Goal: Information Seeking & Learning: Learn about a topic

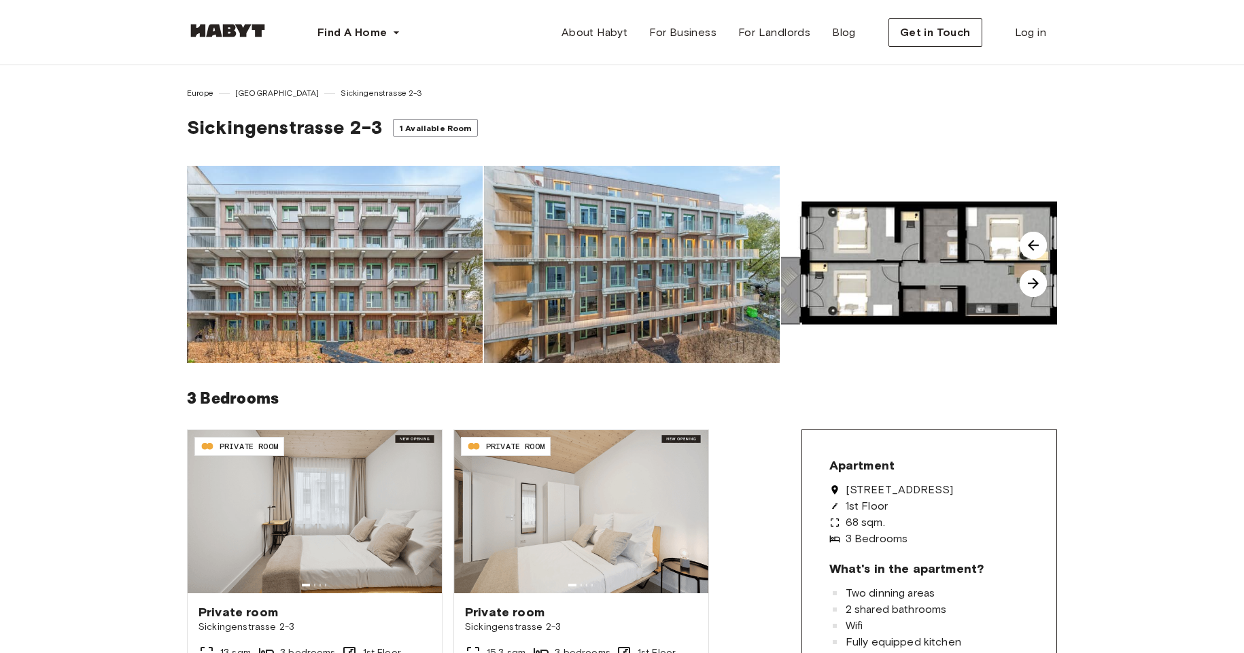
click at [323, 256] on img at bounding box center [335, 264] width 296 height 197
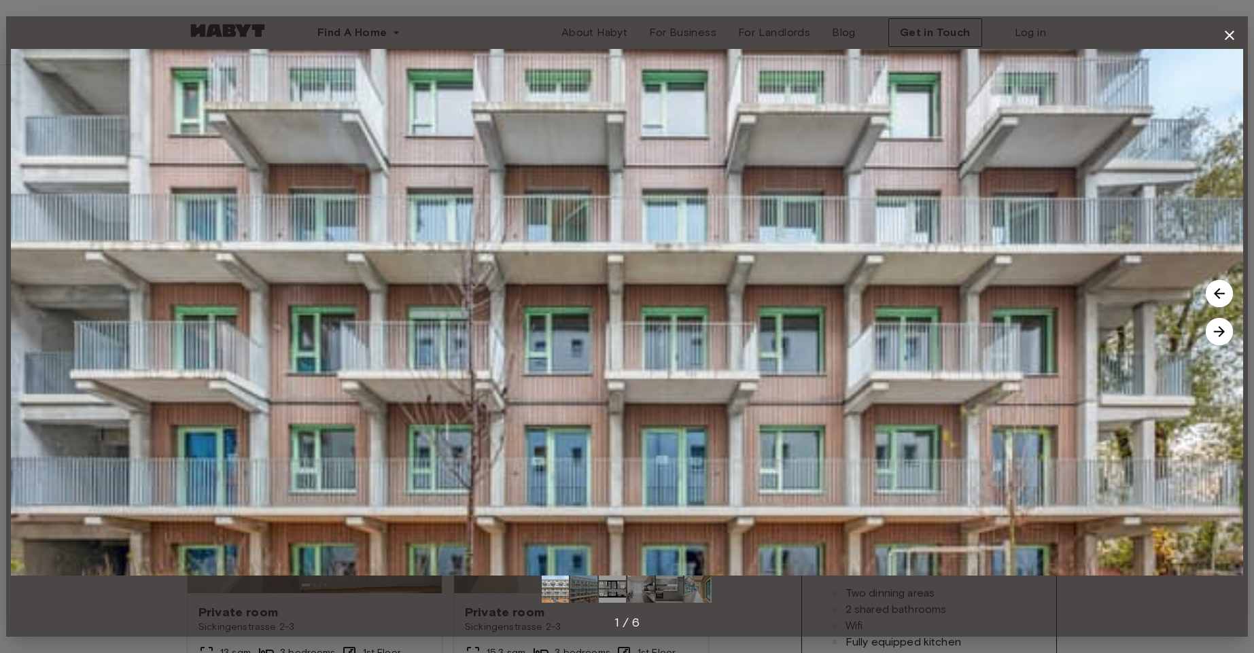
click at [573, 583] on img at bounding box center [583, 589] width 27 height 27
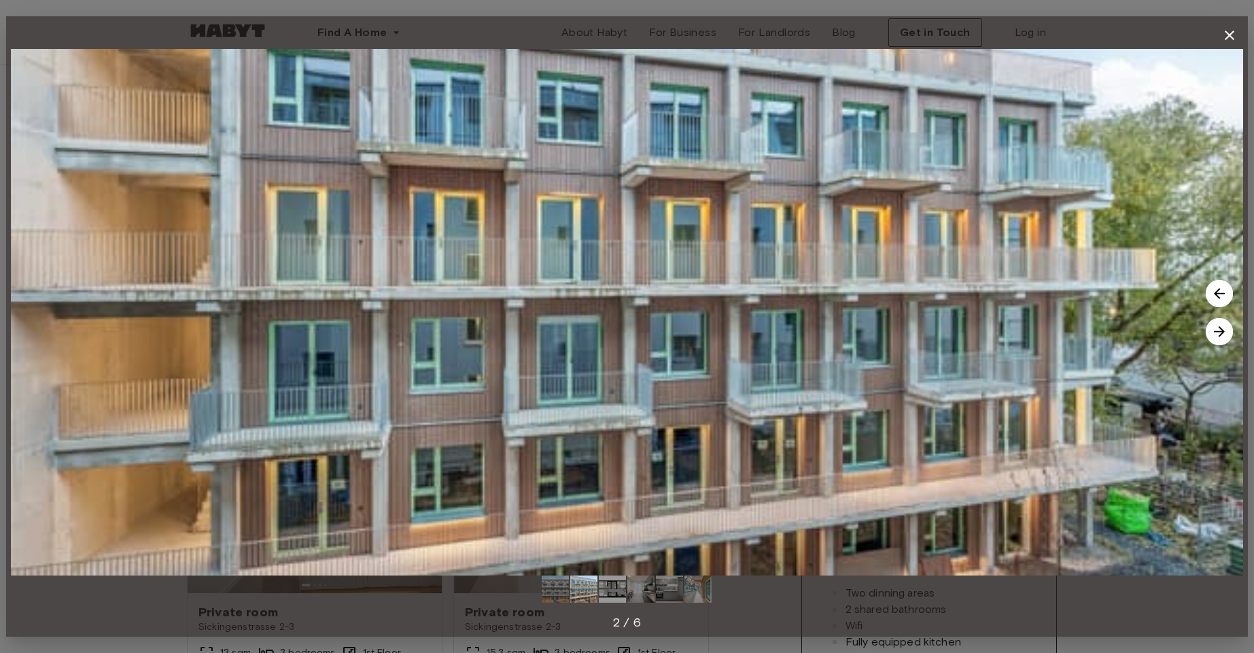
click at [619, 585] on img at bounding box center [612, 589] width 27 height 27
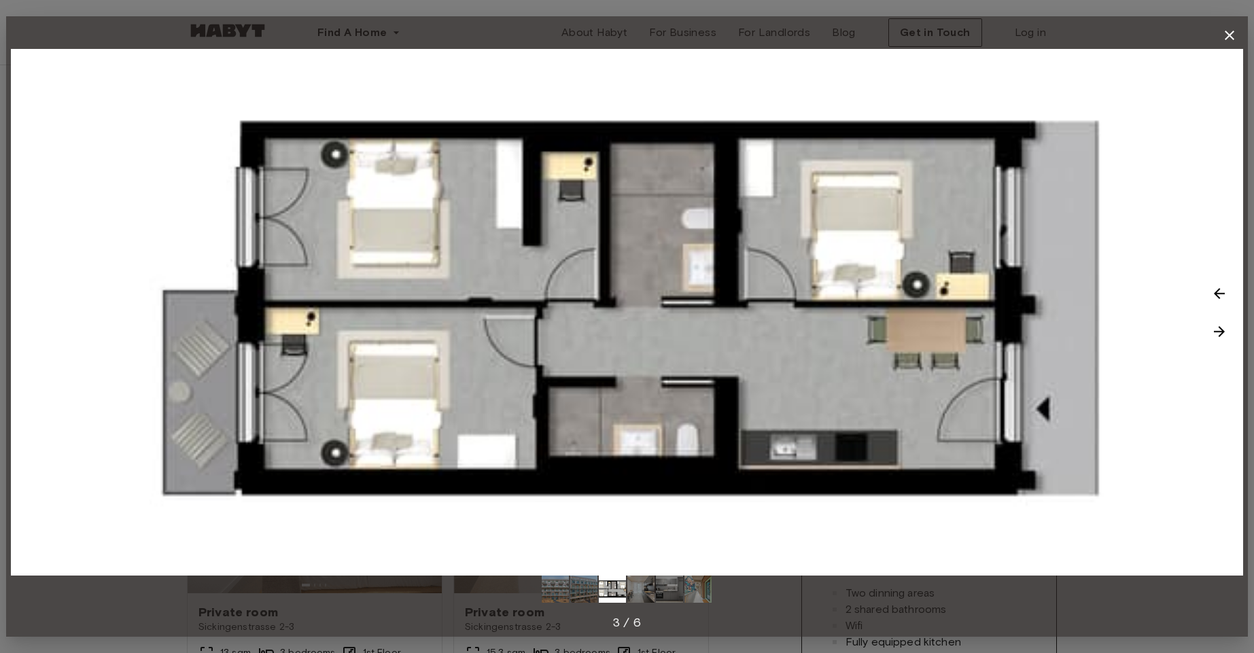
click at [640, 585] on img at bounding box center [640, 589] width 27 height 27
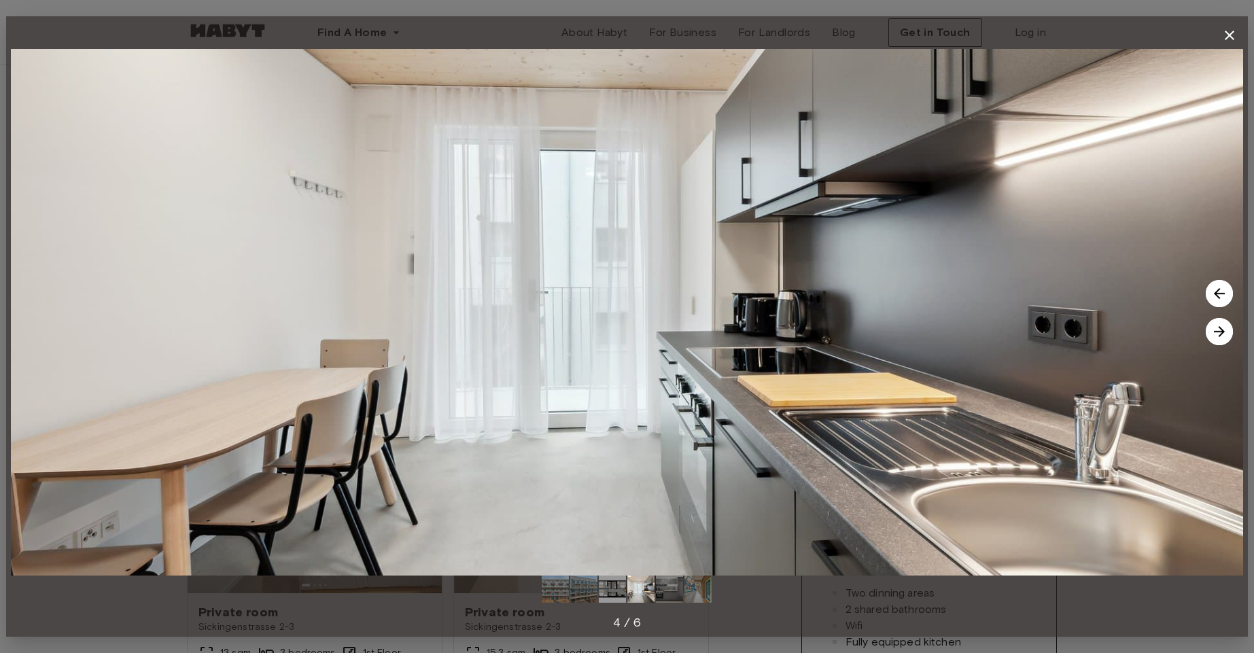
click at [680, 600] on img at bounding box center [669, 589] width 27 height 27
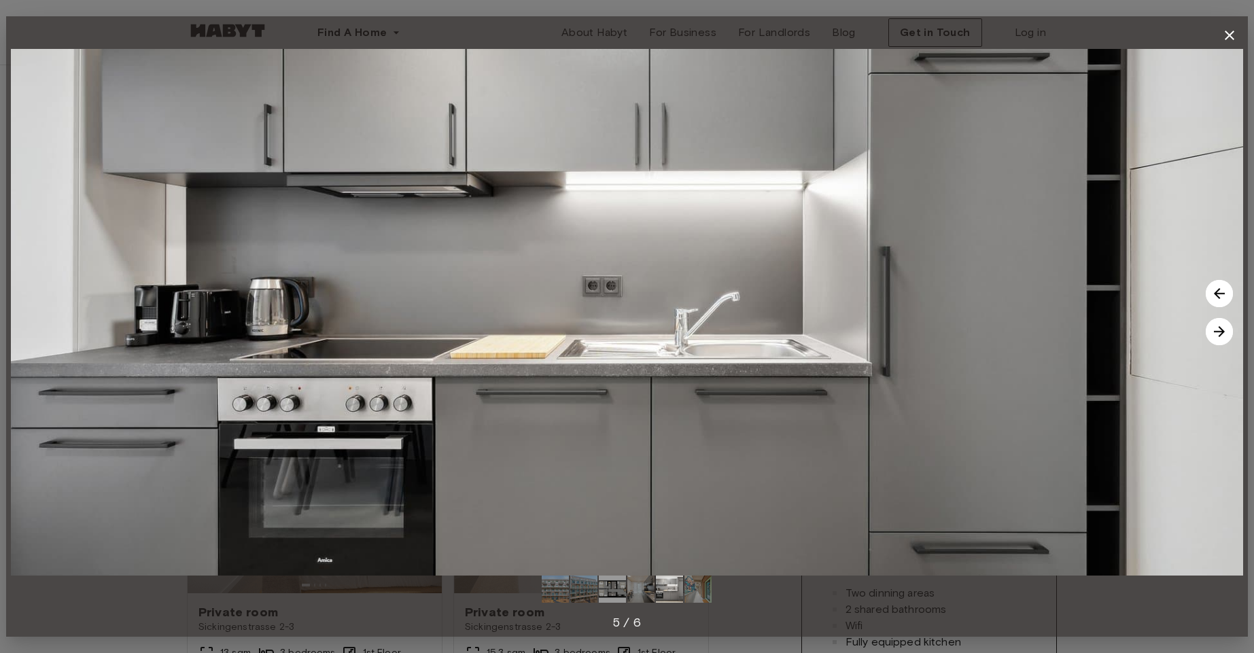
click at [742, 597] on div at bounding box center [627, 589] width 1232 height 27
click at [706, 596] on img at bounding box center [697, 589] width 27 height 27
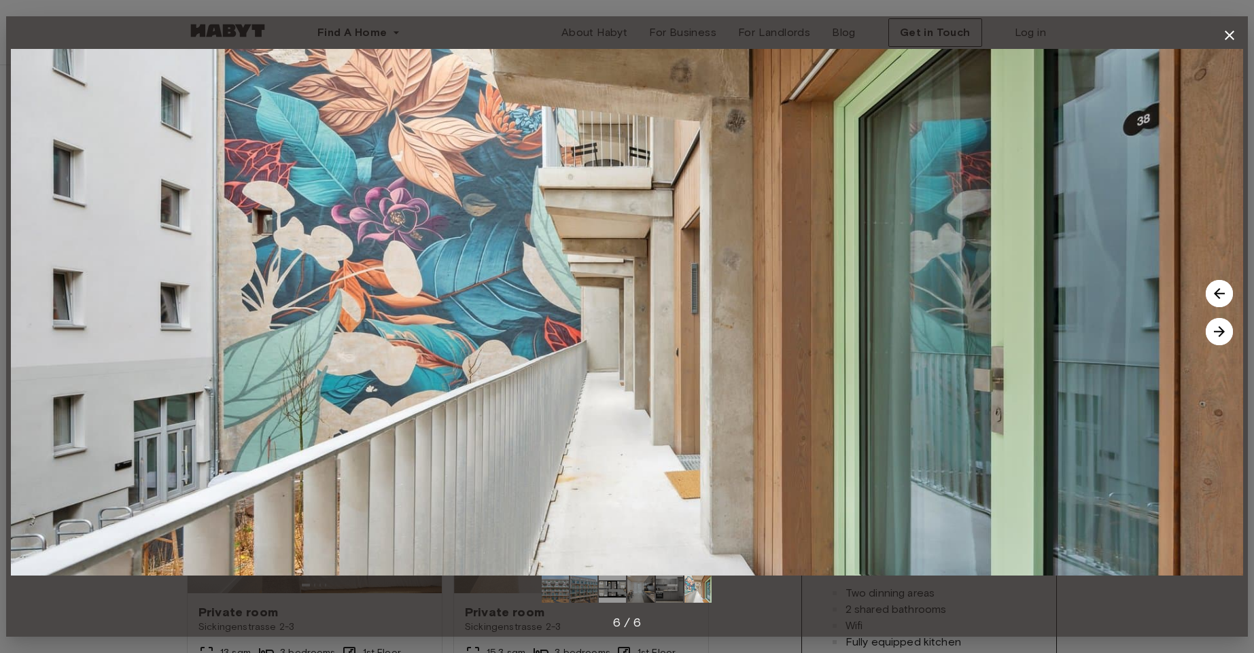
click at [1224, 32] on icon "button" at bounding box center [1229, 35] width 16 height 16
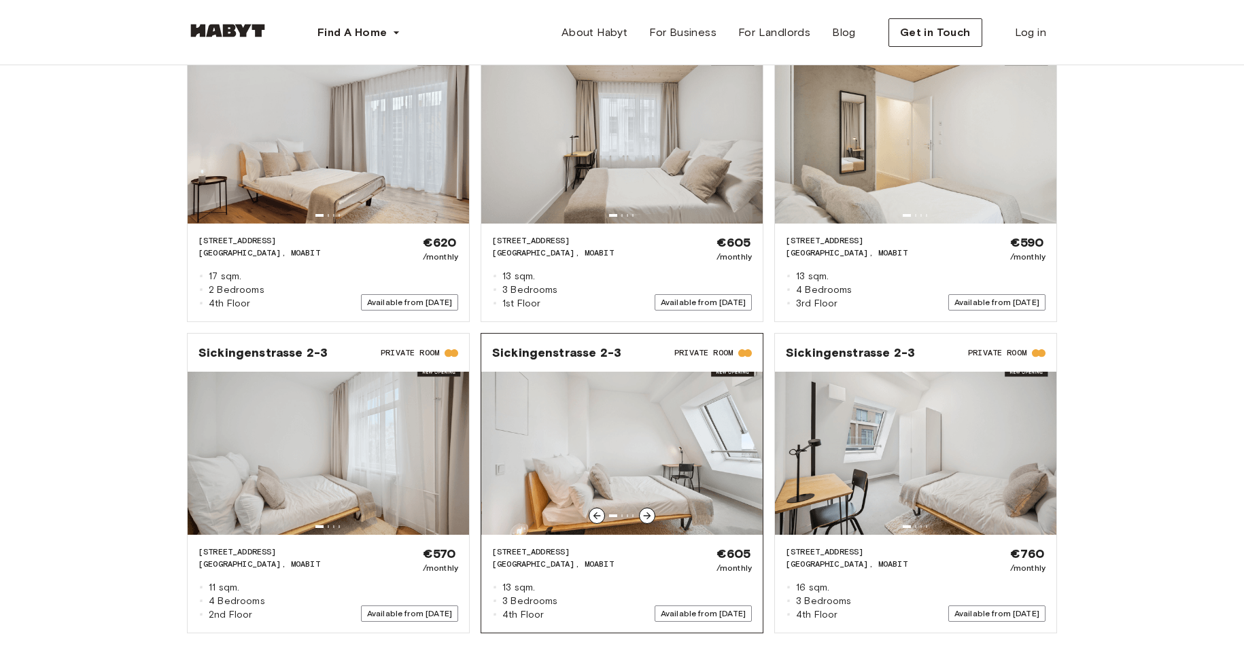
scroll to position [1835, 0]
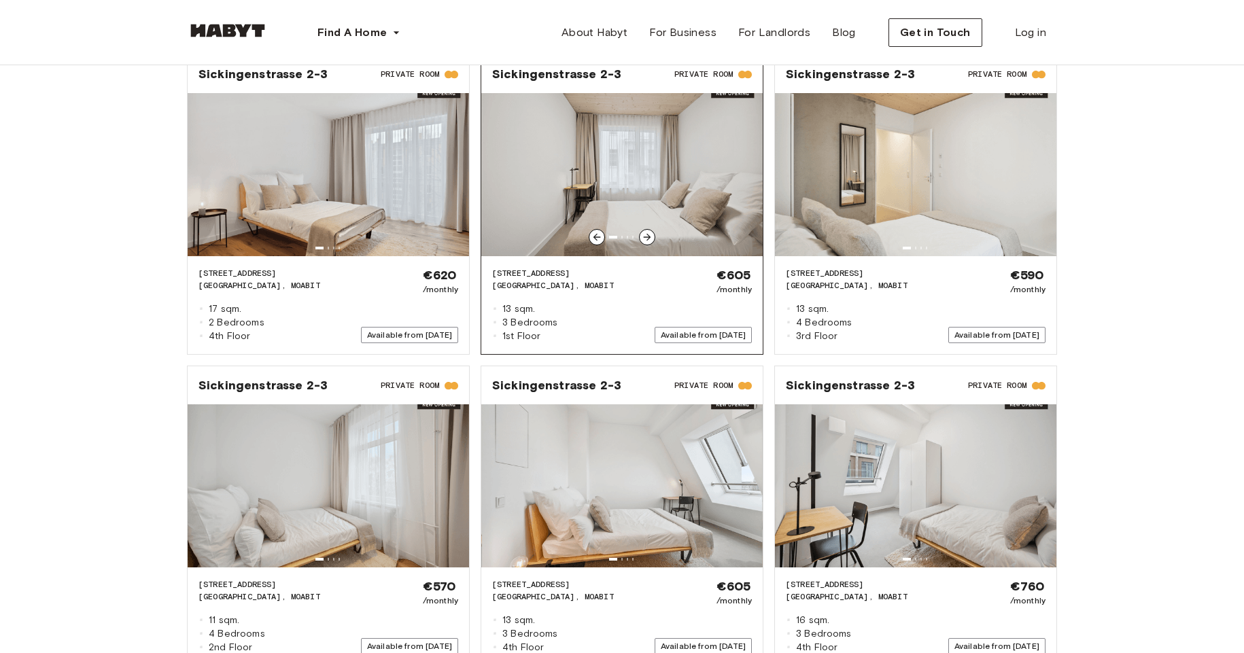
click at [573, 143] on img at bounding box center [621, 174] width 281 height 163
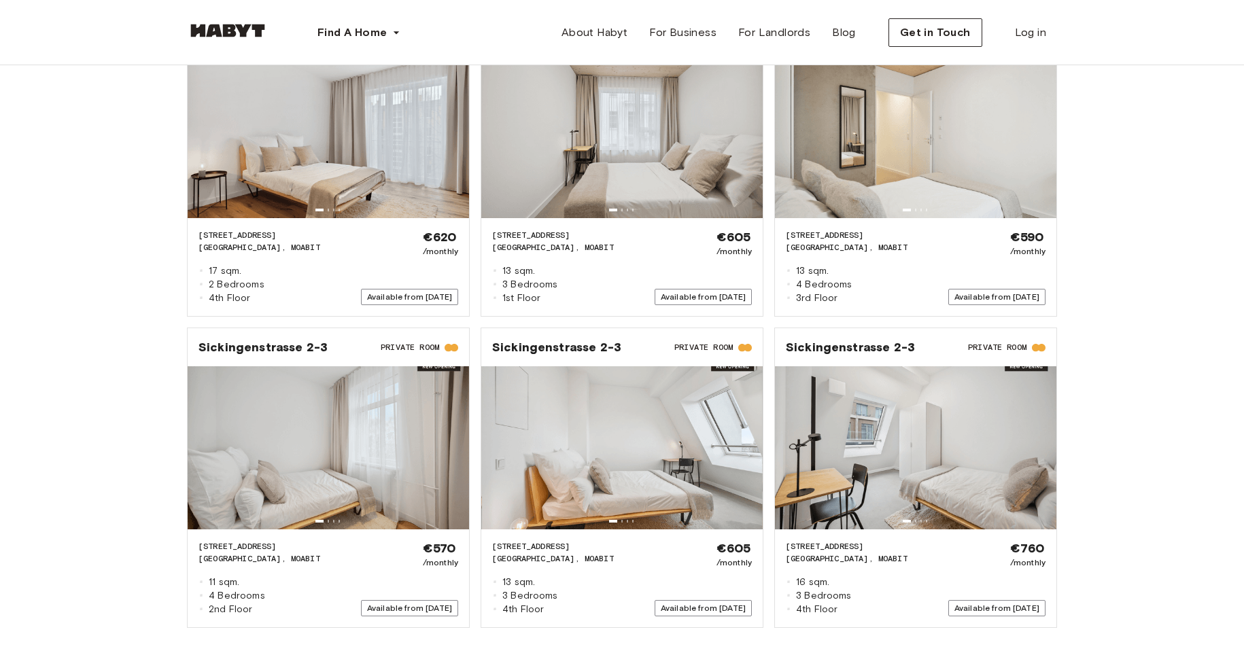
scroll to position [1958, 0]
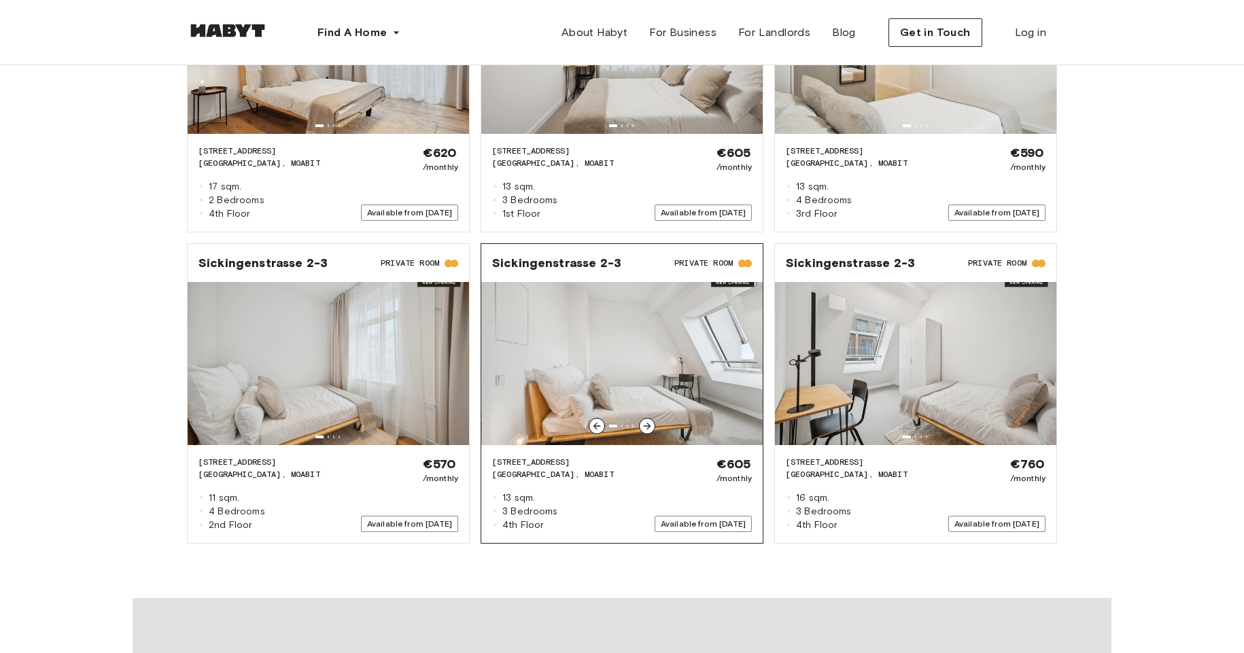
click at [566, 341] on img at bounding box center [621, 363] width 281 height 163
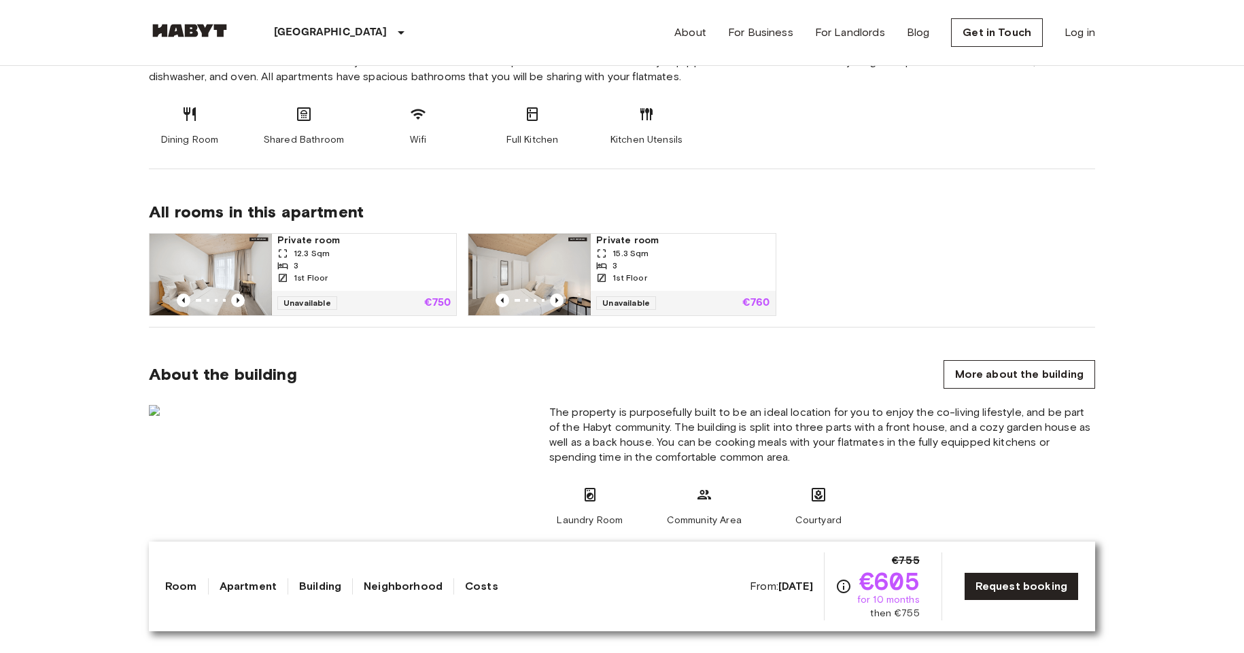
scroll to position [734, 0]
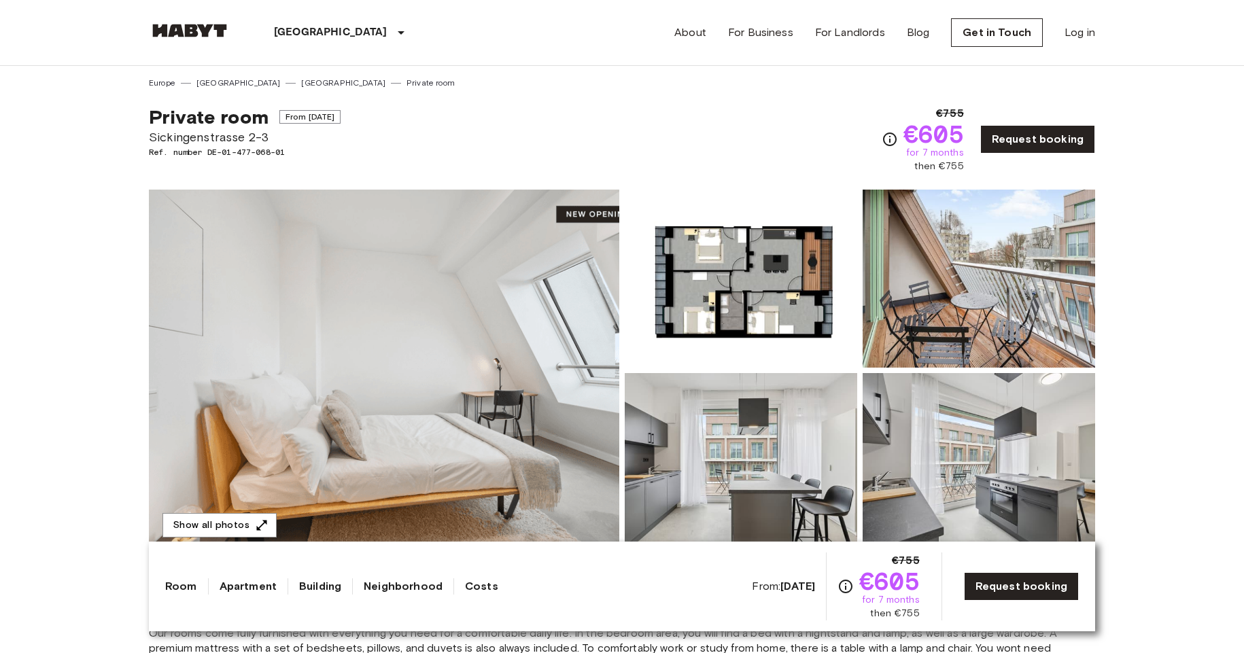
click at [324, 384] on img at bounding box center [384, 371] width 470 height 362
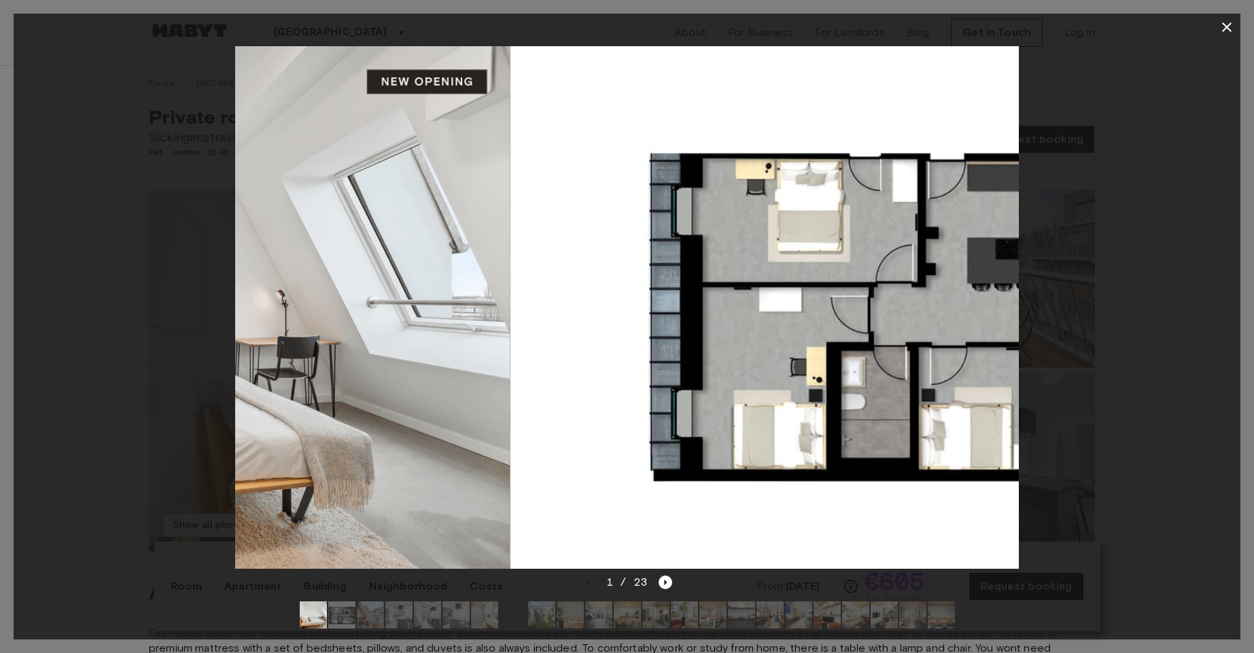
drag, startPoint x: 744, startPoint y: 379, endPoint x: 199, endPoint y: 336, distance: 546.8
click at [224, 346] on div at bounding box center [627, 308] width 1227 height 534
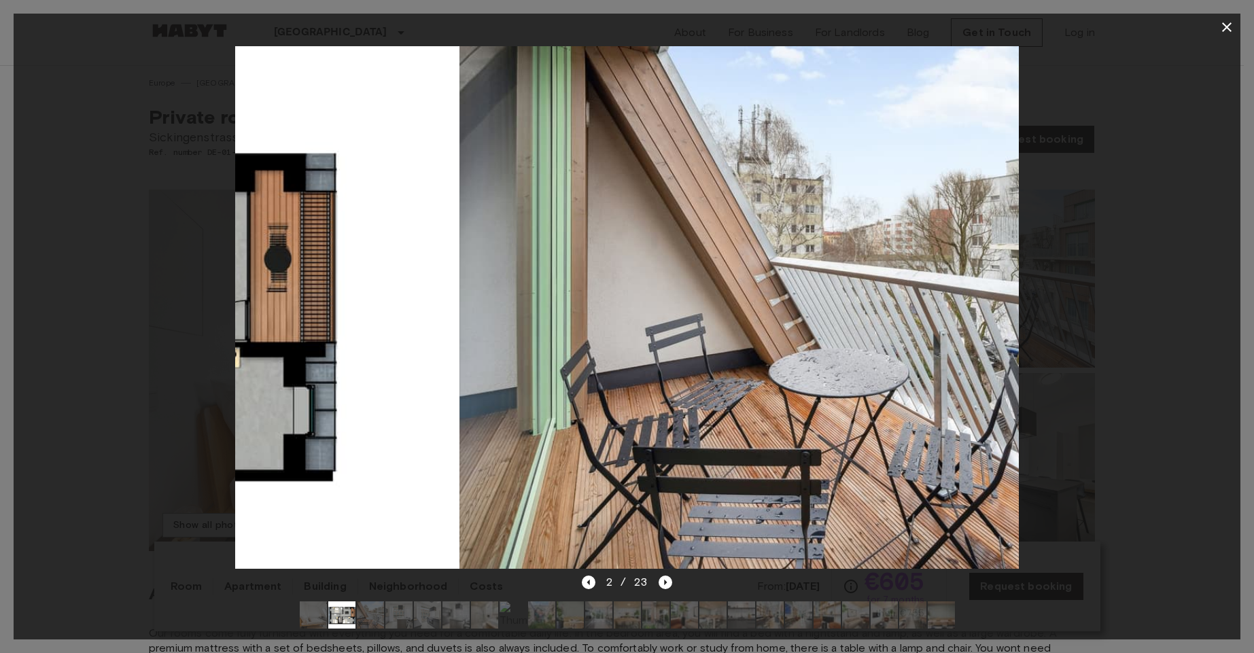
drag, startPoint x: 965, startPoint y: 281, endPoint x: 249, endPoint y: 298, distance: 716.6
click at [262, 305] on img at bounding box center [67, 307] width 783 height 522
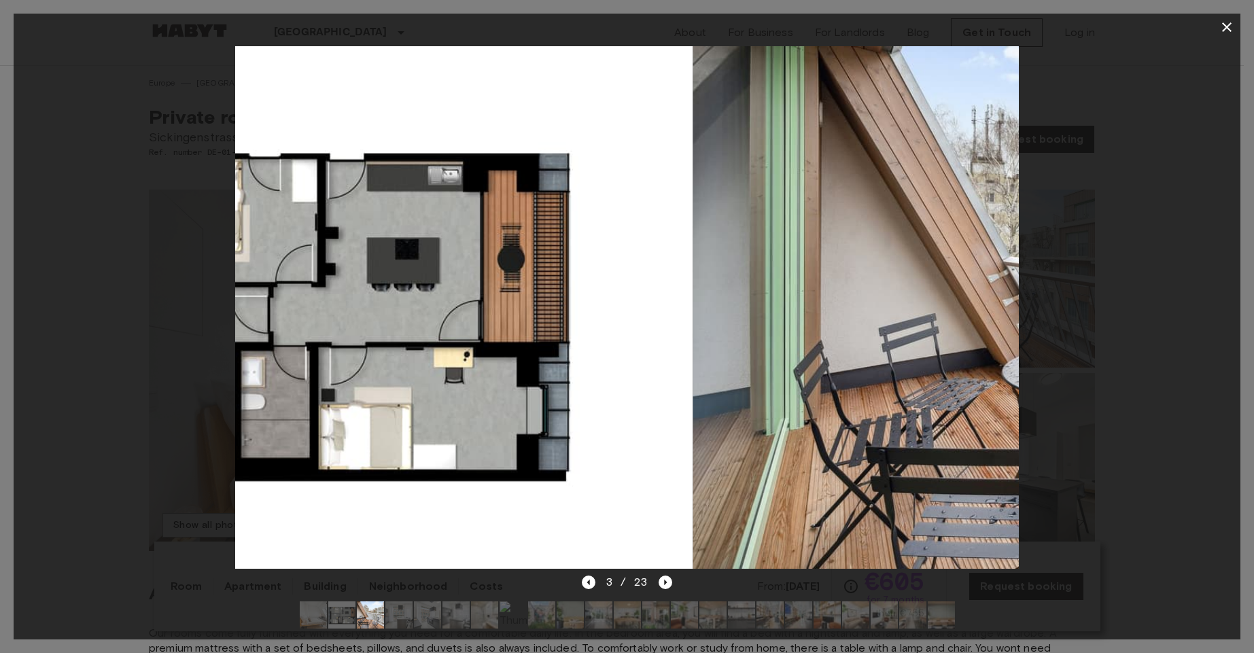
drag, startPoint x: 392, startPoint y: 308, endPoint x: 937, endPoint y: 318, distance: 545.2
click at [937, 318] on img at bounding box center [1084, 307] width 783 height 522
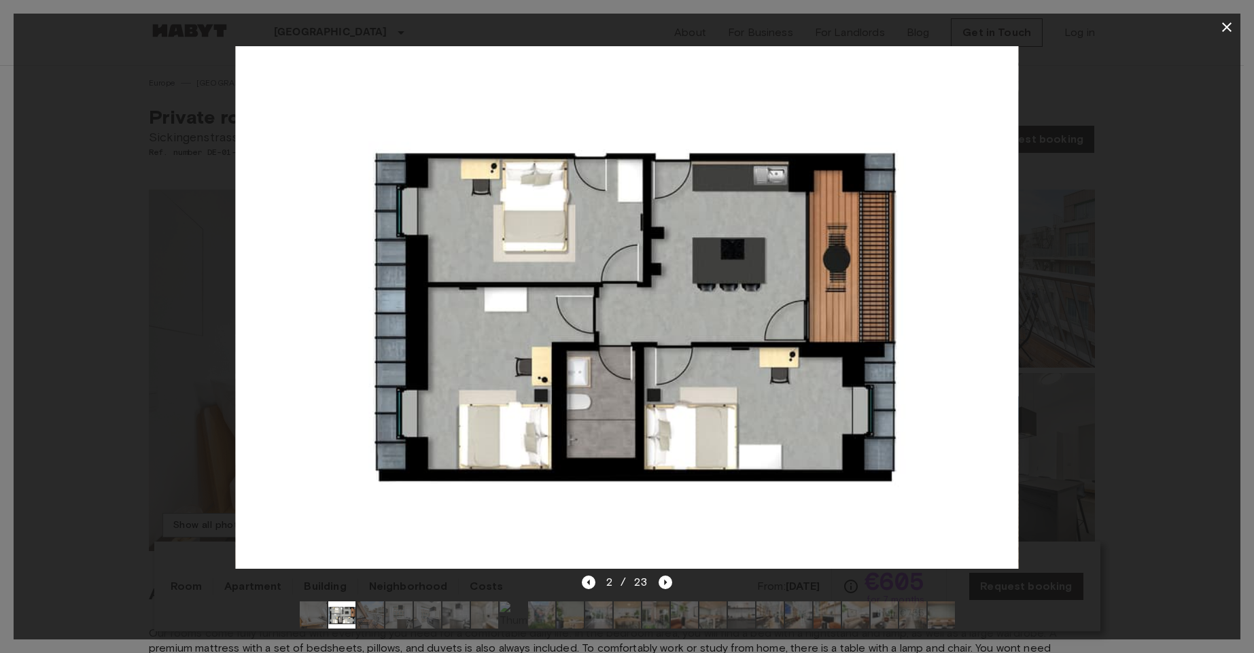
drag, startPoint x: 792, startPoint y: 305, endPoint x: 281, endPoint y: 271, distance: 512.2
click at [285, 277] on img at bounding box center [626, 307] width 783 height 522
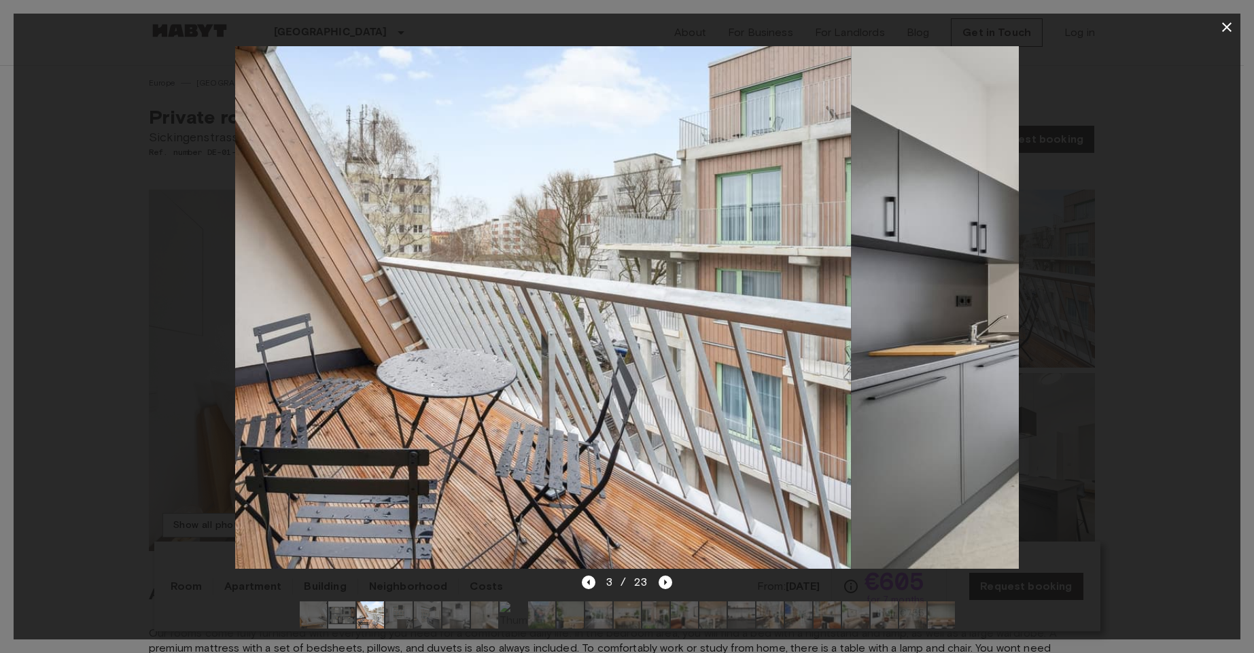
drag, startPoint x: 840, startPoint y: 316, endPoint x: 259, endPoint y: 293, distance: 581.6
click at [264, 301] on img at bounding box center [458, 307] width 783 height 522
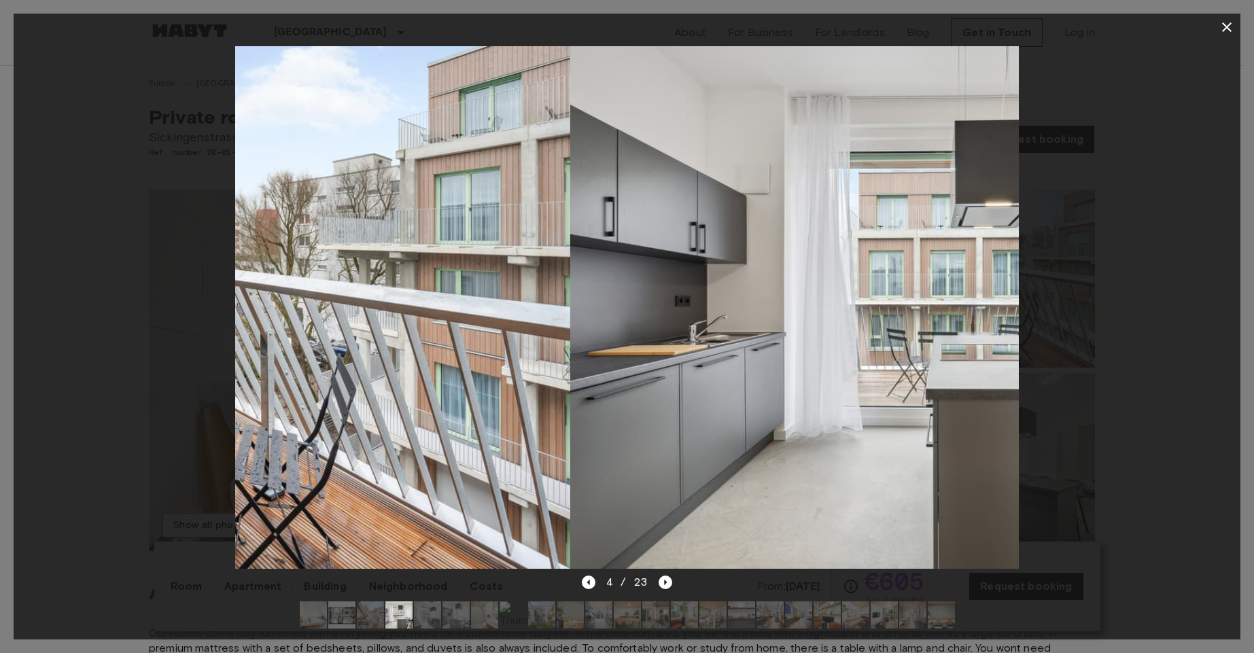
drag, startPoint x: 506, startPoint y: 331, endPoint x: 746, endPoint y: 355, distance: 241.1
click at [971, 358] on img at bounding box center [961, 307] width 783 height 522
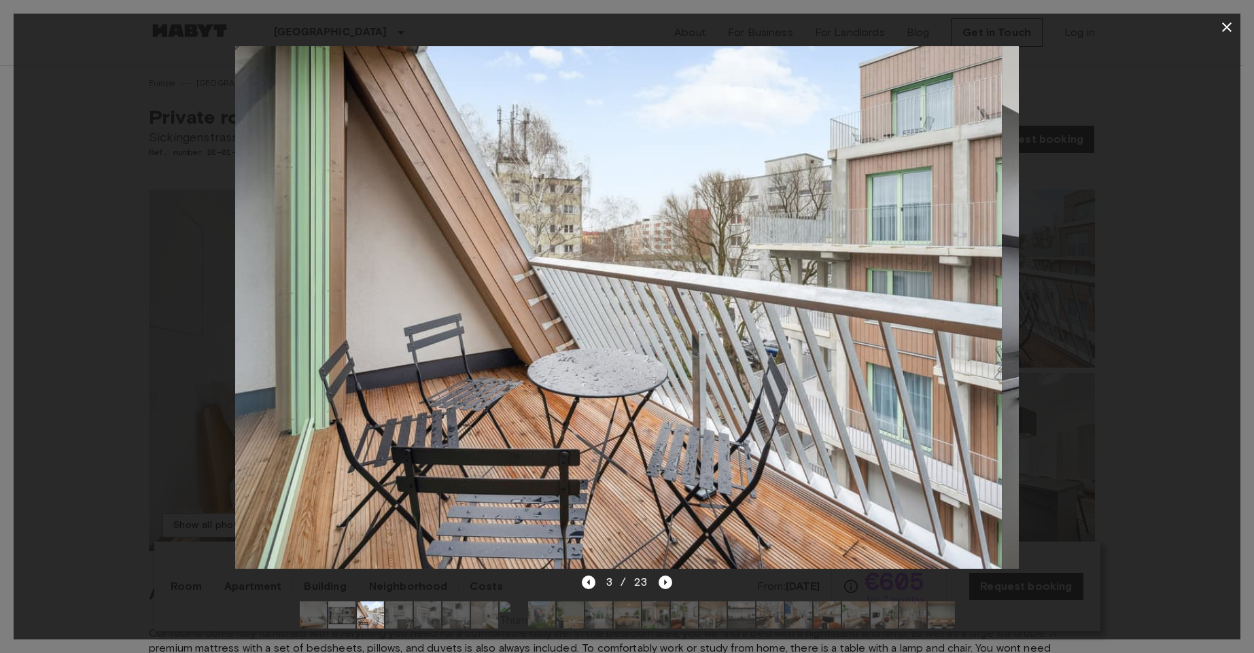
drag, startPoint x: 430, startPoint y: 368, endPoint x: 977, endPoint y: 390, distance: 547.6
click at [977, 390] on img at bounding box center [609, 307] width 783 height 522
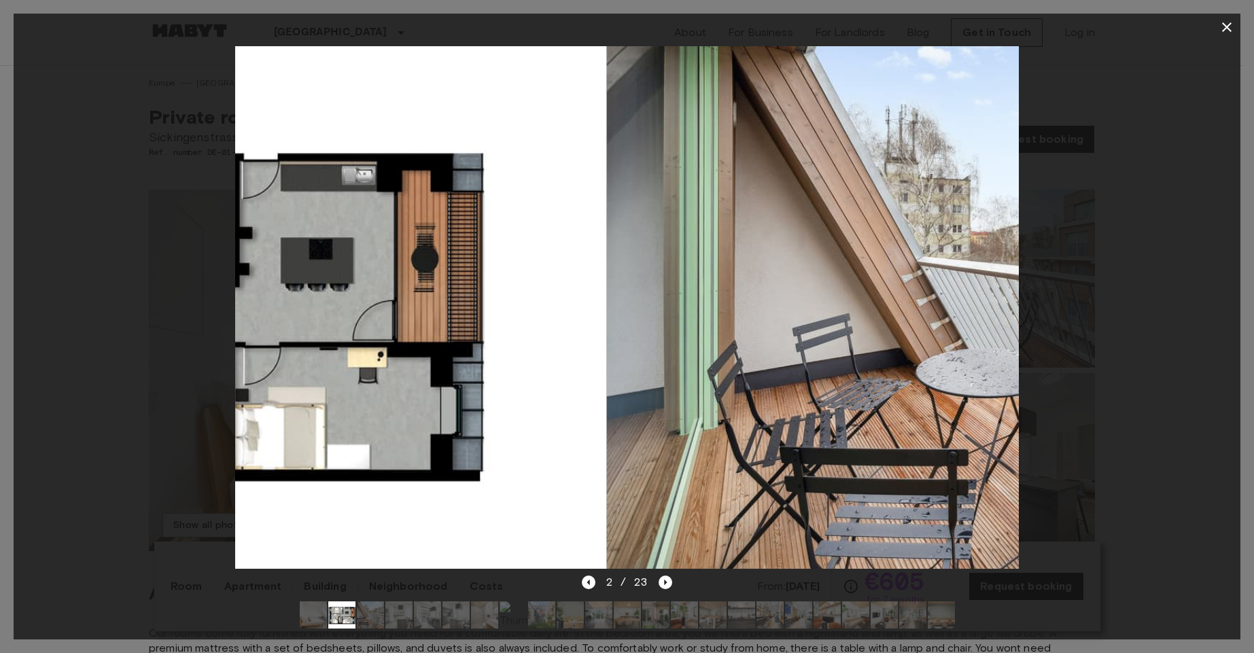
drag, startPoint x: 643, startPoint y: 263, endPoint x: 398, endPoint y: 258, distance: 245.4
click at [415, 262] on img at bounding box center [214, 307] width 783 height 522
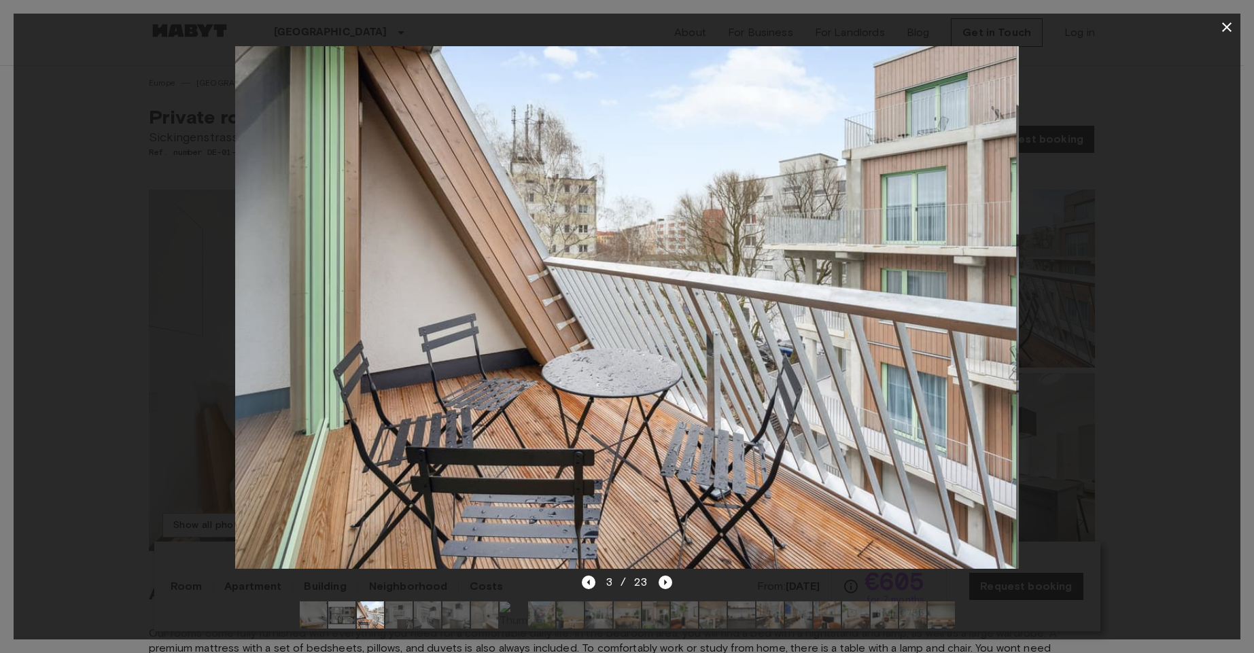
drag, startPoint x: 895, startPoint y: 246, endPoint x: 288, endPoint y: 230, distance: 607.9
click at [296, 239] on img at bounding box center [624, 307] width 783 height 522
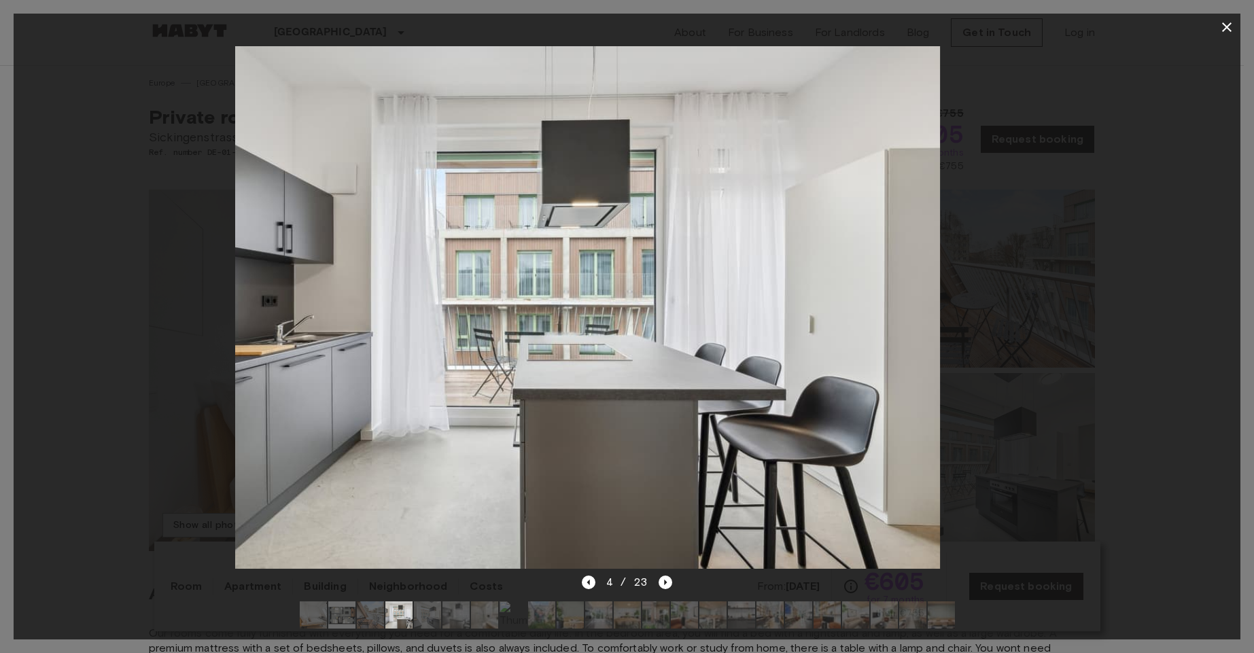
drag, startPoint x: 816, startPoint y: 271, endPoint x: 228, endPoint y: 251, distance: 588.3
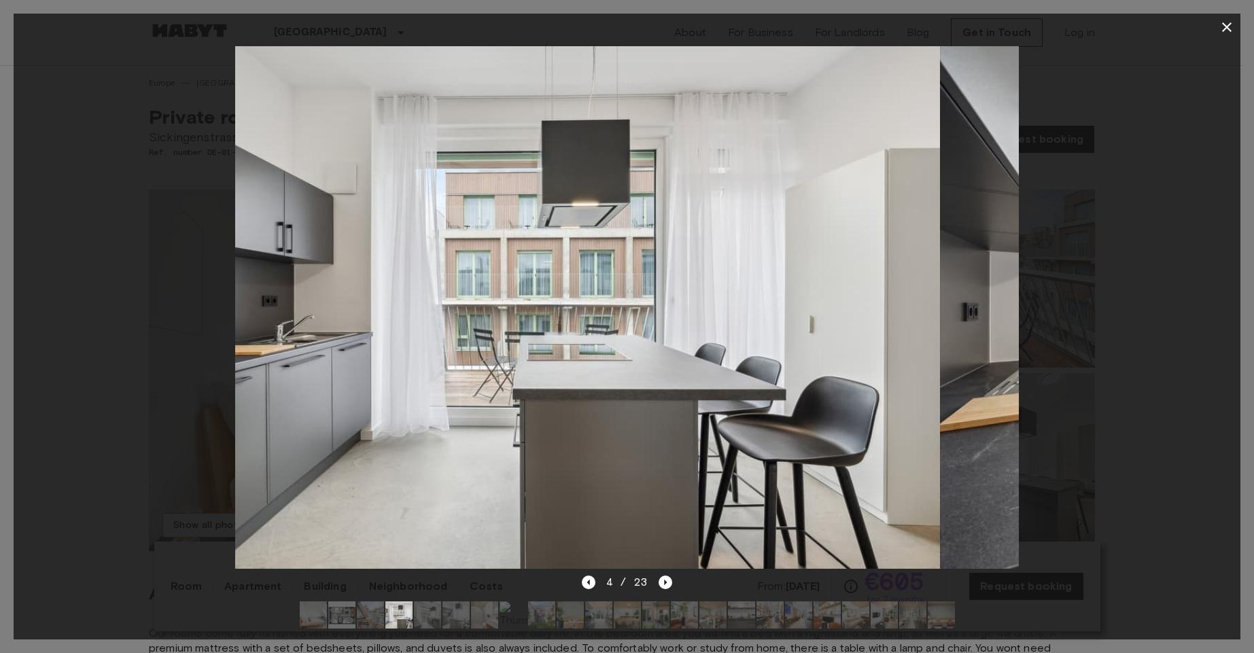
click at [305, 263] on img at bounding box center [548, 307] width 783 height 522
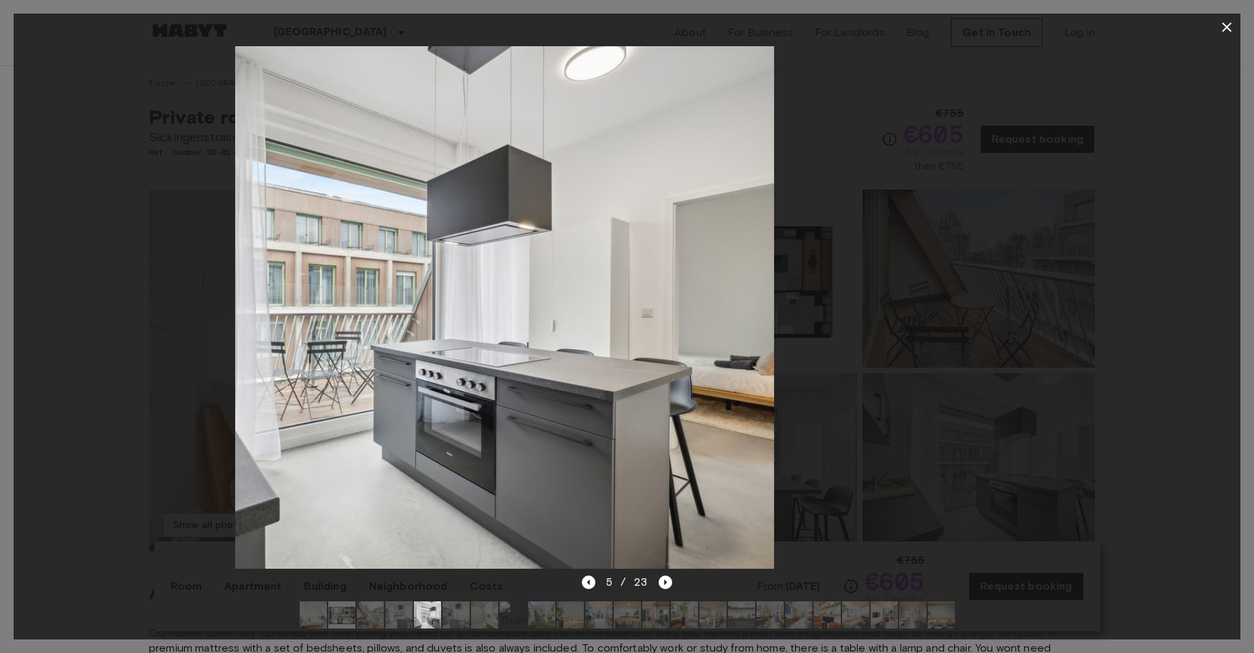
drag, startPoint x: 695, startPoint y: 288, endPoint x: 237, endPoint y: 273, distance: 457.7
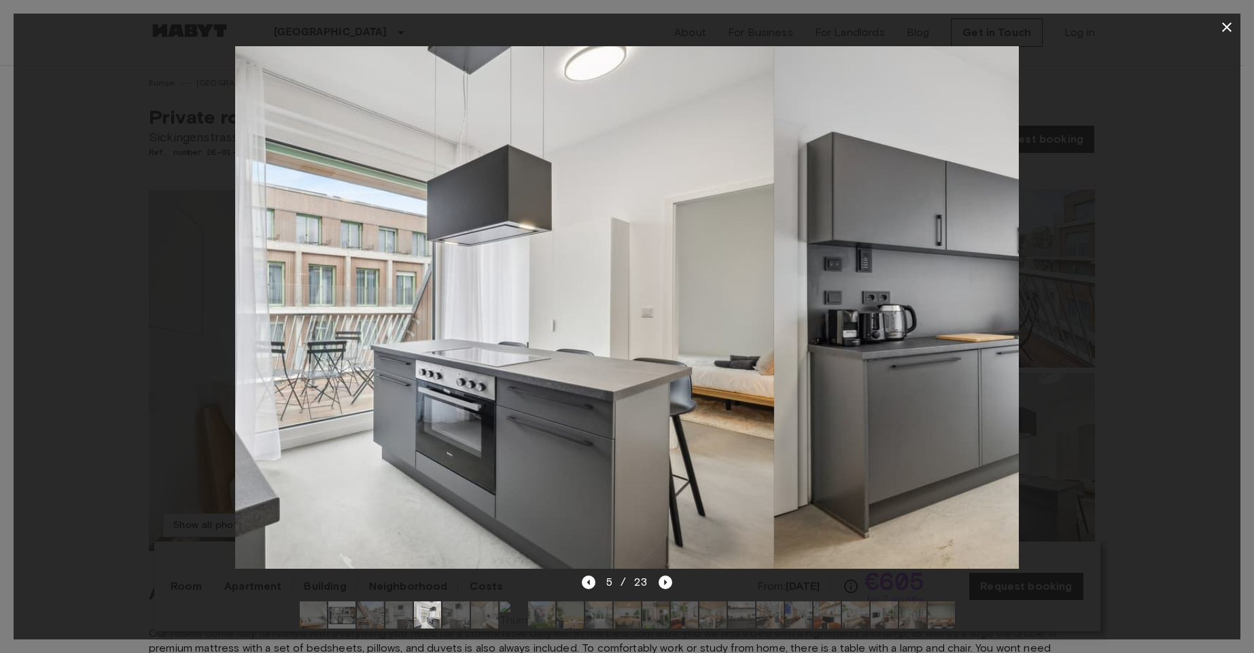
click at [303, 289] on img at bounding box center [382, 307] width 783 height 522
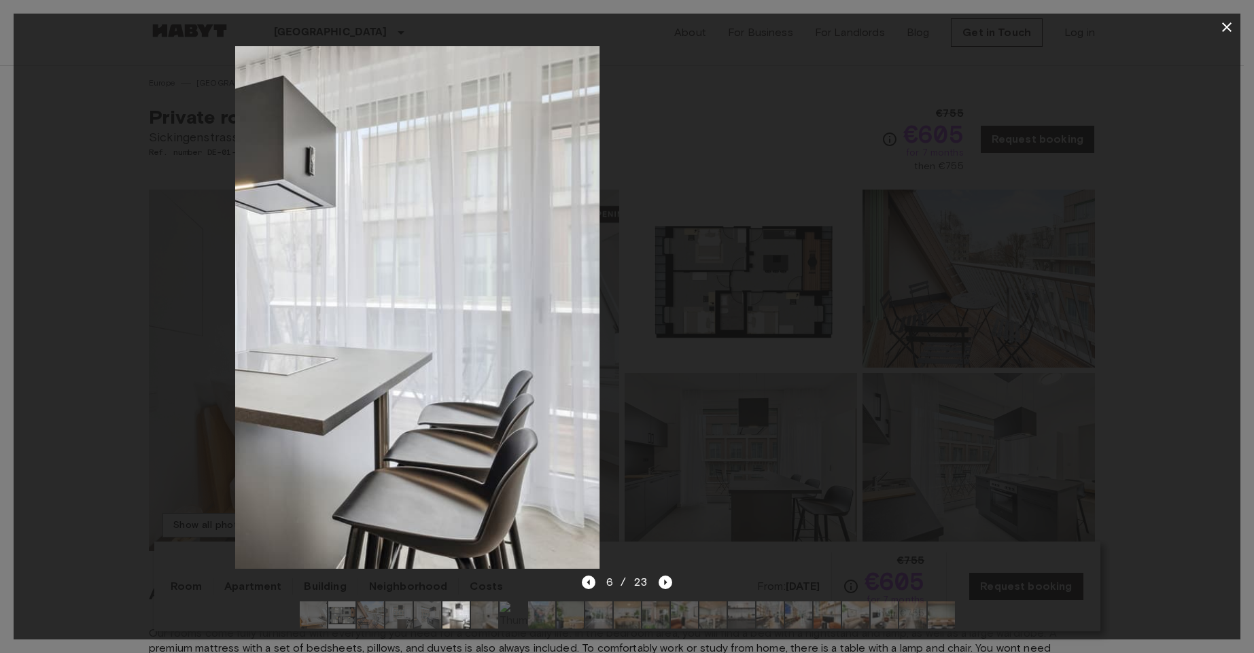
drag, startPoint x: 446, startPoint y: 292, endPoint x: 190, endPoint y: 252, distance: 258.7
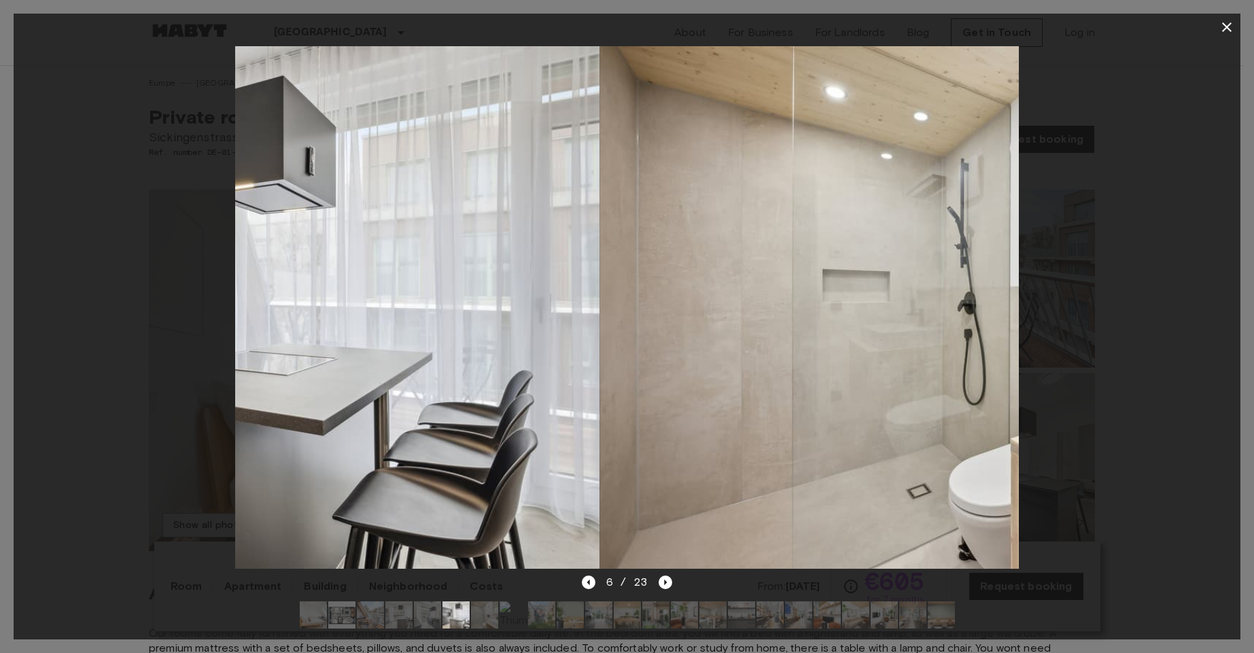
click at [254, 271] on img at bounding box center [207, 307] width 783 height 522
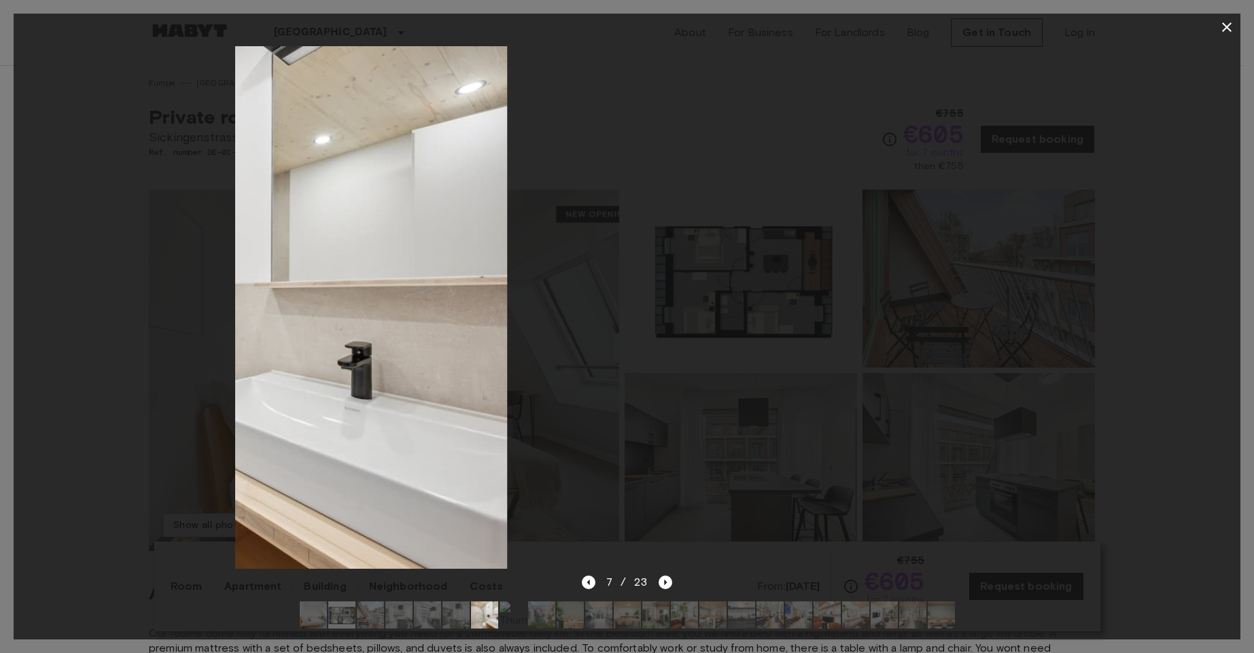
drag, startPoint x: 827, startPoint y: 271, endPoint x: 398, endPoint y: 276, distance: 428.3
click at [237, 288] on img at bounding box center [115, 307] width 783 height 522
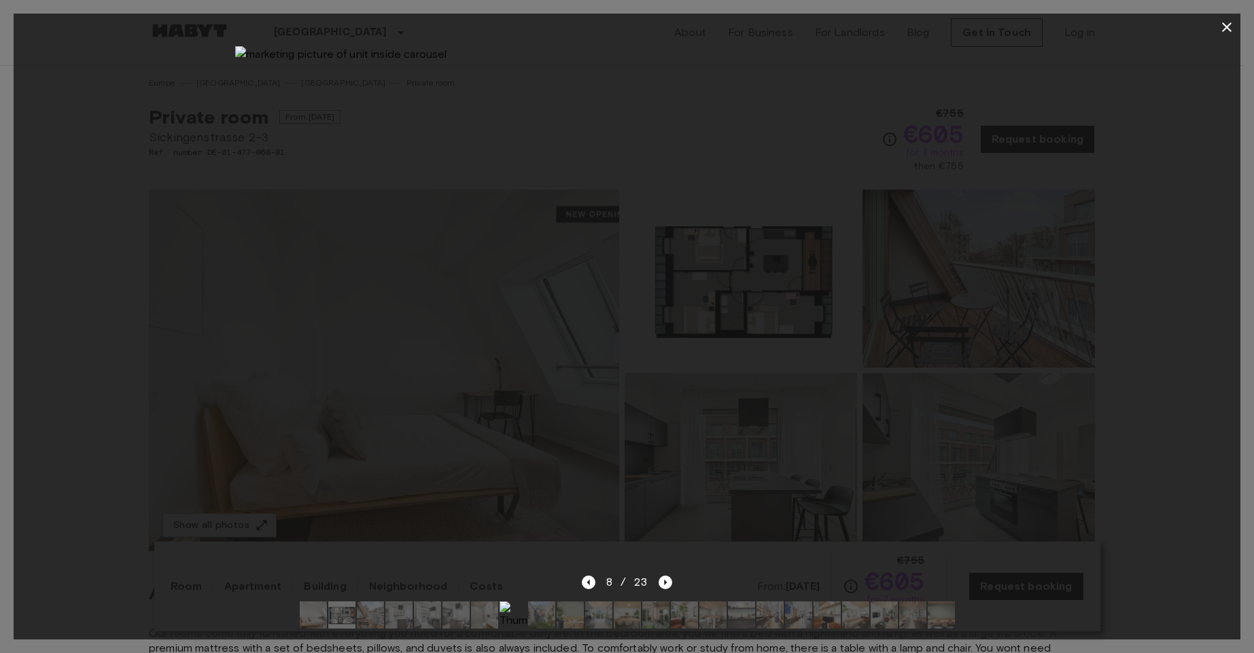
drag, startPoint x: 801, startPoint y: 297, endPoint x: 126, endPoint y: 276, distance: 675.3
click at [143, 279] on div at bounding box center [627, 308] width 1227 height 534
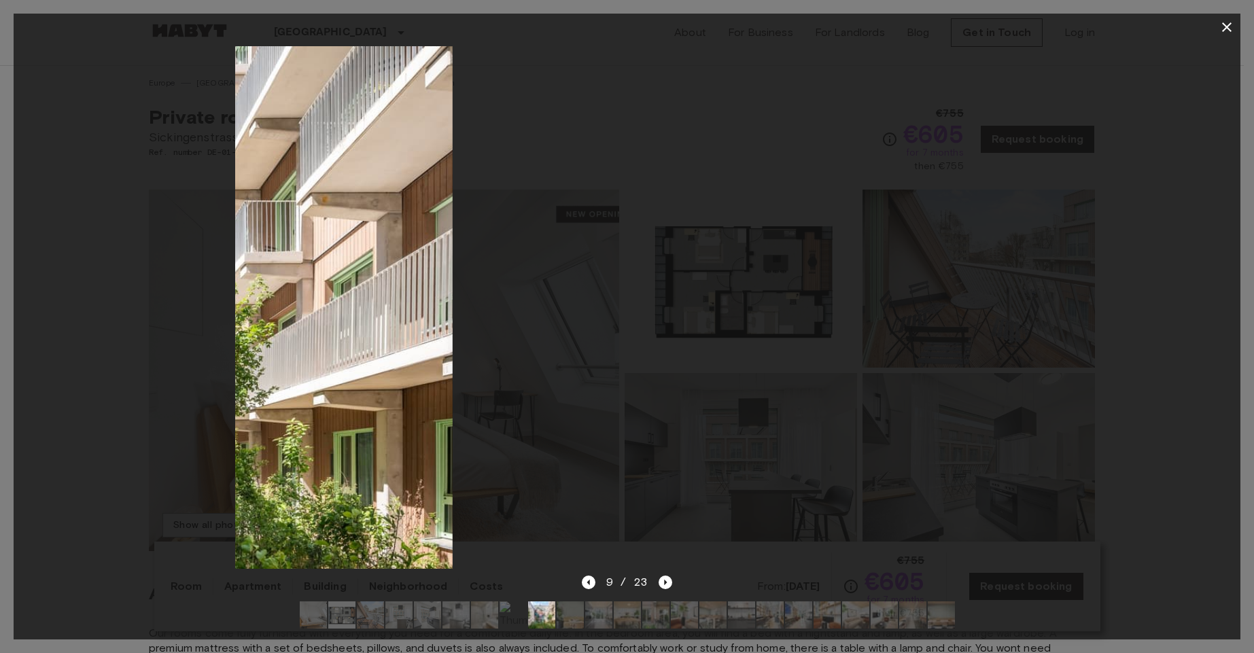
drag, startPoint x: 824, startPoint y: 276, endPoint x: 137, endPoint y: 266, distance: 687.3
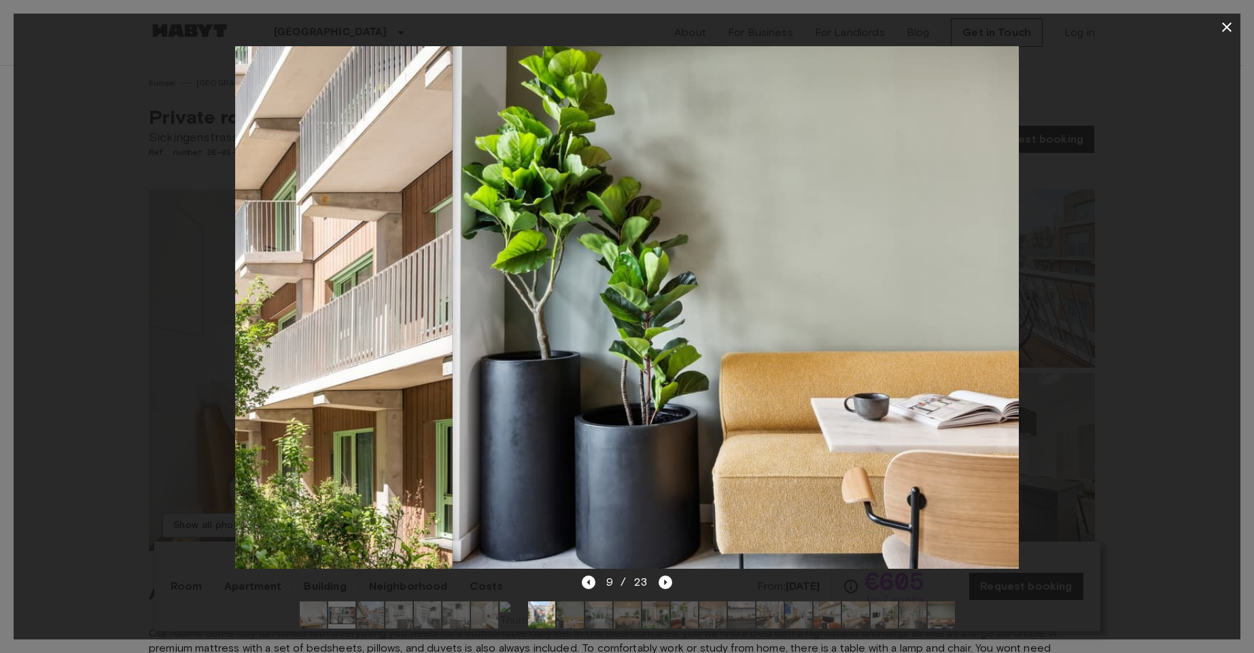
click at [101, 277] on div at bounding box center [627, 308] width 1227 height 534
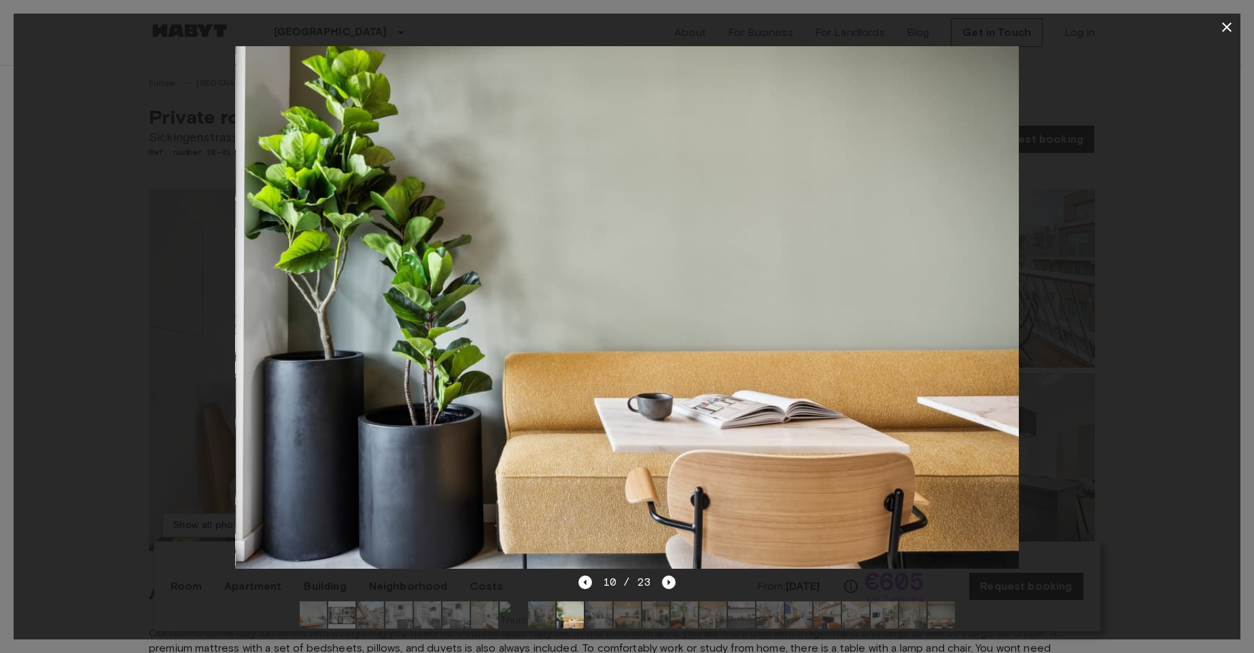
drag, startPoint x: 1245, startPoint y: 192, endPoint x: 1037, endPoint y: 139, distance: 215.5
click at [1243, 192] on div at bounding box center [627, 326] width 1254 height 653
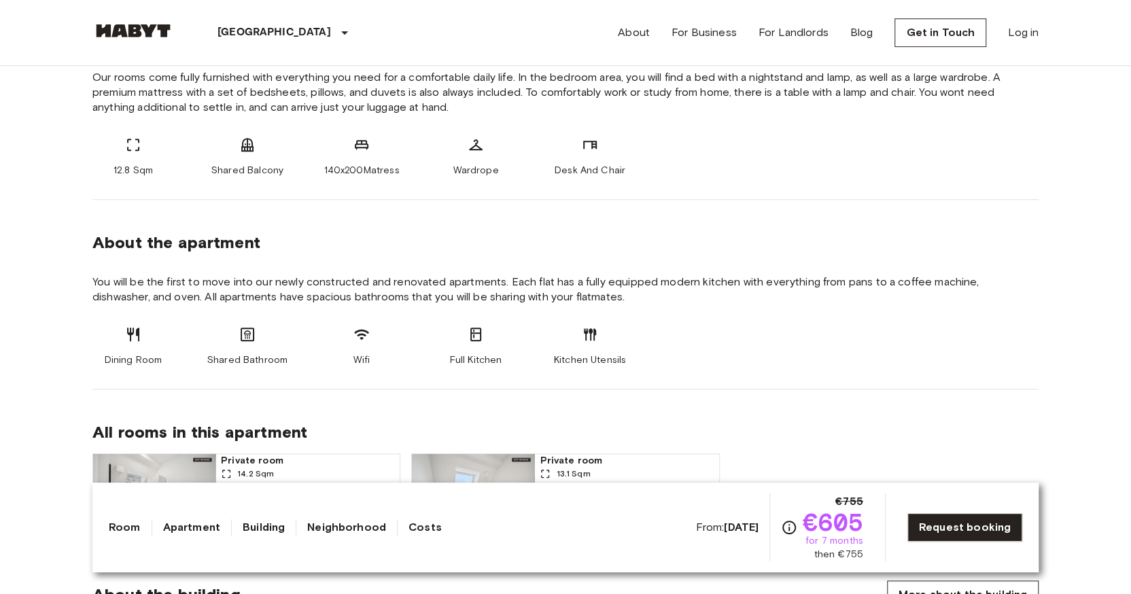
scroll to position [778, 0]
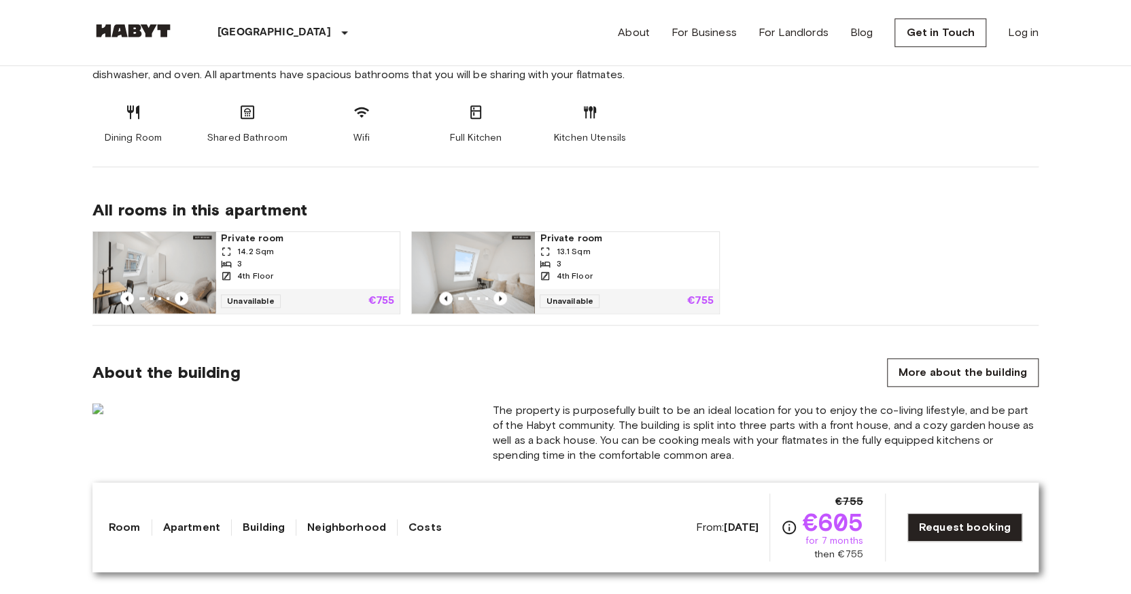
click at [334, 247] on div "14.2 Sqm" at bounding box center [307, 251] width 173 height 12
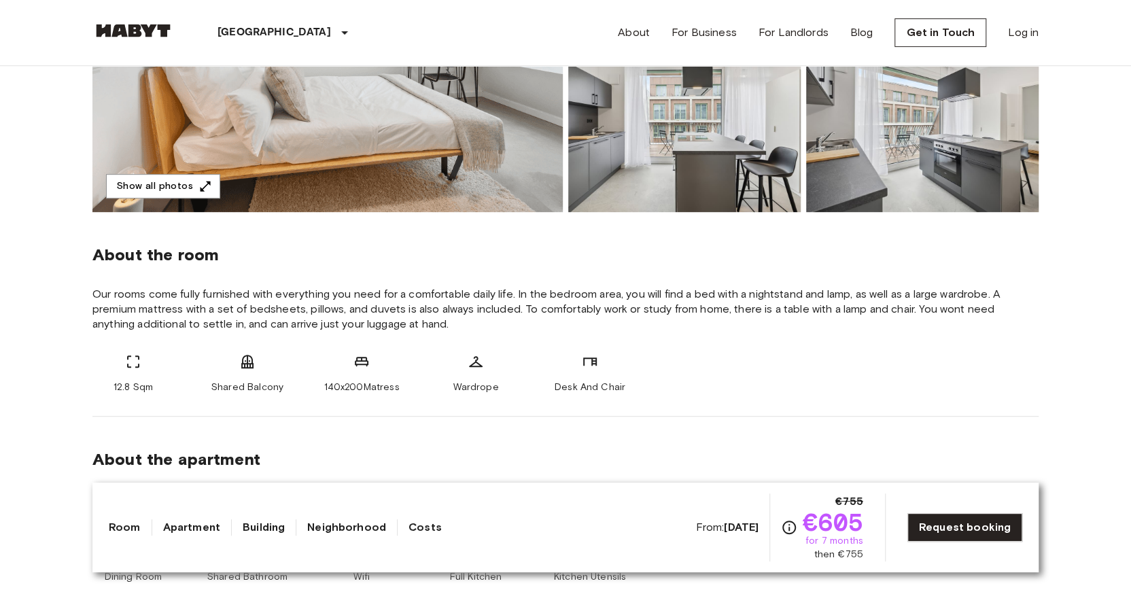
scroll to position [556, 0]
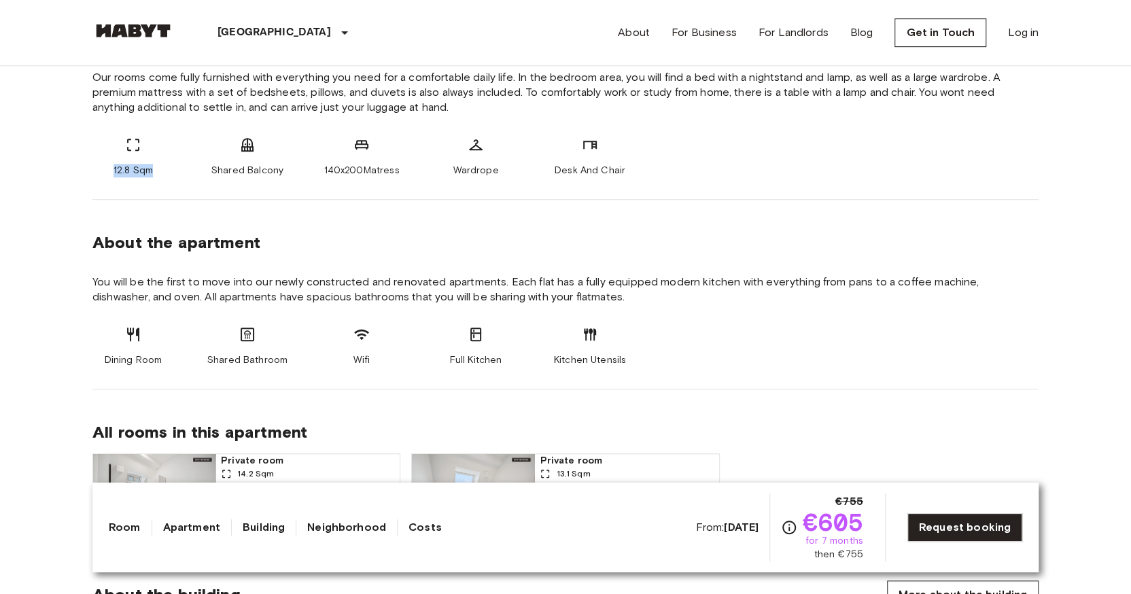
drag, startPoint x: 129, startPoint y: 175, endPoint x: 175, endPoint y: 185, distance: 46.5
click at [178, 184] on div "About the room Our rooms come fully furnished with everything you need for a co…" at bounding box center [565, 97] width 946 height 205
click at [169, 177] on div "About the room Our rooms come fully furnished with everything you need for a co…" at bounding box center [565, 97] width 946 height 205
click at [149, 170] on span "12.8 Sqm" at bounding box center [133, 171] width 39 height 14
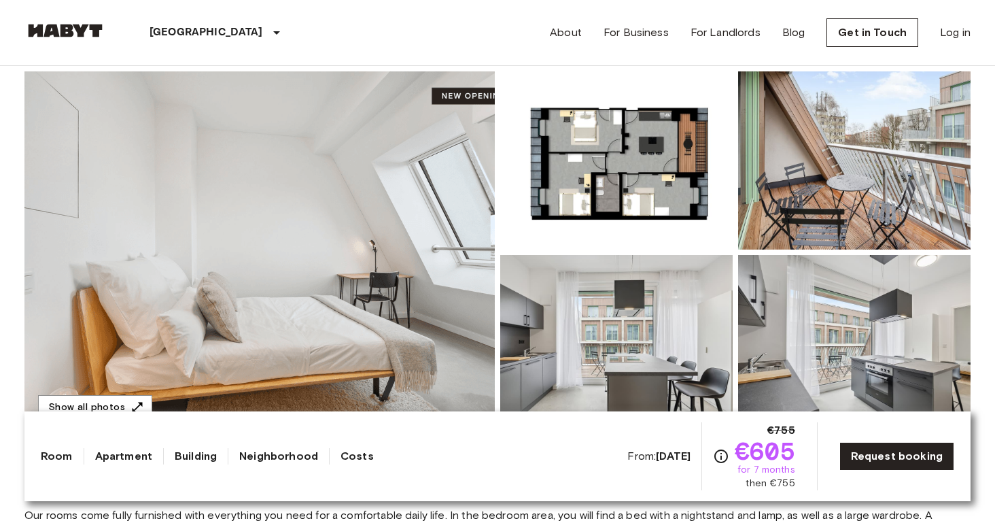
scroll to position [0, 0]
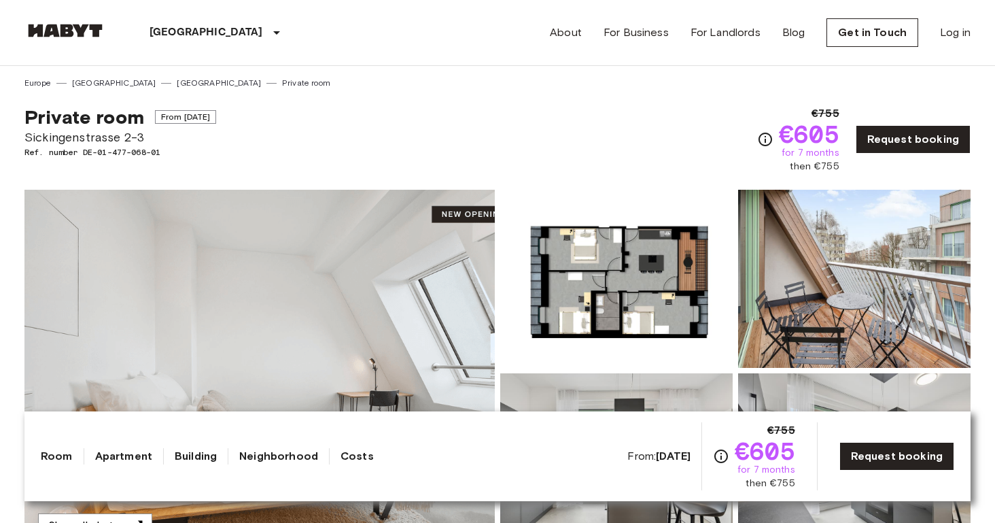
click at [680, 456] on b "Apr 27 2026" at bounding box center [673, 455] width 35 height 13
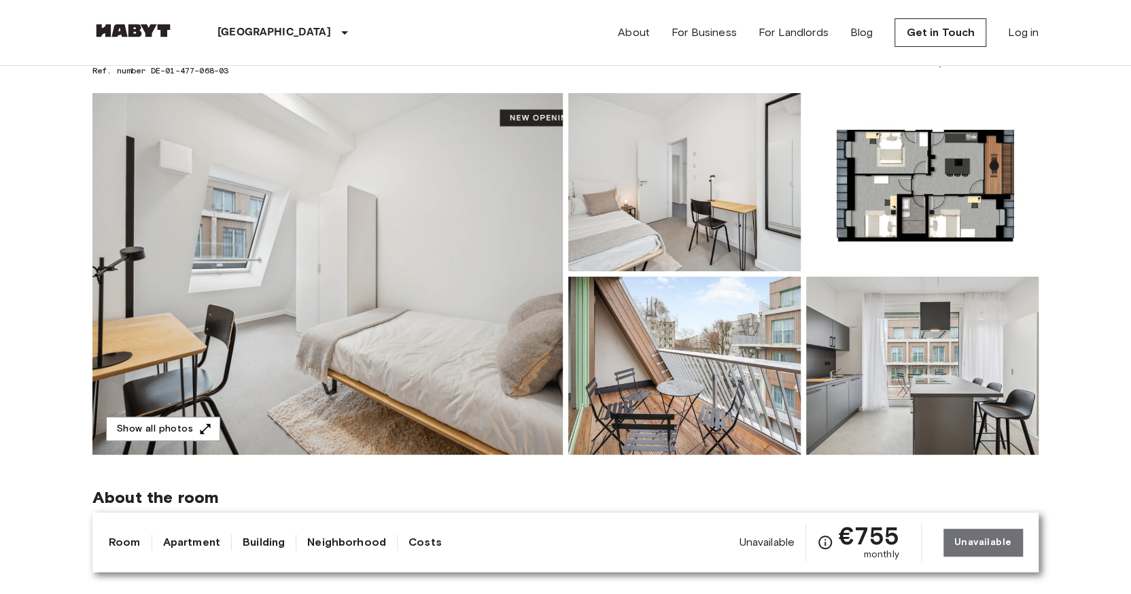
scroll to position [111, 0]
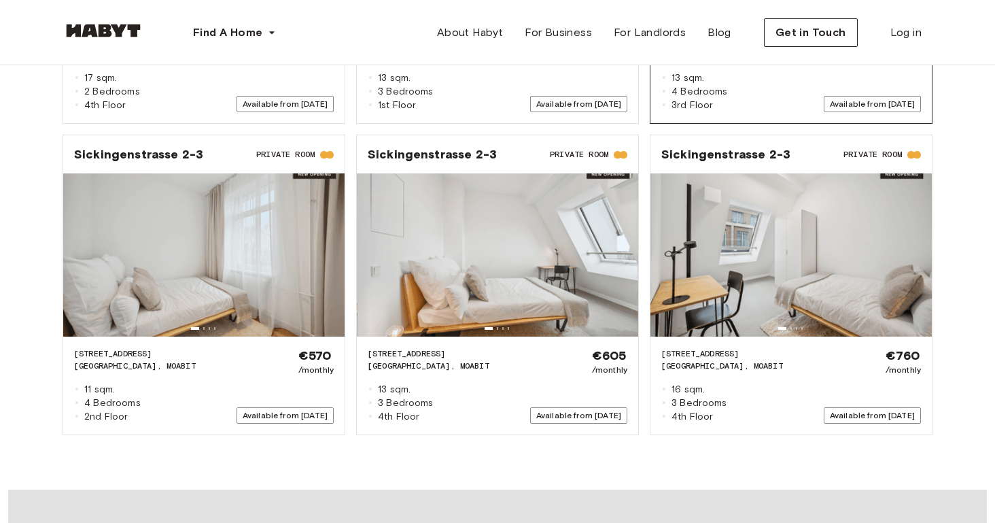
scroll to position [2073, 0]
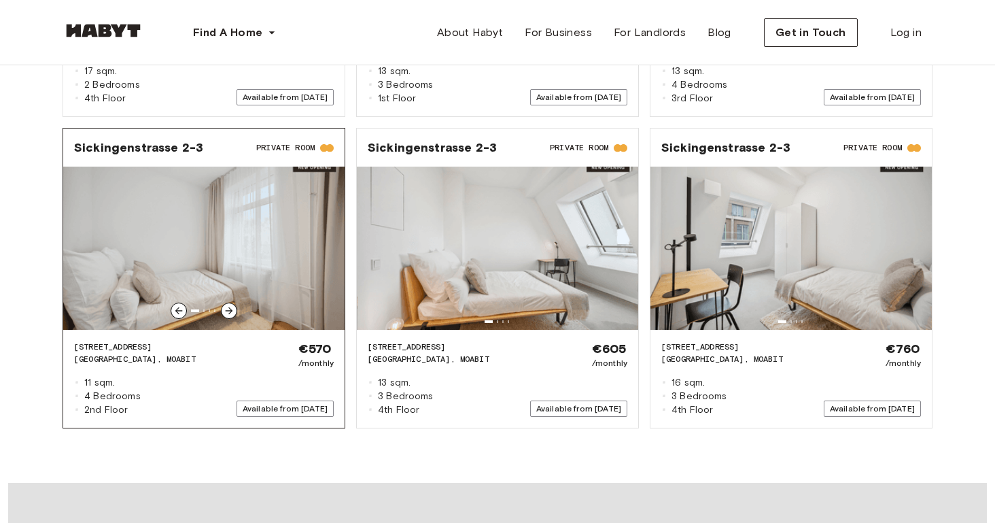
click at [145, 172] on img at bounding box center [203, 248] width 281 height 163
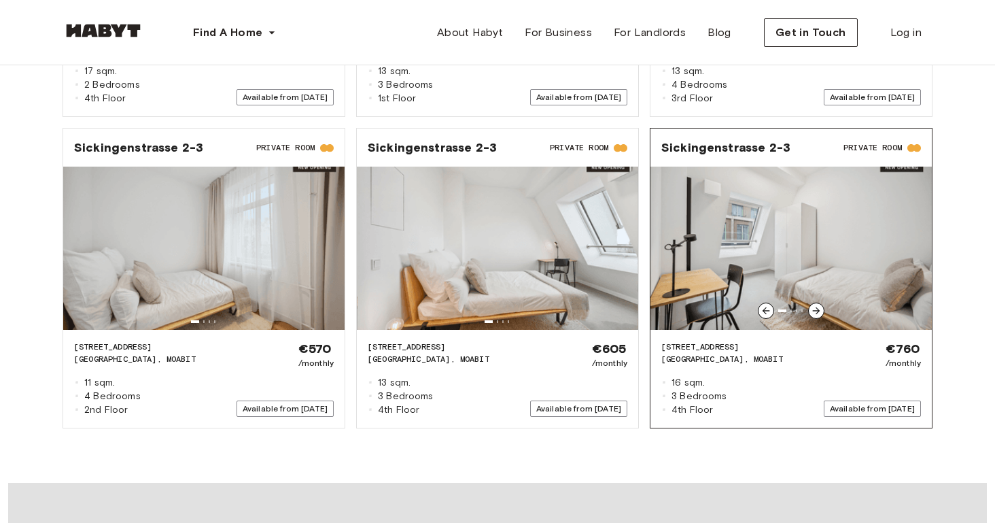
click at [803, 194] on img at bounding box center [791, 248] width 281 height 163
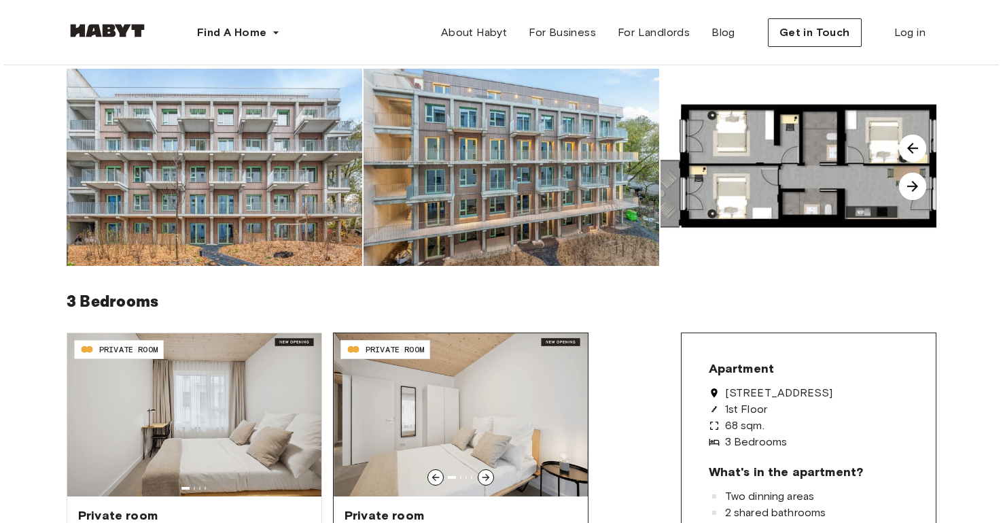
scroll to position [0, 0]
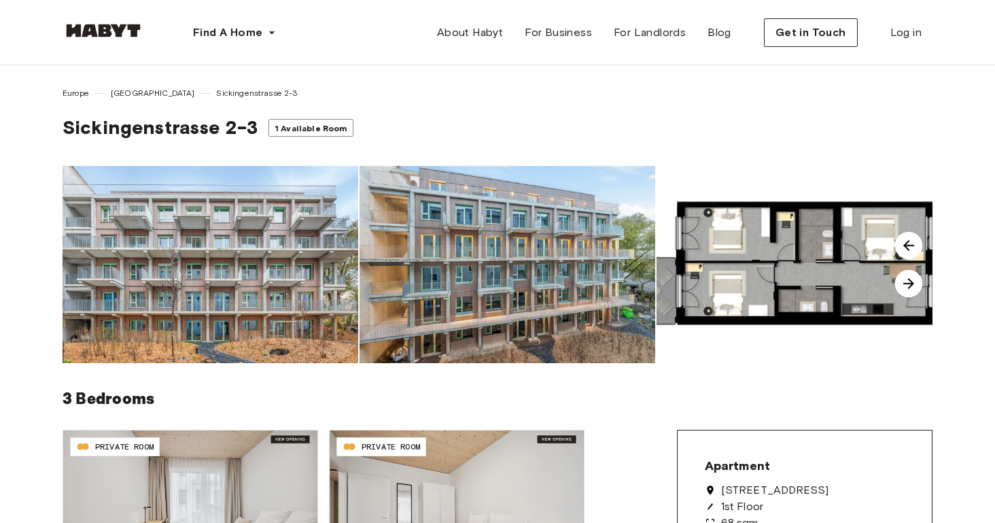
click at [533, 247] on img at bounding box center [508, 264] width 296 height 197
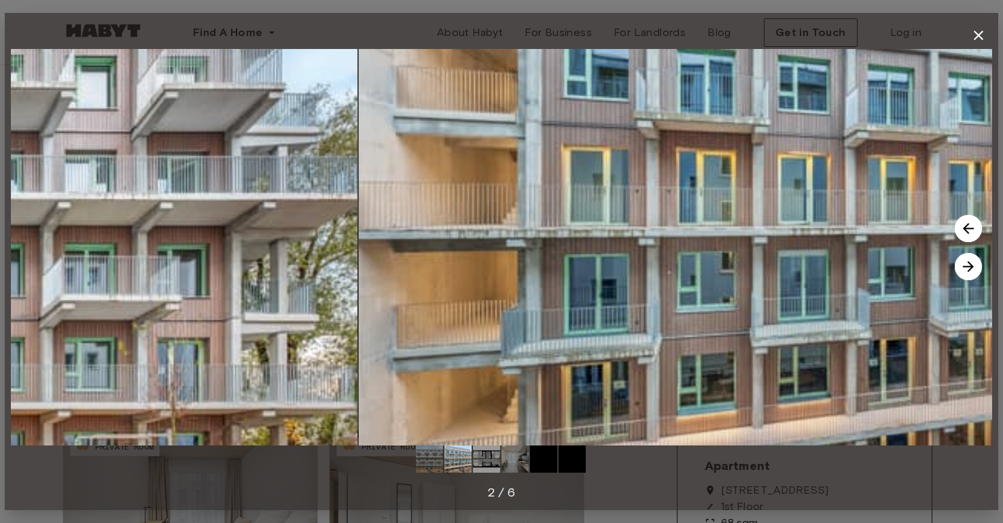
drag, startPoint x: 265, startPoint y: 241, endPoint x: 840, endPoint y: 223, distance: 575.3
click at [833, 225] on img at bounding box center [850, 247] width 982 height 396
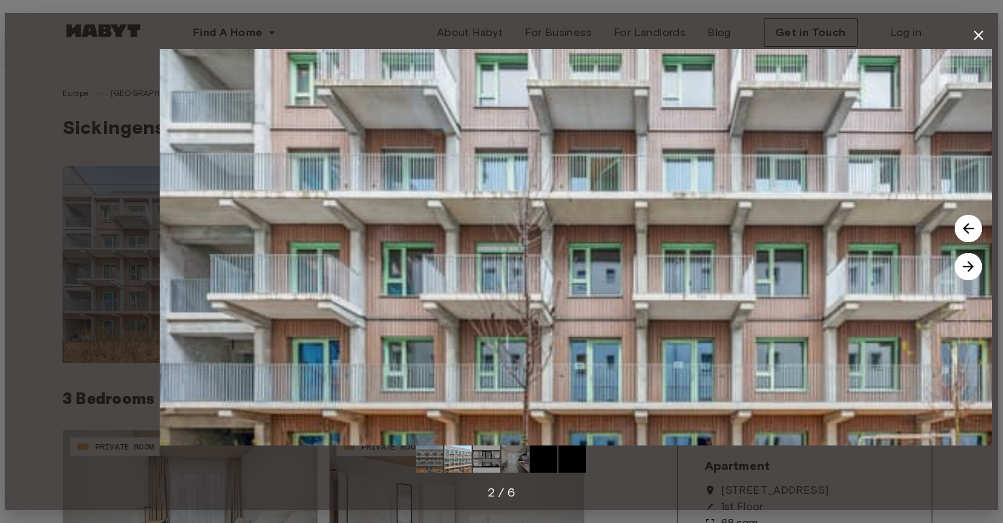
drag, startPoint x: 311, startPoint y: 258, endPoint x: 759, endPoint y: 242, distance: 448.2
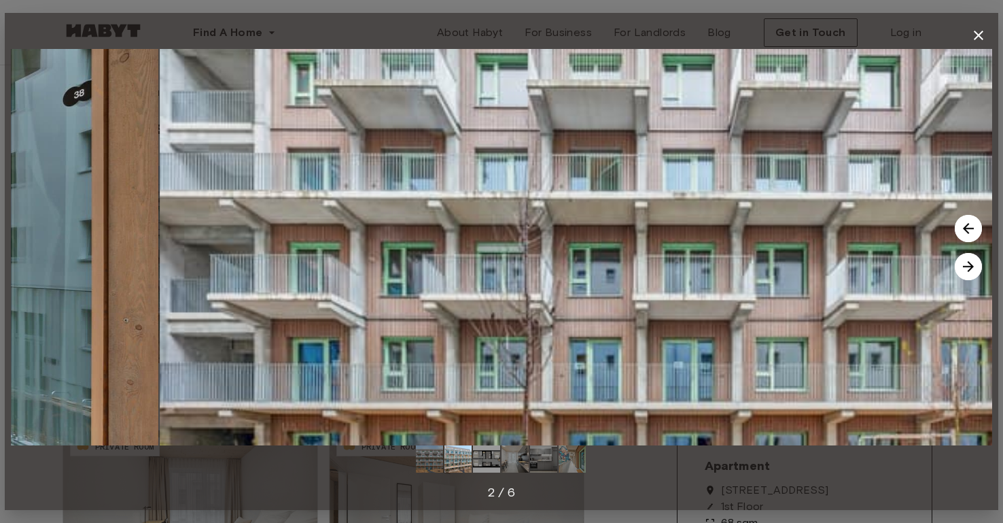
click at [749, 245] on img at bounding box center [651, 247] width 982 height 396
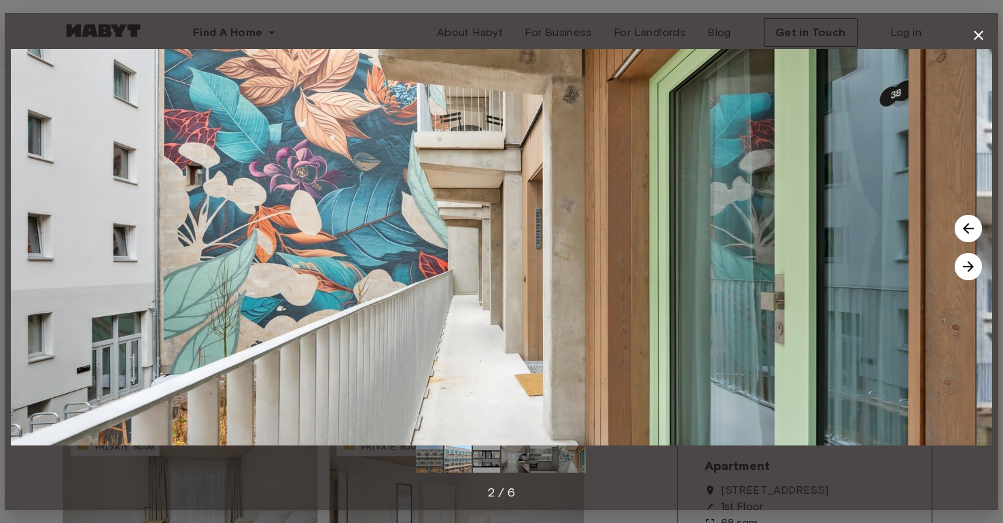
drag, startPoint x: 748, startPoint y: 243, endPoint x: 138, endPoint y: 219, distance: 610.9
click at [179, 229] on img at bounding box center [485, 247] width 982 height 396
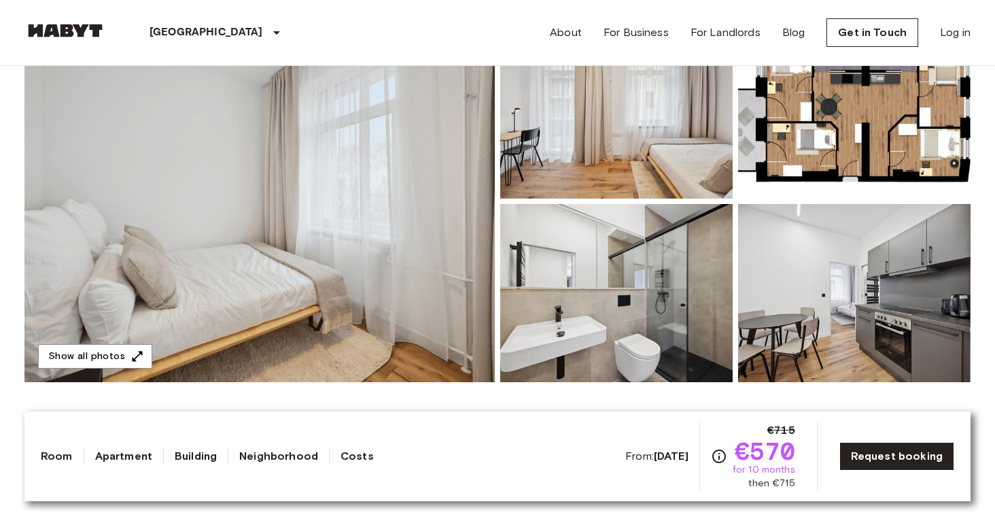
scroll to position [196, 0]
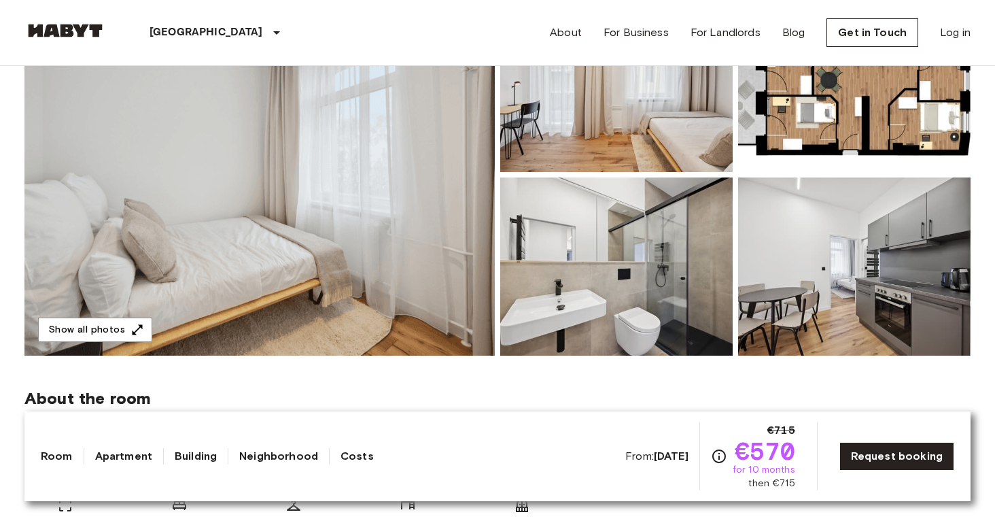
click at [355, 252] on img at bounding box center [259, 175] width 470 height 362
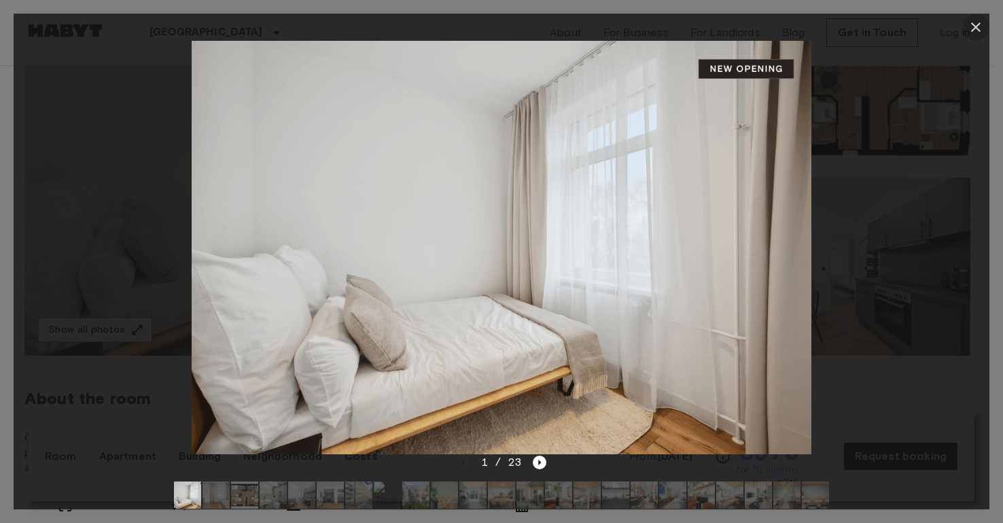
click at [973, 24] on icon "button" at bounding box center [976, 27] width 10 height 10
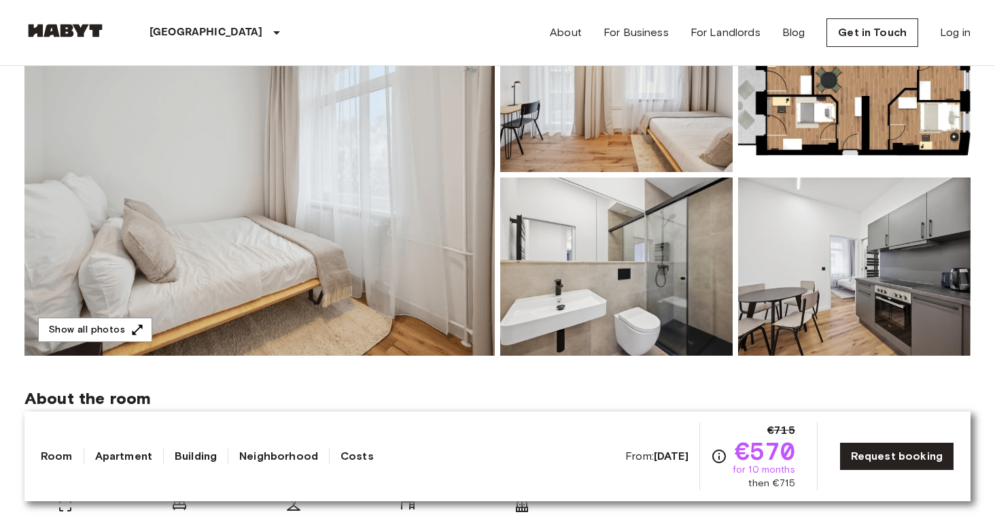
click at [455, 232] on img at bounding box center [259, 175] width 470 height 362
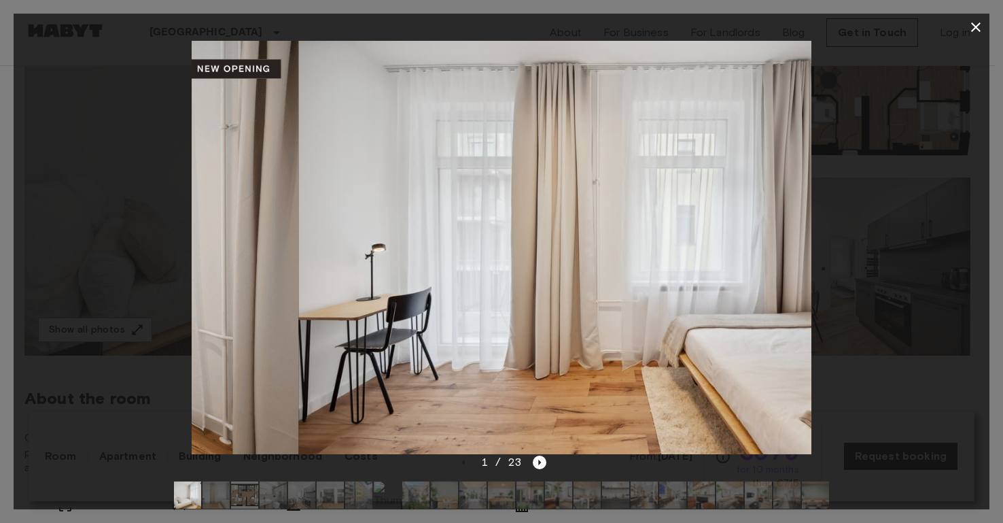
drag, startPoint x: 545, startPoint y: 259, endPoint x: 326, endPoint y: 230, distance: 220.8
click at [188, 246] on div at bounding box center [502, 247] width 976 height 413
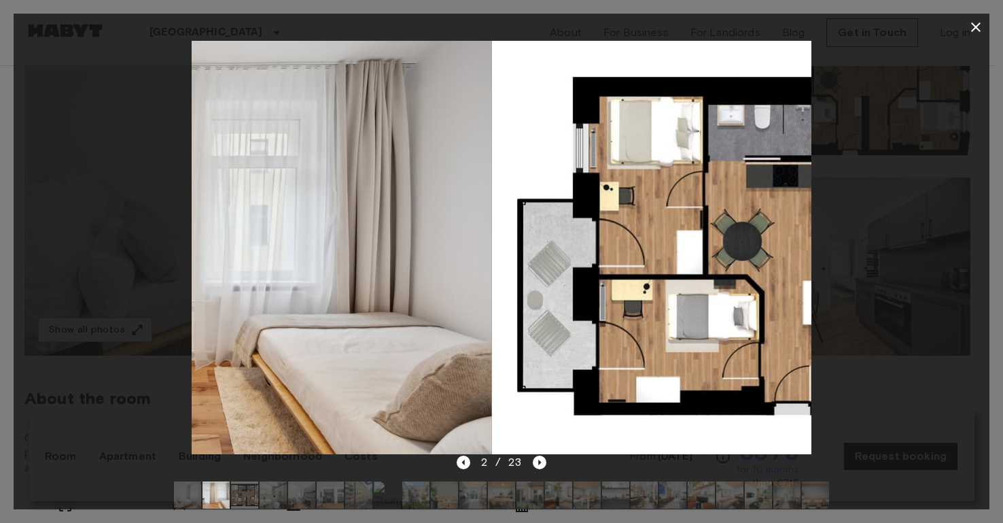
drag, startPoint x: 637, startPoint y: 242, endPoint x: 220, endPoint y: 220, distance: 417.2
click at [213, 222] on img at bounding box center [182, 247] width 621 height 413
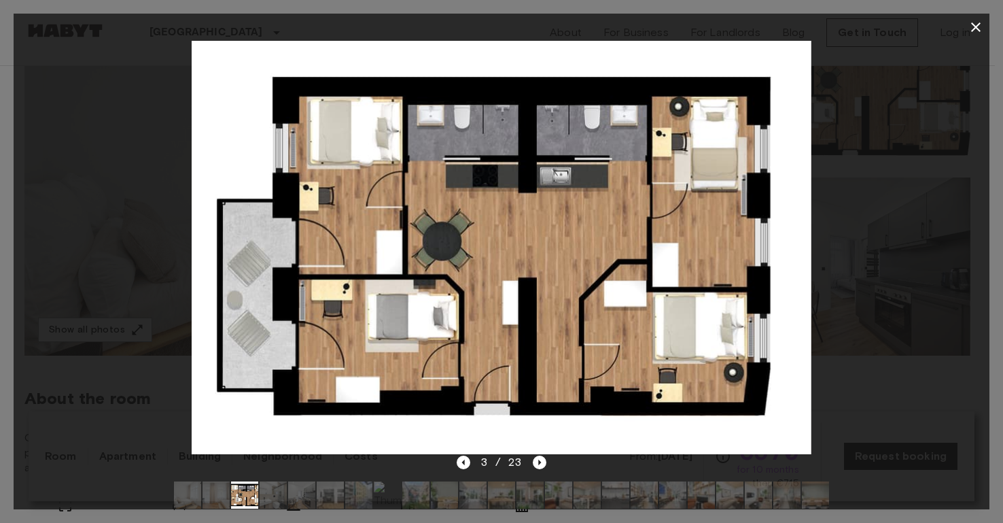
drag, startPoint x: 296, startPoint y: 262, endPoint x: 751, endPoint y: 284, distance: 456.0
click at [750, 284] on img at bounding box center [502, 247] width 621 height 413
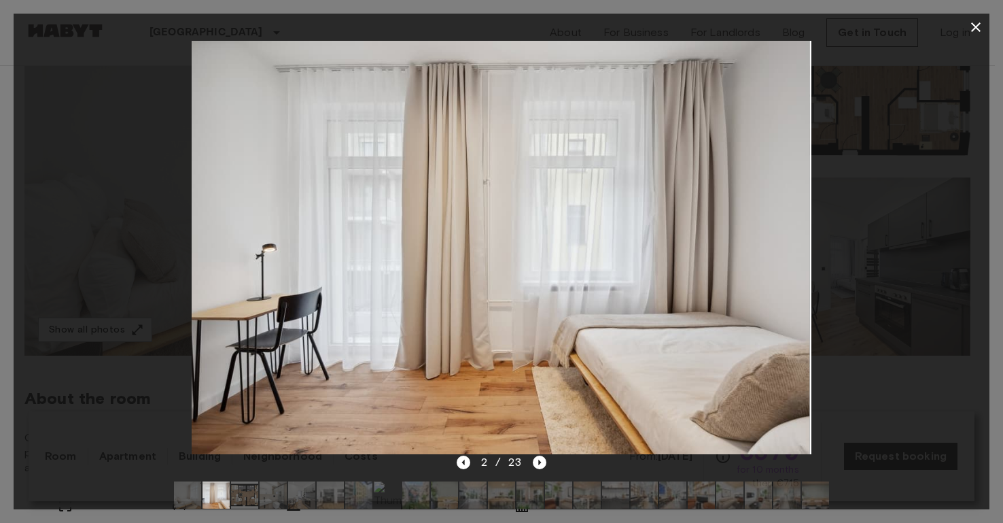
drag, startPoint x: 743, startPoint y: 281, endPoint x: 207, endPoint y: 275, distance: 536.3
click at [209, 279] on img at bounding box center [500, 247] width 621 height 413
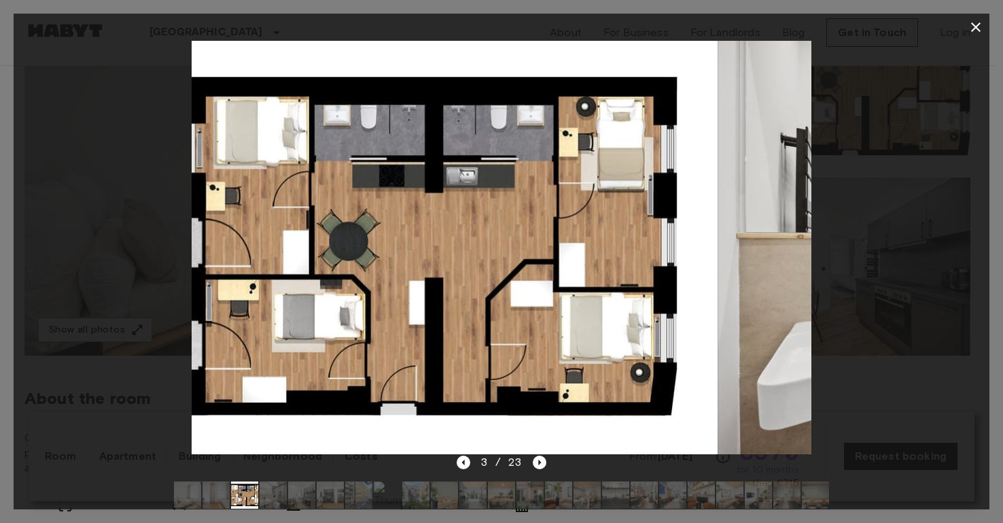
drag, startPoint x: 801, startPoint y: 241, endPoint x: 190, endPoint y: 246, distance: 611.1
click at [216, 258] on img at bounding box center [408, 247] width 621 height 413
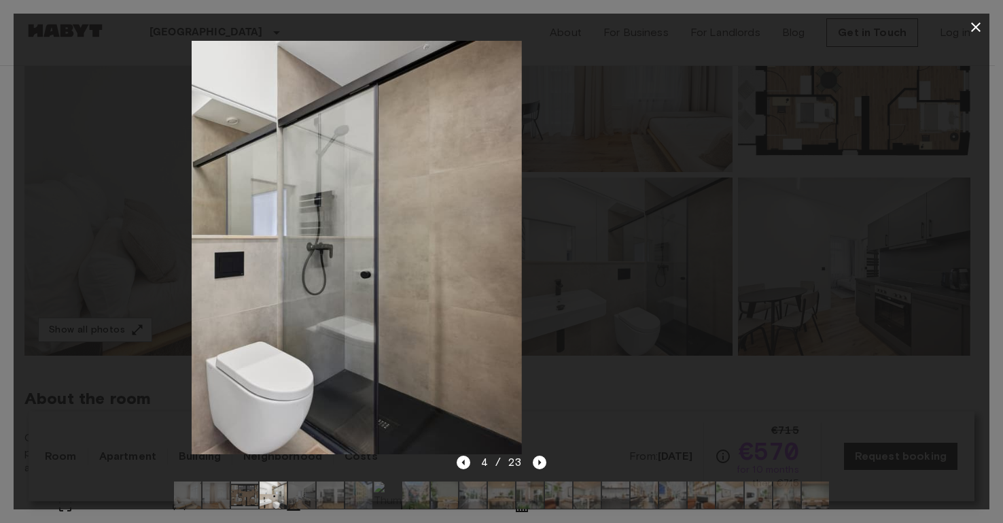
drag, startPoint x: 255, startPoint y: 275, endPoint x: 245, endPoint y: 260, distance: 18.3
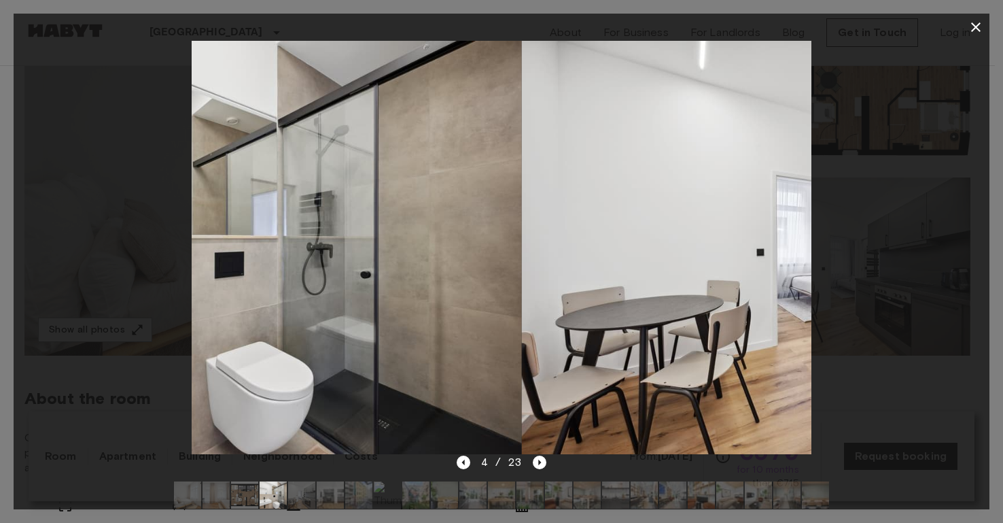
click at [210, 271] on img at bounding box center [211, 247] width 621 height 413
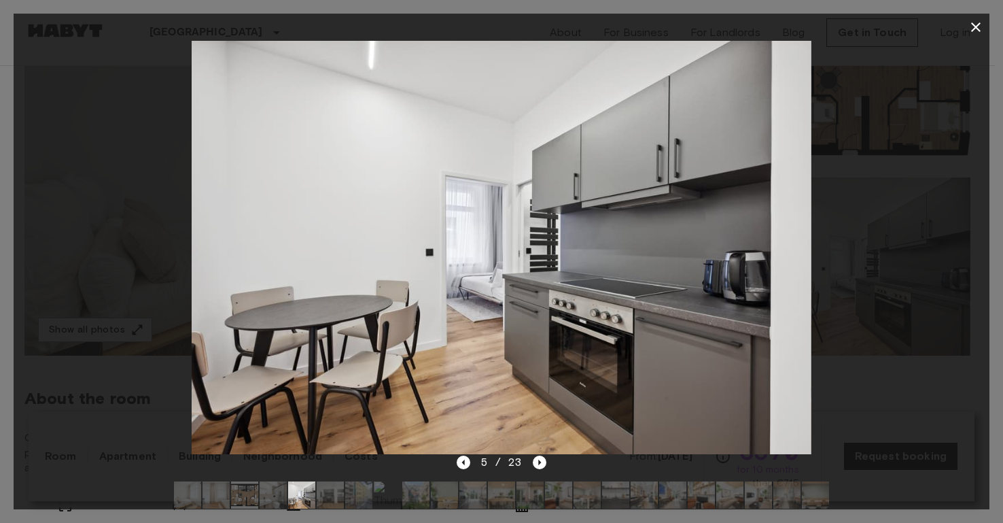
drag, startPoint x: 689, startPoint y: 260, endPoint x: 177, endPoint y: 252, distance: 511.2
click at [179, 252] on div at bounding box center [502, 247] width 976 height 413
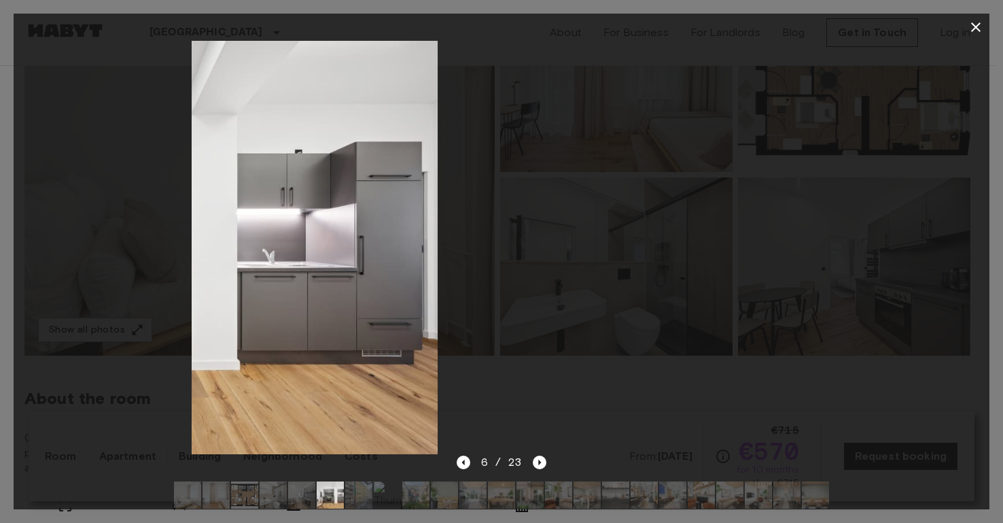
drag, startPoint x: 702, startPoint y: 244, endPoint x: 226, endPoint y: 210, distance: 477.7
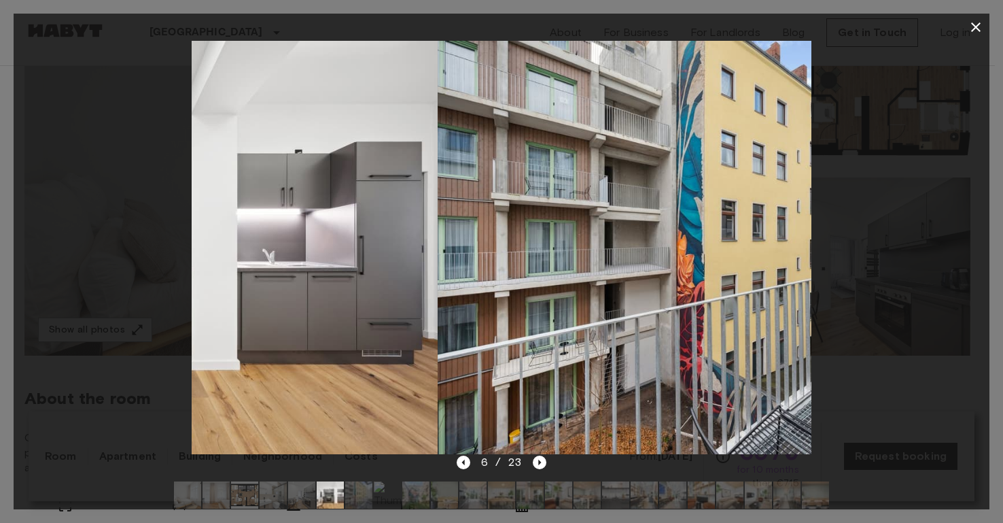
click at [199, 230] on img at bounding box center [128, 247] width 621 height 413
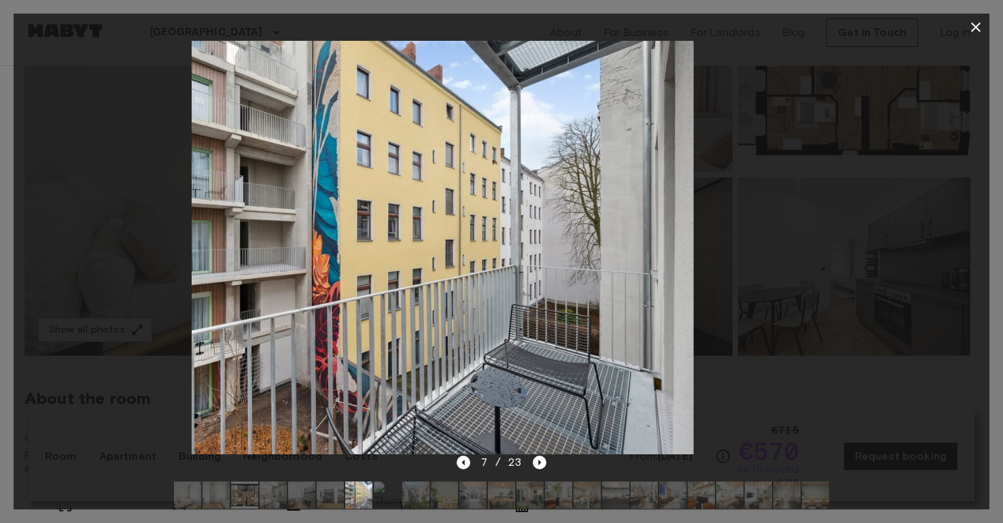
drag, startPoint x: 755, startPoint y: 226, endPoint x: 279, endPoint y: 218, distance: 475.9
click at [258, 220] on img at bounding box center [383, 247] width 621 height 413
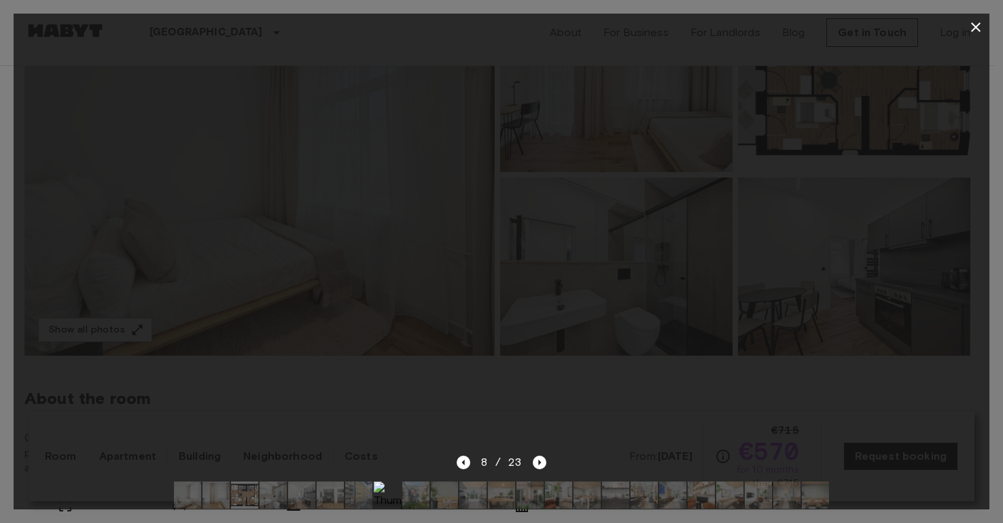
drag, startPoint x: 483, startPoint y: 220, endPoint x: 156, endPoint y: 203, distance: 327.4
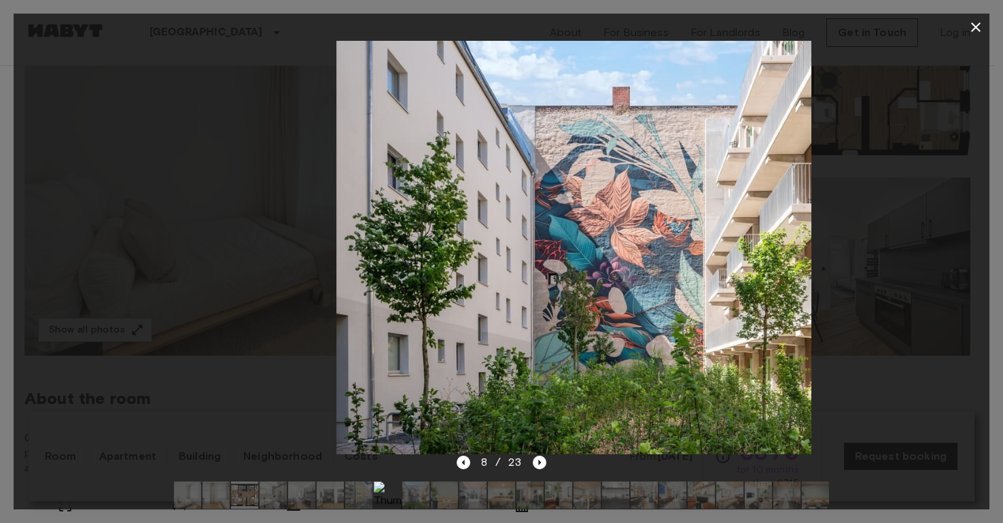
click at [156, 203] on div at bounding box center [502, 247] width 976 height 413
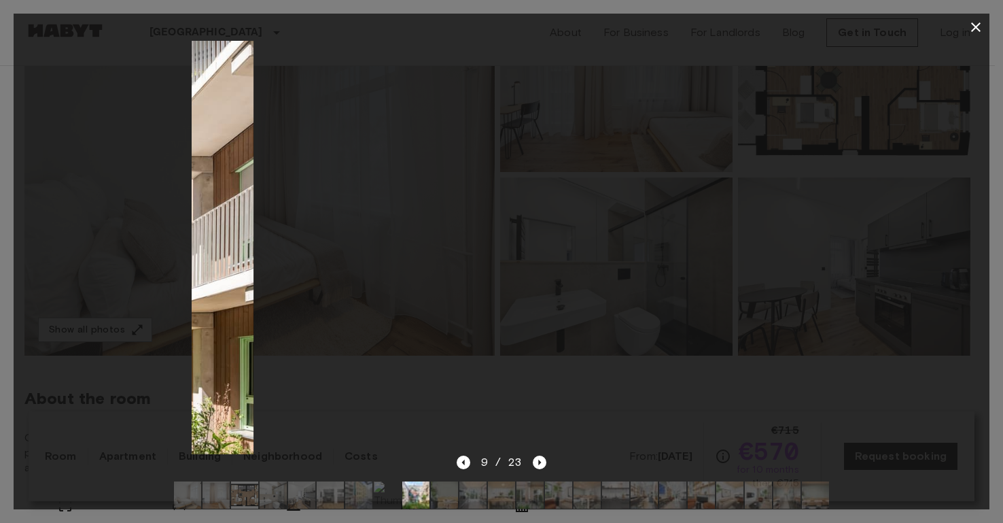
drag, startPoint x: 305, startPoint y: 263, endPoint x: 168, endPoint y: 249, distance: 138.0
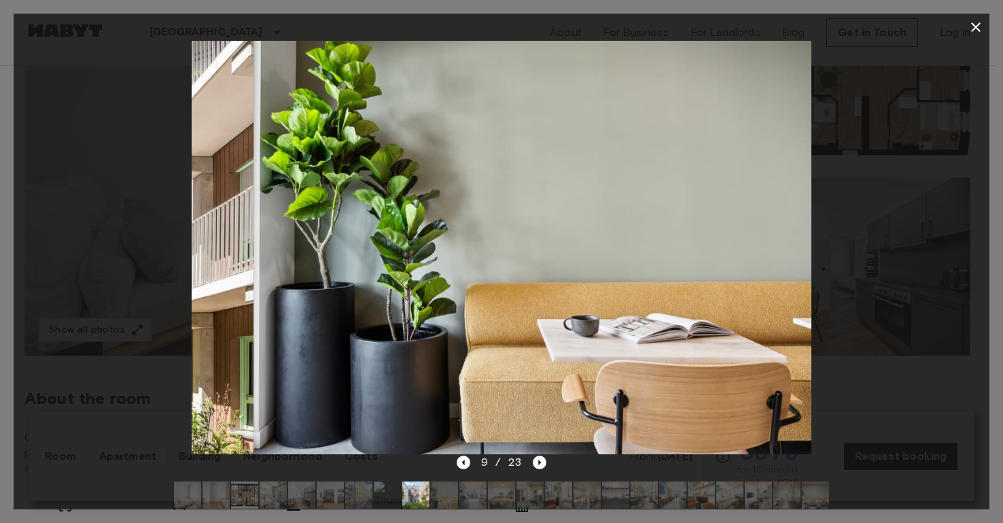
click at [161, 253] on div at bounding box center [502, 247] width 976 height 413
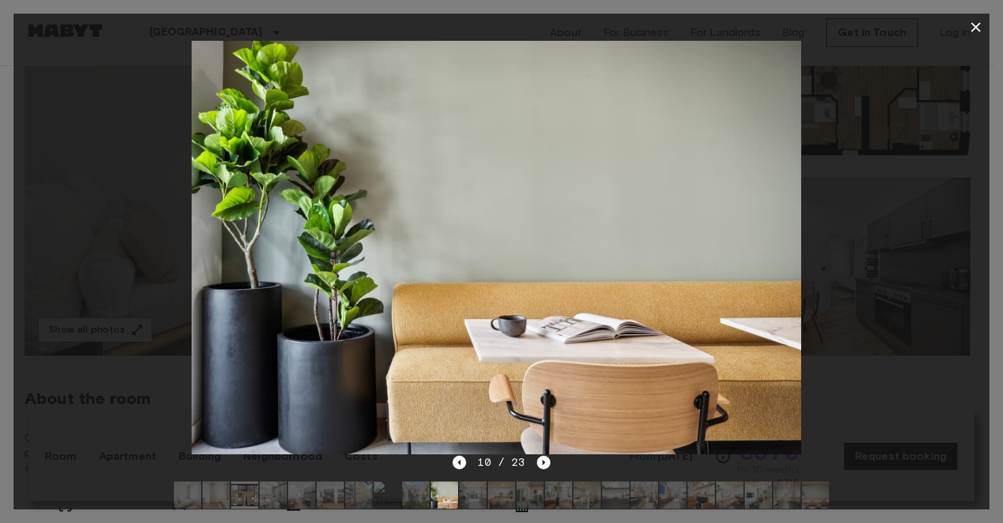
drag, startPoint x: 686, startPoint y: 255, endPoint x: 184, endPoint y: 252, distance: 502.3
click at [211, 262] on img at bounding box center [491, 247] width 621 height 413
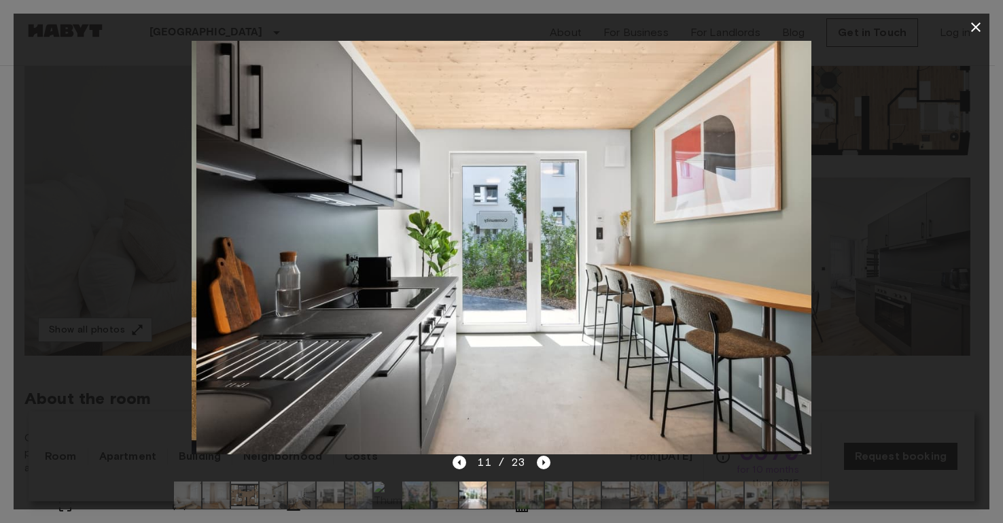
drag, startPoint x: 266, startPoint y: 249, endPoint x: 179, endPoint y: 242, distance: 87.3
click at [183, 247] on div at bounding box center [502, 247] width 976 height 413
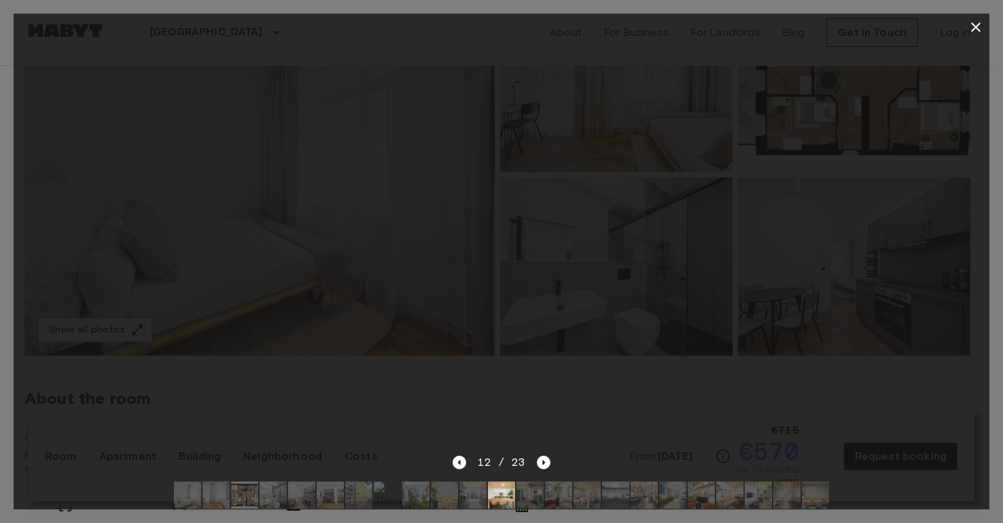
drag, startPoint x: 646, startPoint y: 245, endPoint x: 218, endPoint y: 245, distance: 428.9
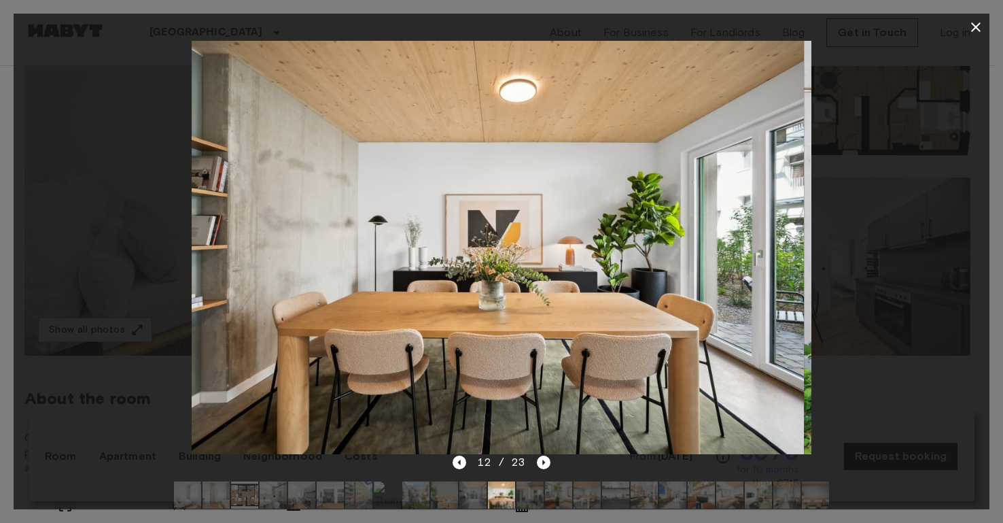
click at [220, 256] on img at bounding box center [494, 247] width 621 height 413
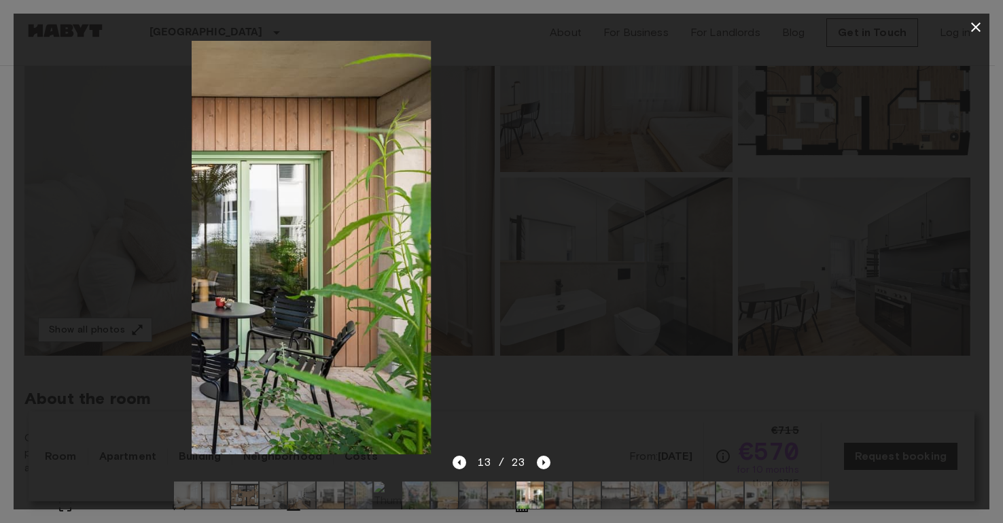
drag, startPoint x: 436, startPoint y: 273, endPoint x: 217, endPoint y: 260, distance: 220.0
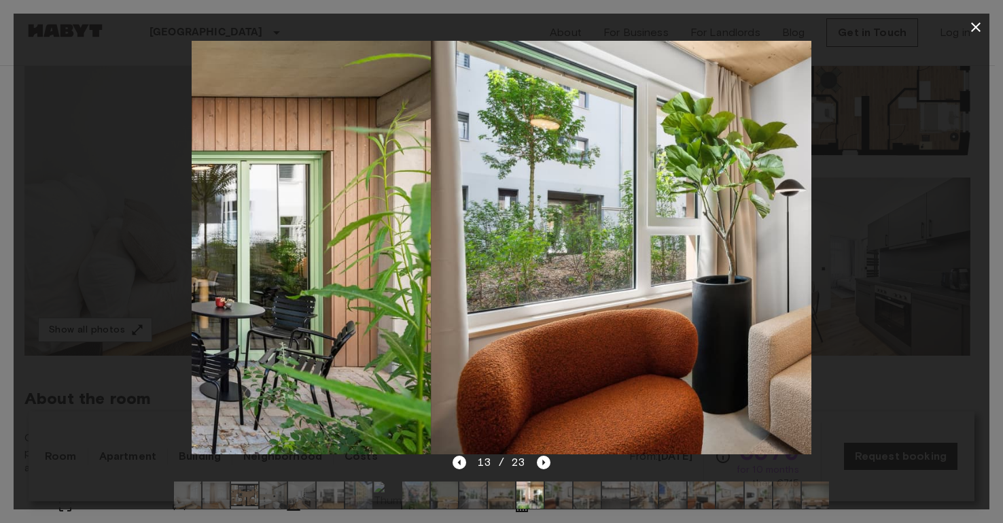
click at [220, 265] on img at bounding box center [121, 247] width 621 height 413
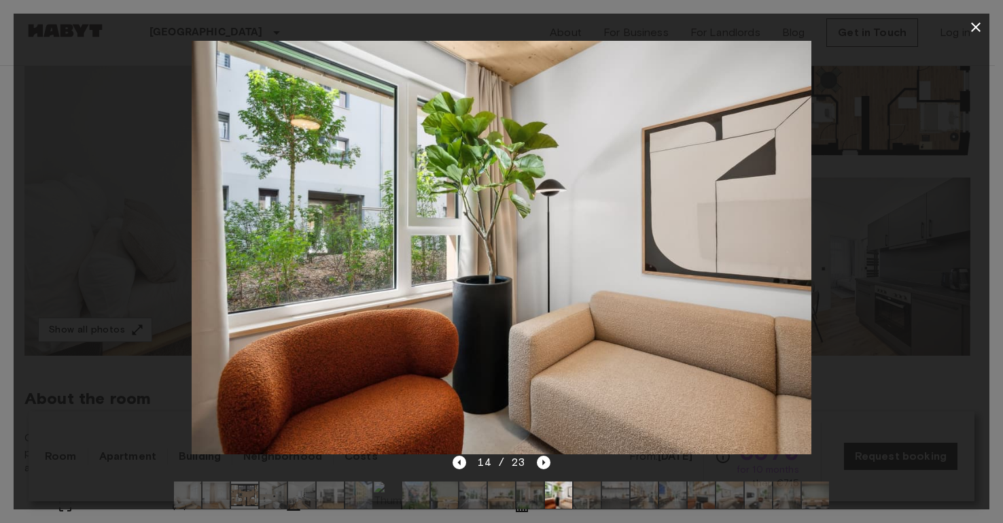
drag, startPoint x: 657, startPoint y: 241, endPoint x: 434, endPoint y: 230, distance: 223.3
click at [258, 257] on img at bounding box center [502, 247] width 621 height 413
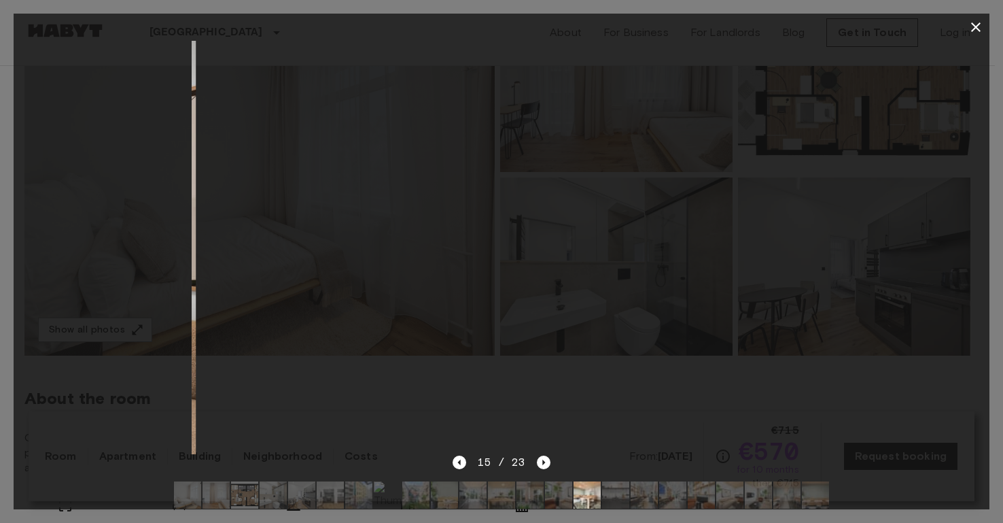
drag, startPoint x: 609, startPoint y: 248, endPoint x: 259, endPoint y: 215, distance: 351.6
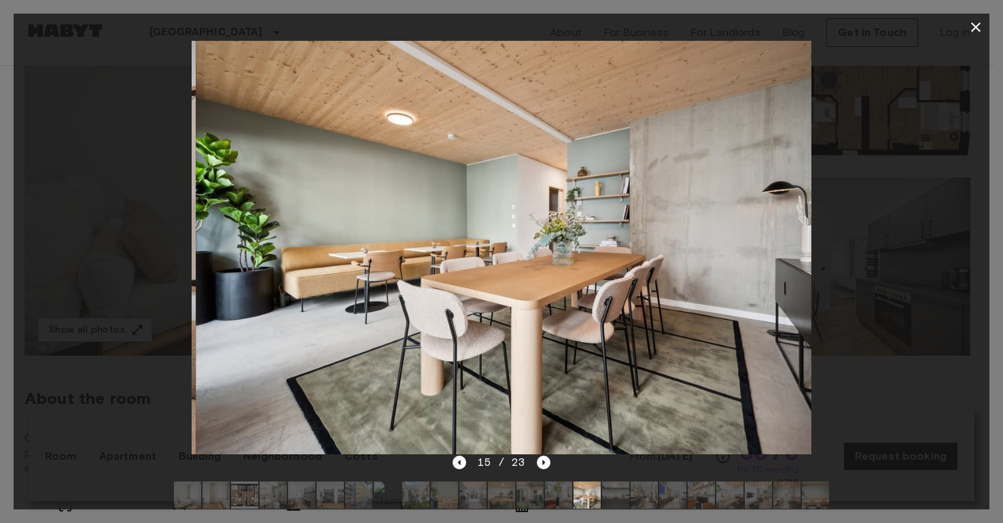
click at [237, 241] on img at bounding box center [506, 247] width 621 height 413
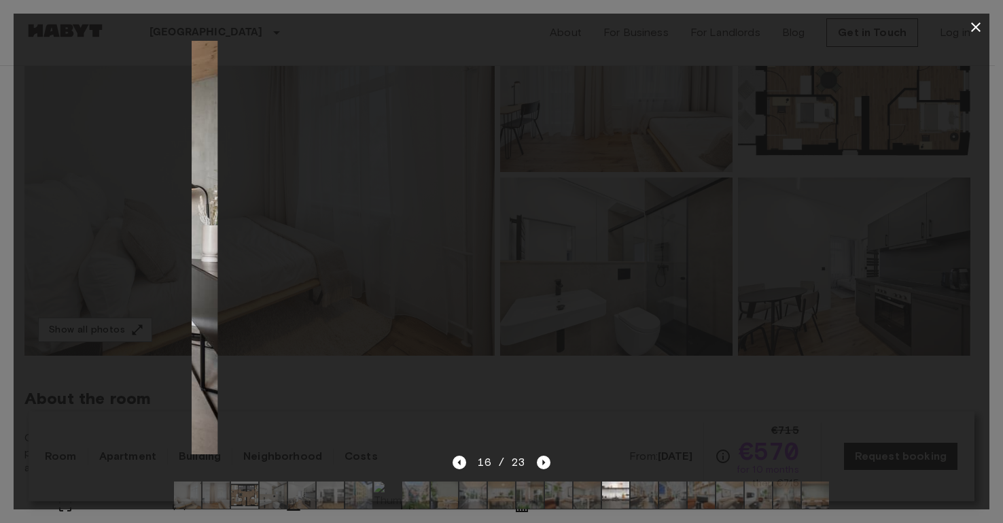
drag, startPoint x: 351, startPoint y: 235, endPoint x: 279, endPoint y: 225, distance: 73.4
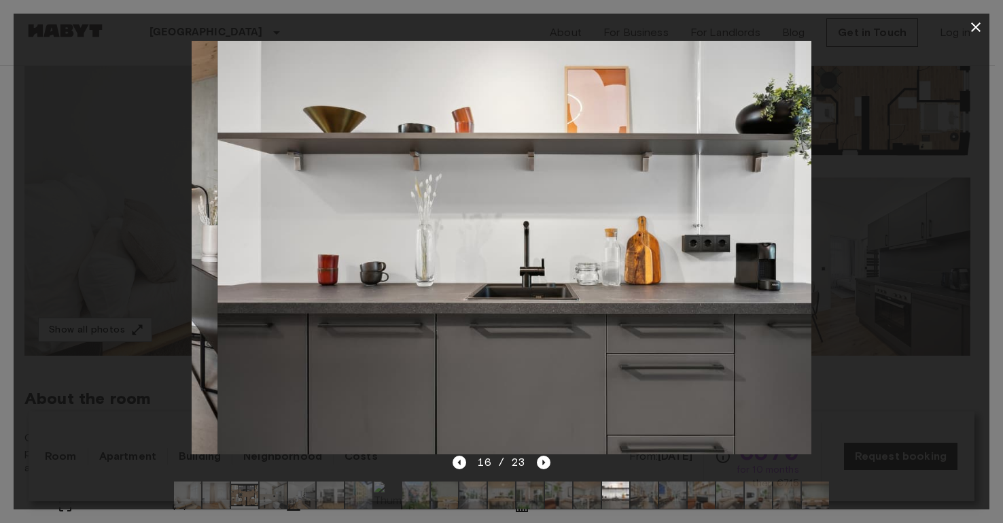
click at [281, 229] on img at bounding box center [528, 247] width 621 height 413
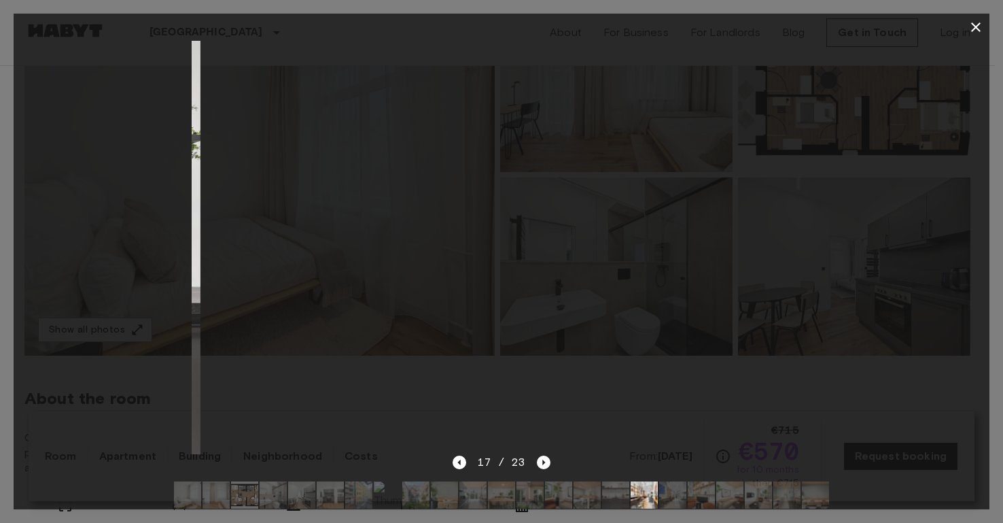
drag, startPoint x: 430, startPoint y: 261, endPoint x: 205, endPoint y: 245, distance: 225.5
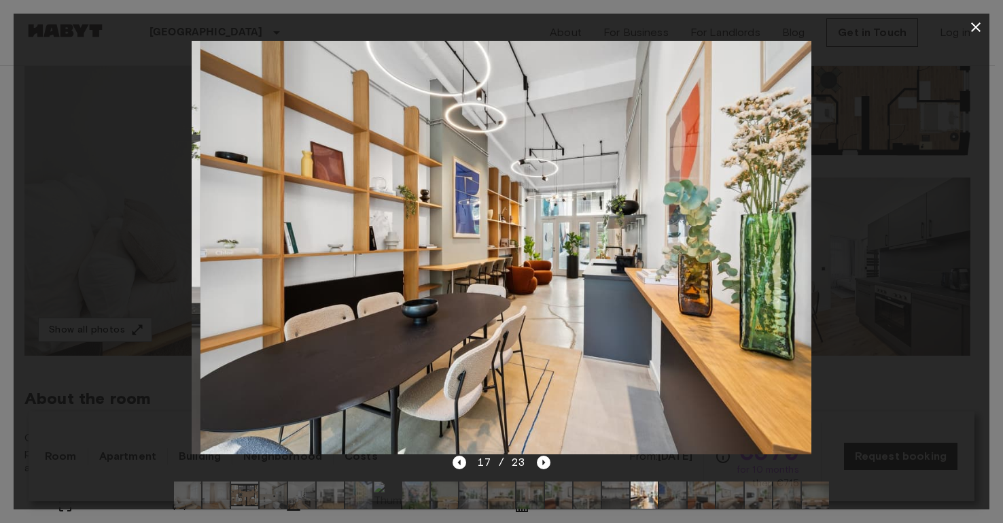
click at [217, 252] on img at bounding box center [511, 247] width 621 height 413
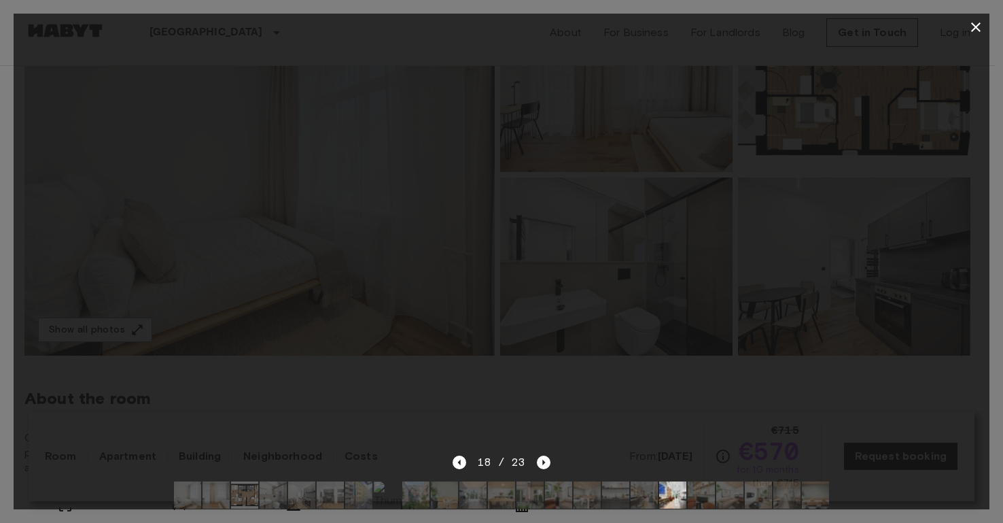
drag, startPoint x: 551, startPoint y: 241, endPoint x: 292, endPoint y: 245, distance: 258.3
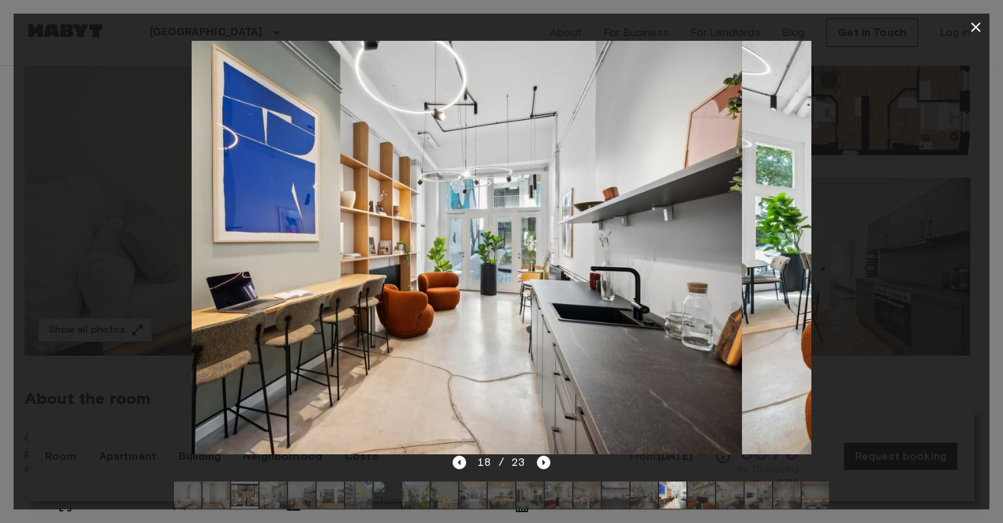
click at [301, 252] on img at bounding box center [432, 247] width 621 height 413
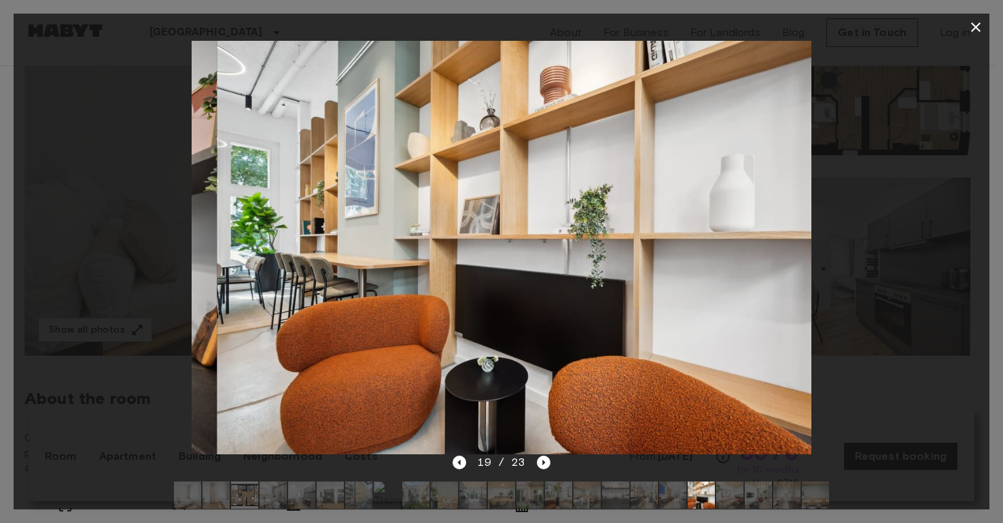
drag, startPoint x: 341, startPoint y: 257, endPoint x: 259, endPoint y: 244, distance: 82.6
click at [264, 246] on img at bounding box center [528, 247] width 621 height 413
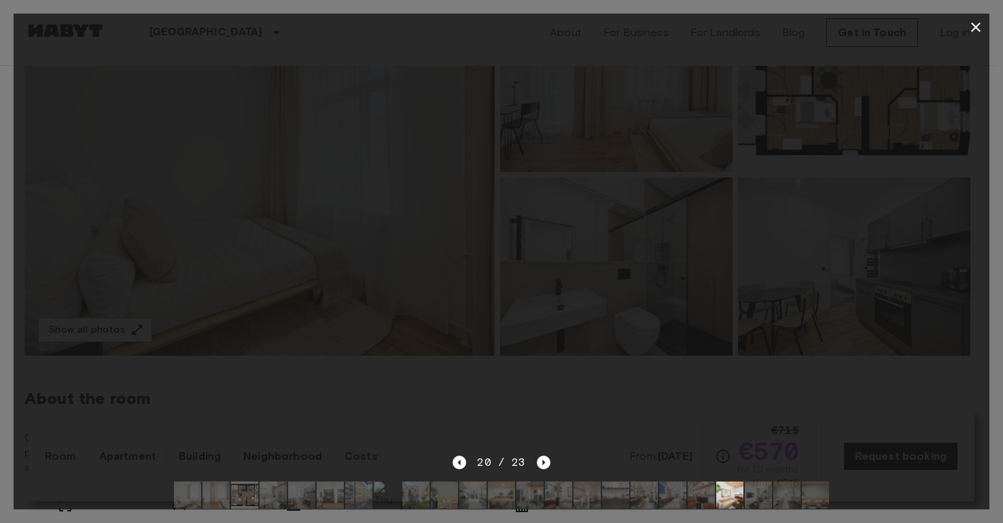
drag, startPoint x: 491, startPoint y: 266, endPoint x: 343, endPoint y: 270, distance: 148.2
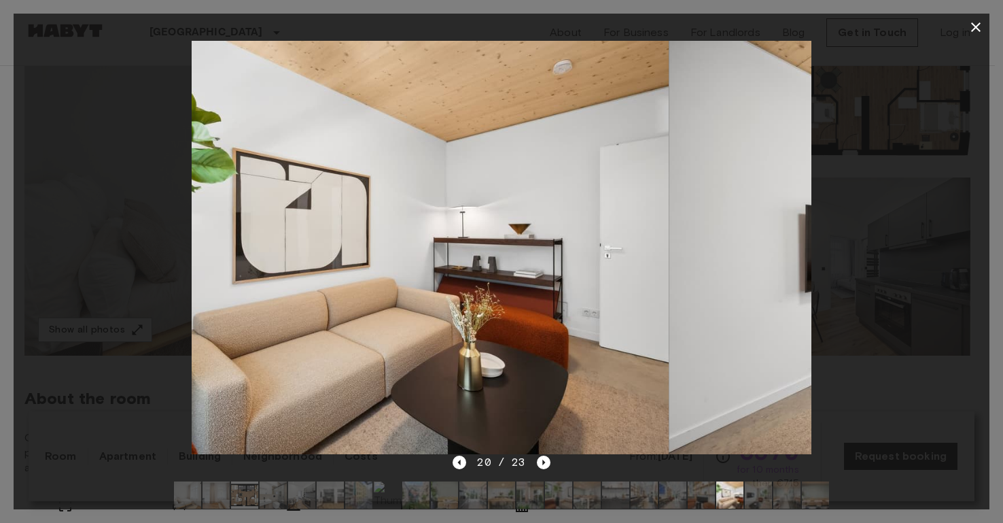
click at [343, 273] on img at bounding box center [358, 247] width 621 height 413
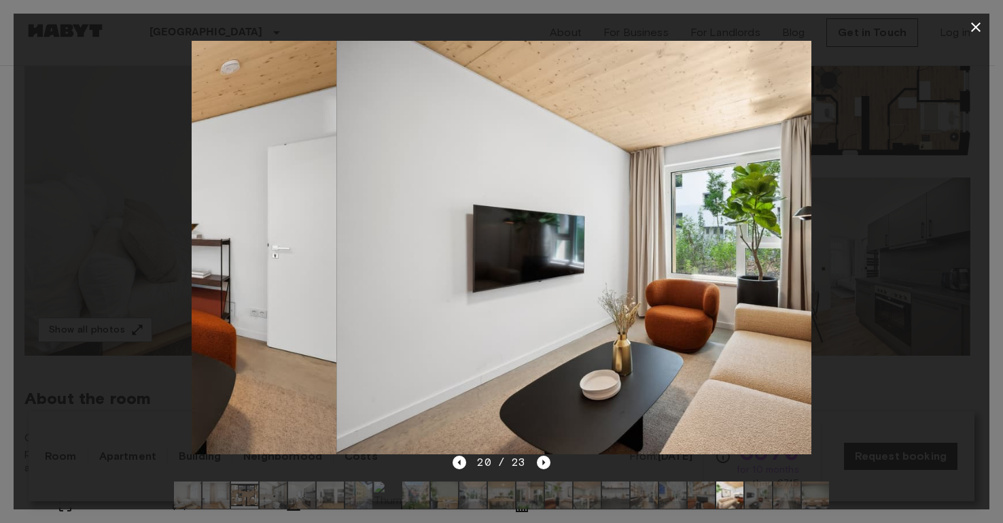
drag, startPoint x: 288, startPoint y: 304, endPoint x: 94, endPoint y: 273, distance: 196.9
click at [119, 282] on div at bounding box center [502, 247] width 976 height 413
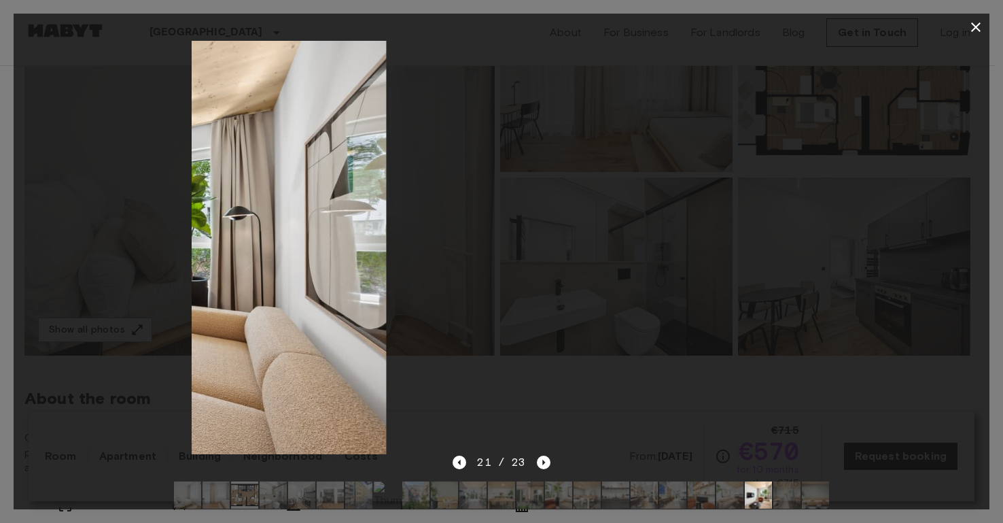
drag, startPoint x: 324, startPoint y: 273, endPoint x: 117, endPoint y: 254, distance: 208.2
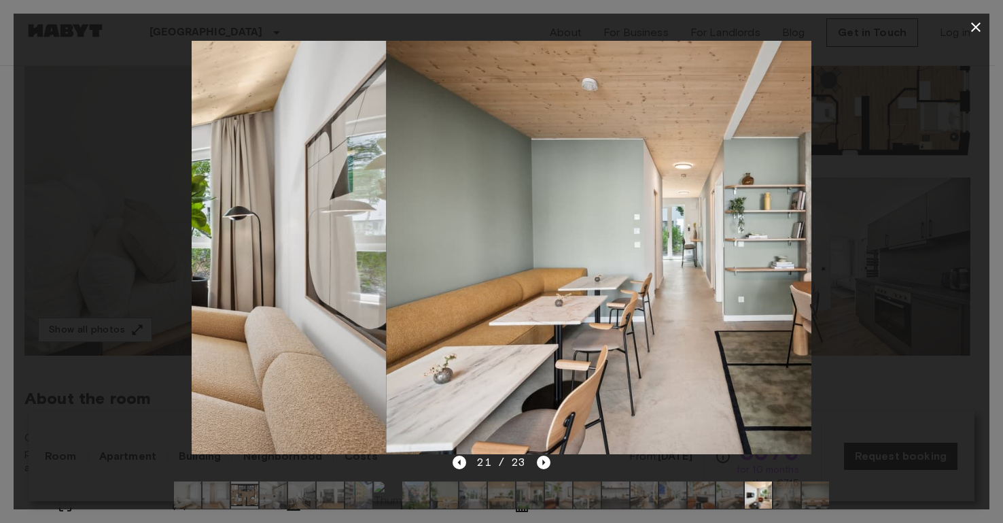
click at [140, 269] on div at bounding box center [502, 247] width 976 height 413
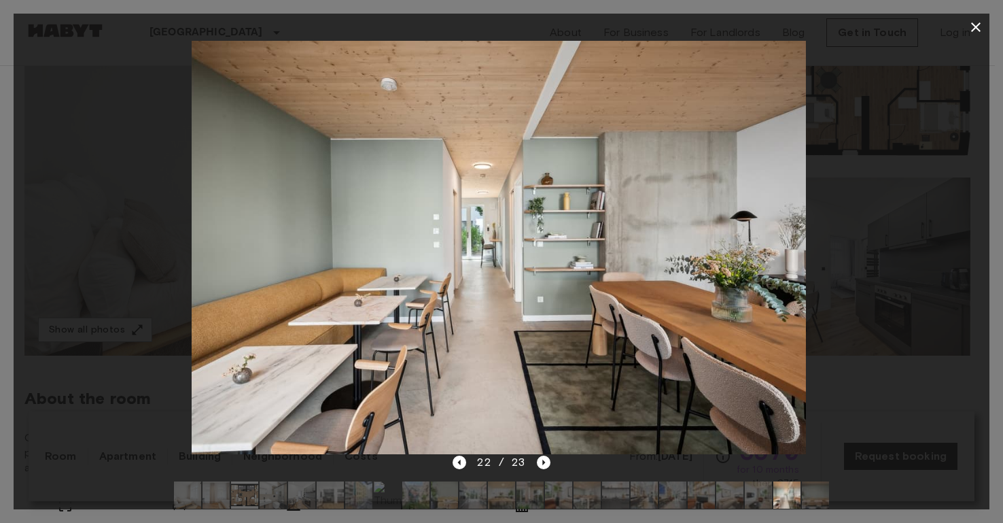
drag, startPoint x: 705, startPoint y: 247, endPoint x: 87, endPoint y: 250, distance: 617.9
click at [73, 259] on div at bounding box center [502, 247] width 976 height 413
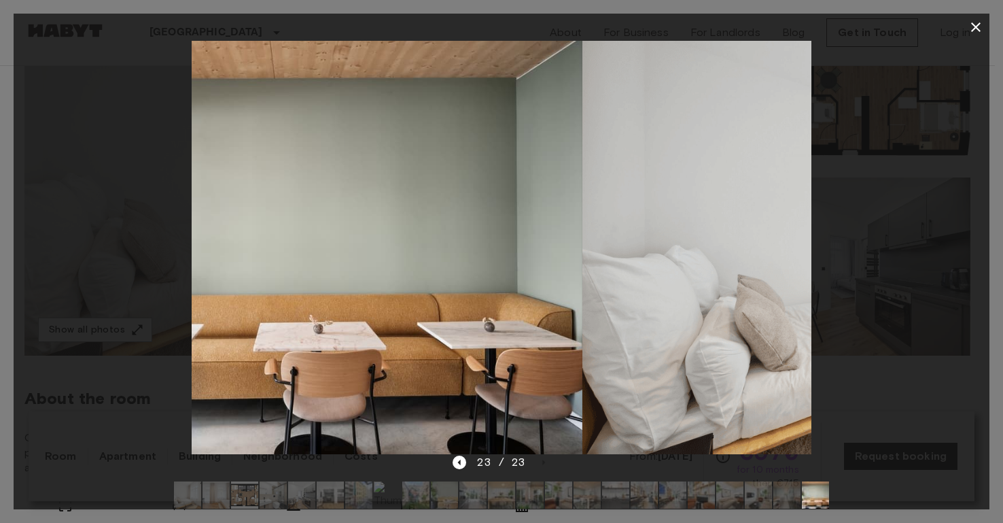
drag, startPoint x: 524, startPoint y: 273, endPoint x: 90, endPoint y: 268, distance: 433.7
click at [96, 275] on div at bounding box center [502, 247] width 976 height 413
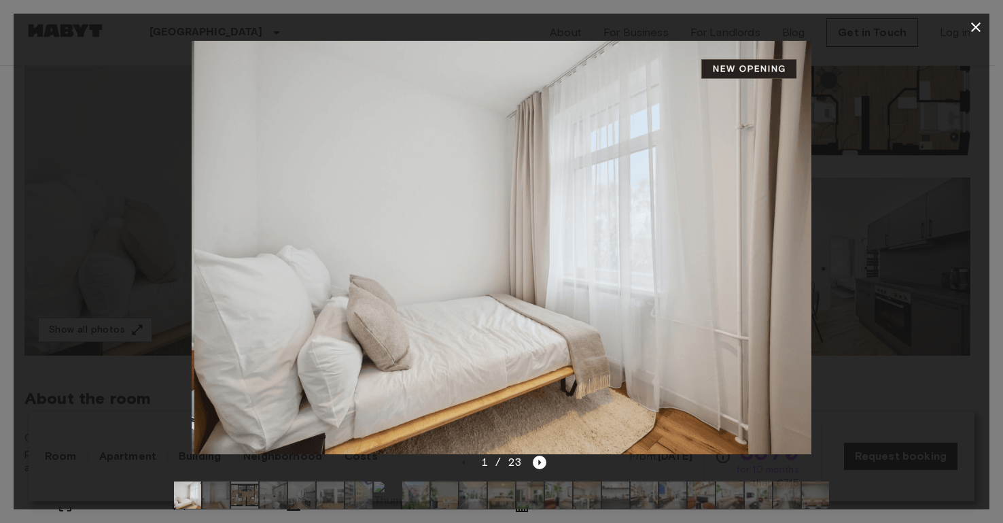
drag, startPoint x: 432, startPoint y: 279, endPoint x: 67, endPoint y: 267, distance: 364.5
click at [64, 278] on div at bounding box center [502, 247] width 976 height 413
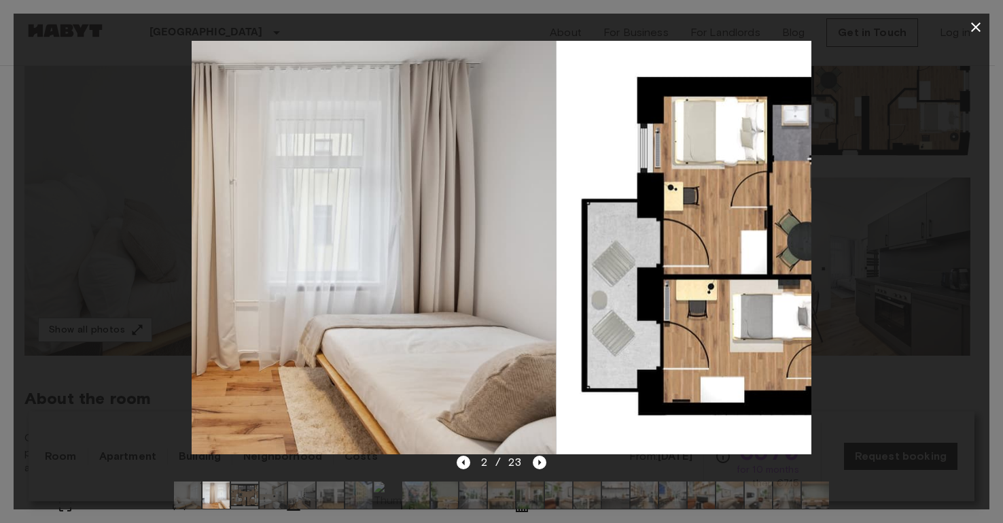
drag, startPoint x: 366, startPoint y: 283, endPoint x: 94, endPoint y: 271, distance: 272.8
click at [96, 279] on div at bounding box center [502, 247] width 976 height 413
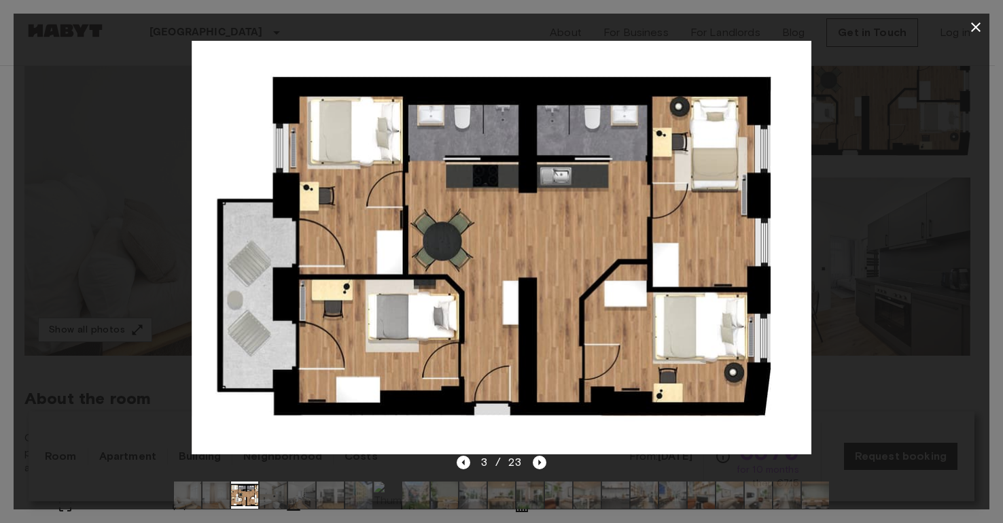
click at [984, 253] on div at bounding box center [502, 247] width 976 height 413
click at [892, 212] on div at bounding box center [502, 247] width 976 height 413
click at [977, 26] on icon "button" at bounding box center [976, 27] width 10 height 10
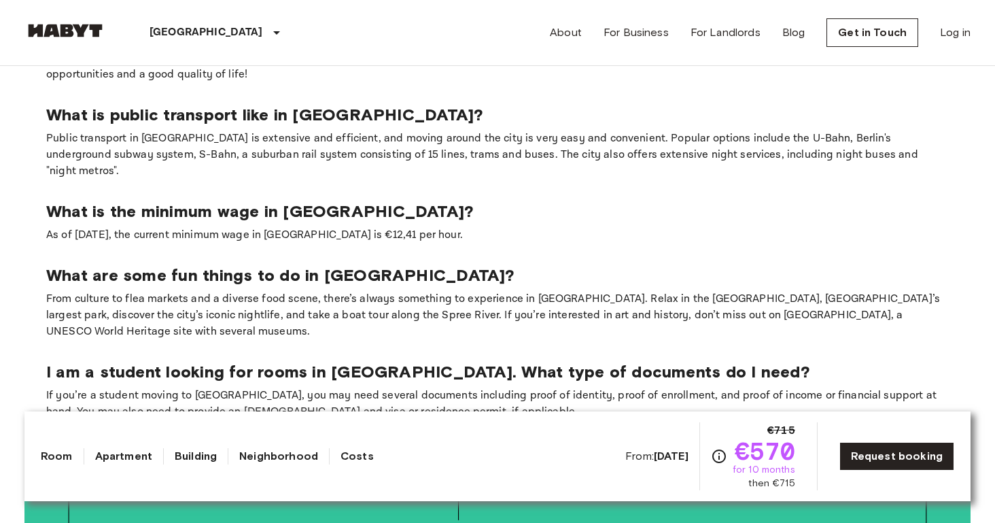
scroll to position [2839, 0]
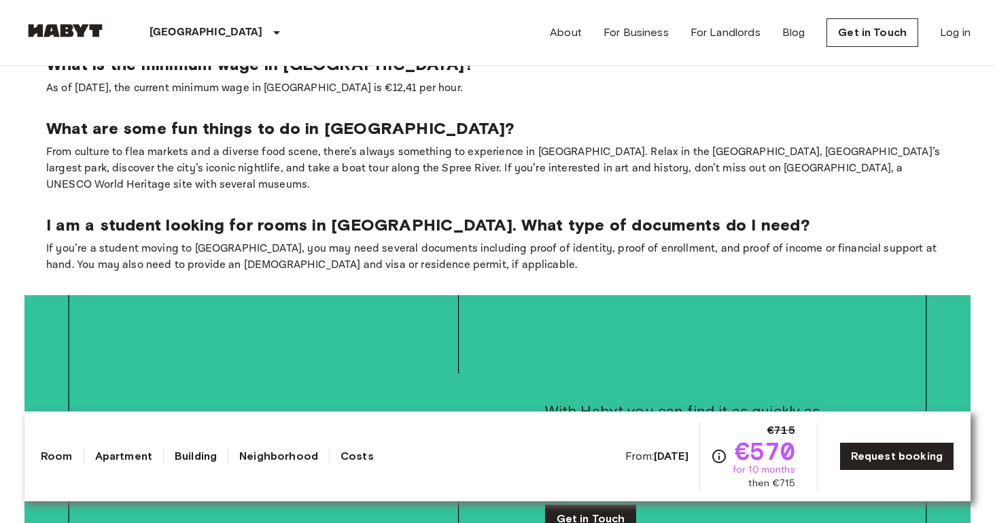
click at [66, 38] on link at bounding box center [65, 33] width 82 height 18
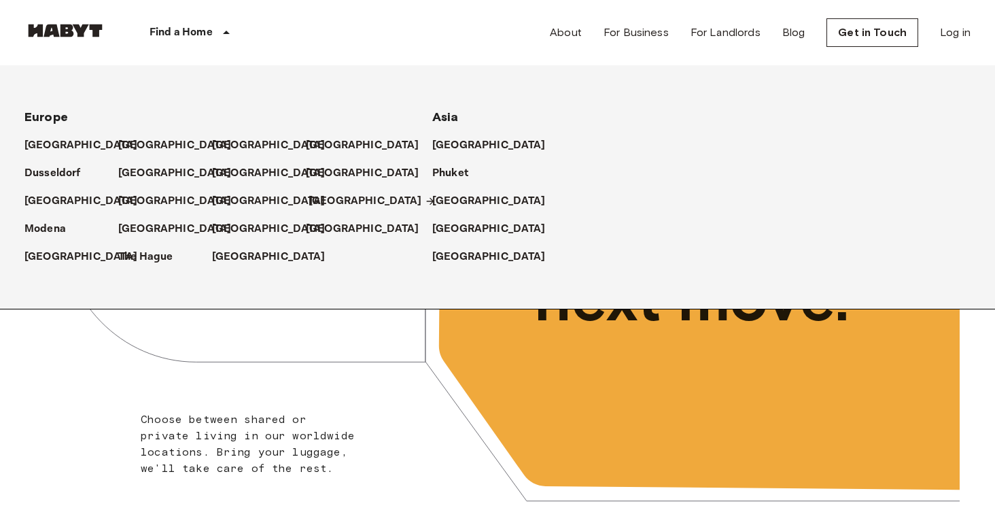
click at [335, 194] on p "[GEOGRAPHIC_DATA]" at bounding box center [366, 201] width 114 height 16
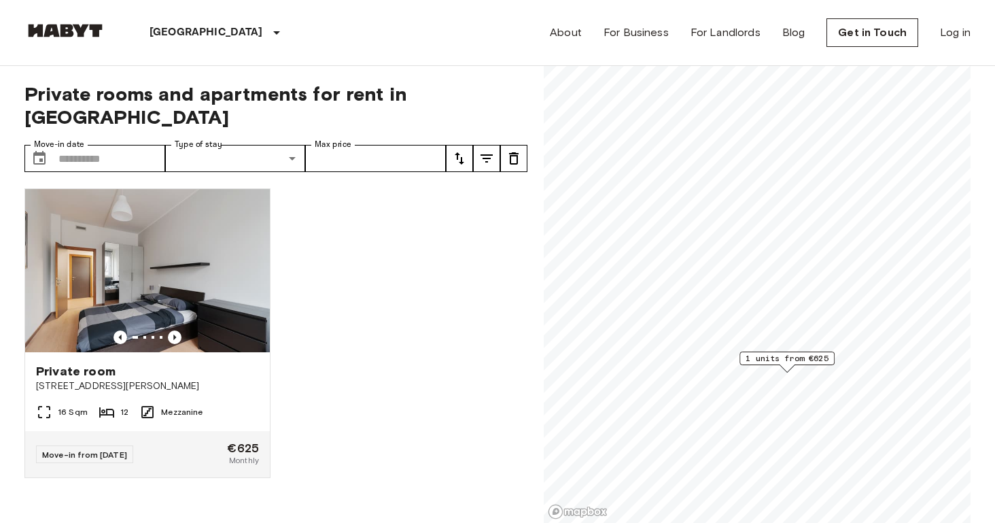
click at [805, 359] on span "1 units from €625" at bounding box center [787, 358] width 83 height 12
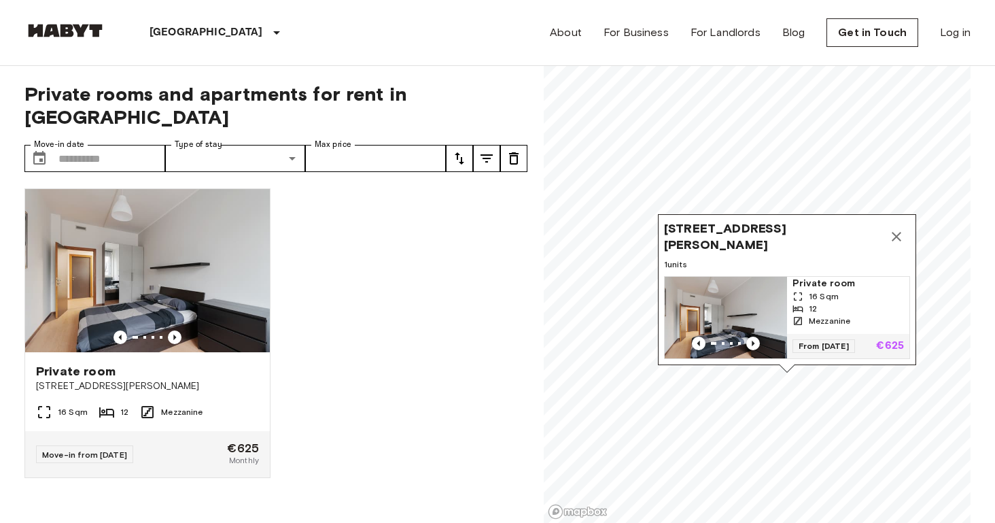
click at [810, 277] on span "Private room" at bounding box center [848, 284] width 111 height 14
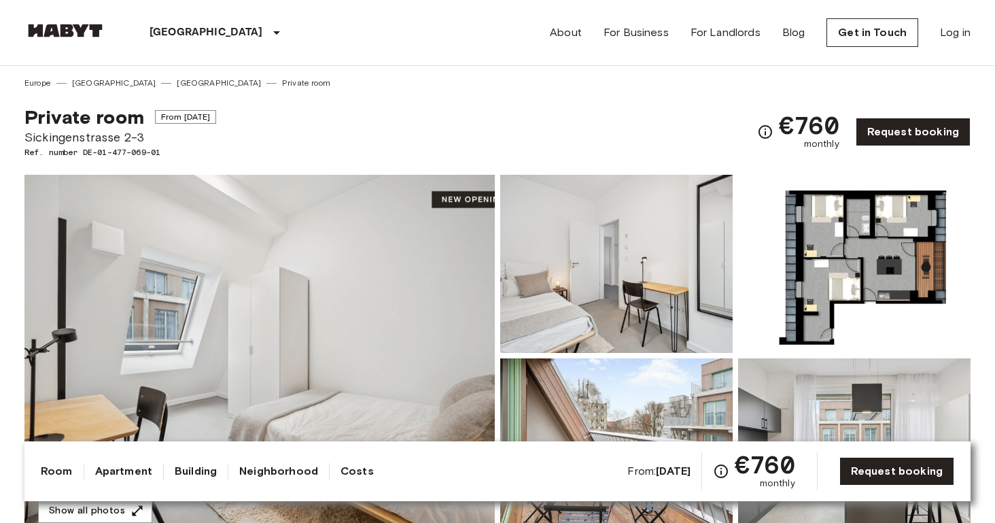
click at [296, 337] on img at bounding box center [259, 356] width 470 height 362
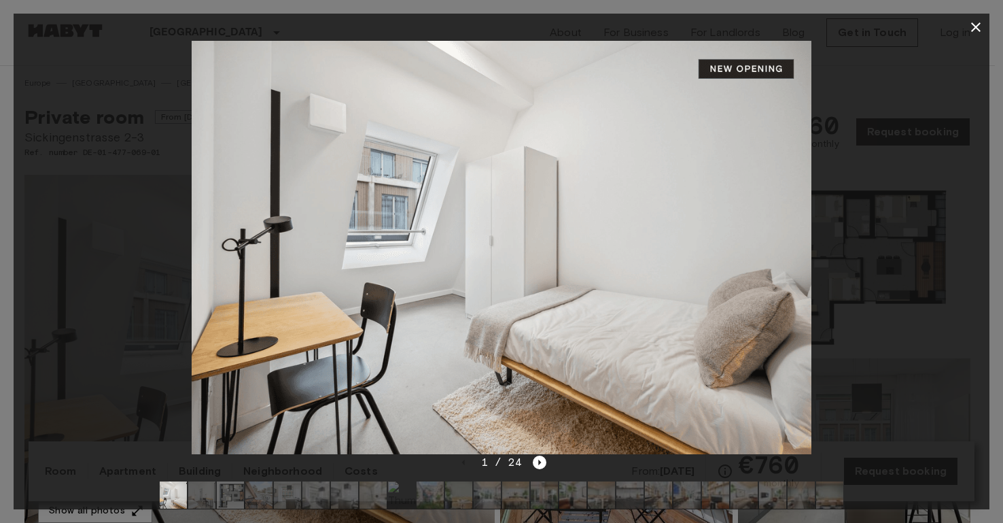
click at [980, 21] on icon "button" at bounding box center [976, 27] width 16 height 16
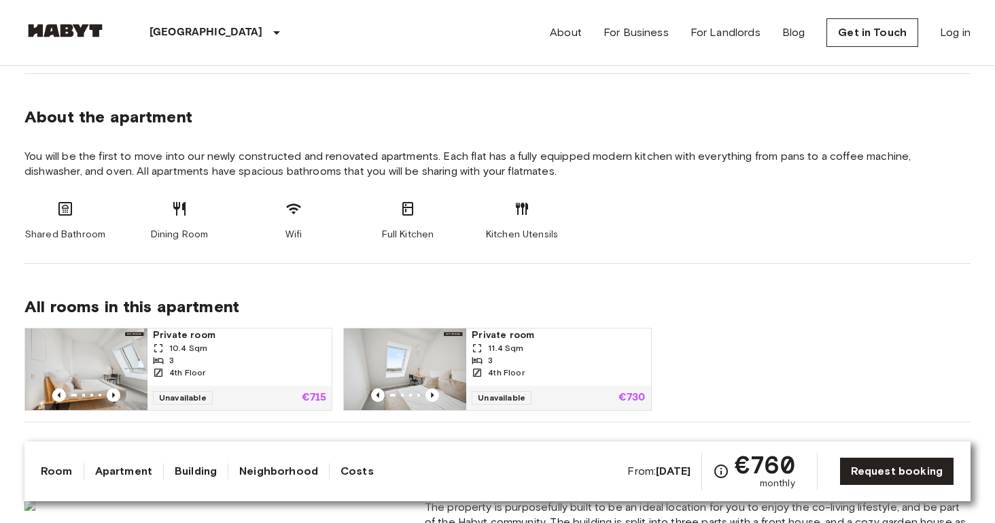
scroll to position [783, 0]
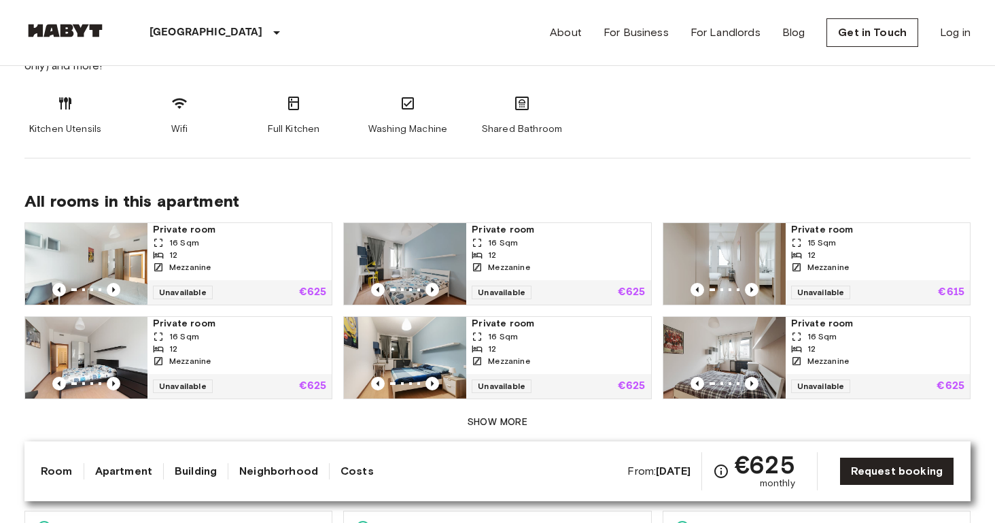
scroll to position [783, 0]
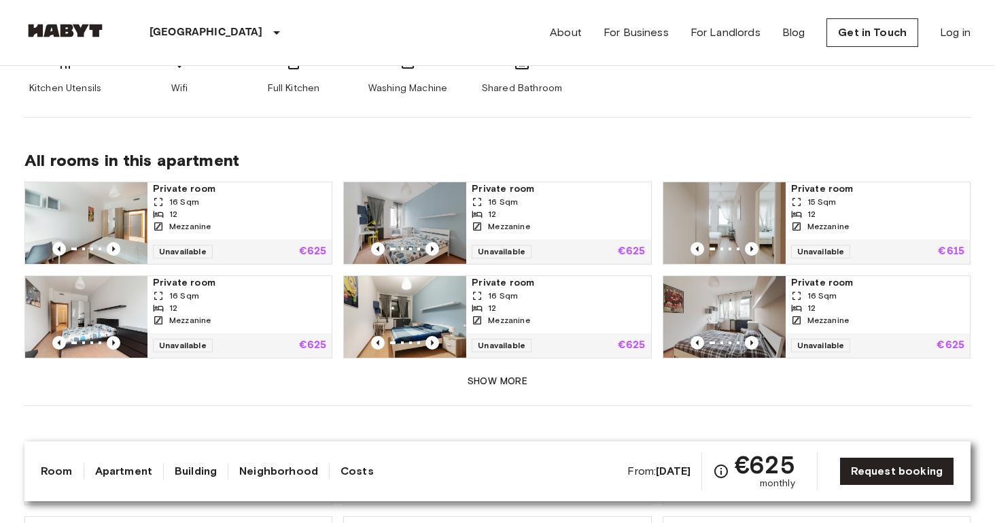
click at [105, 213] on img at bounding box center [86, 223] width 122 height 82
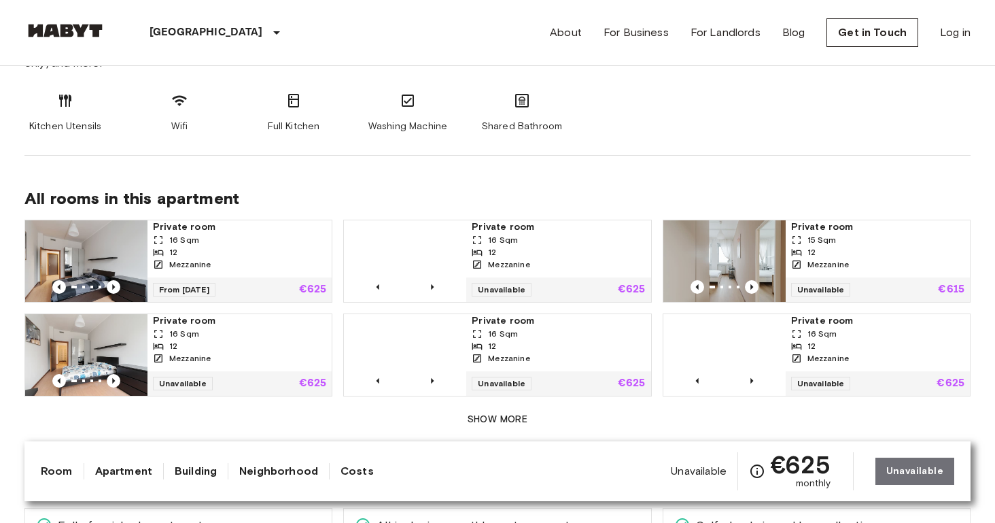
scroll to position [783, 0]
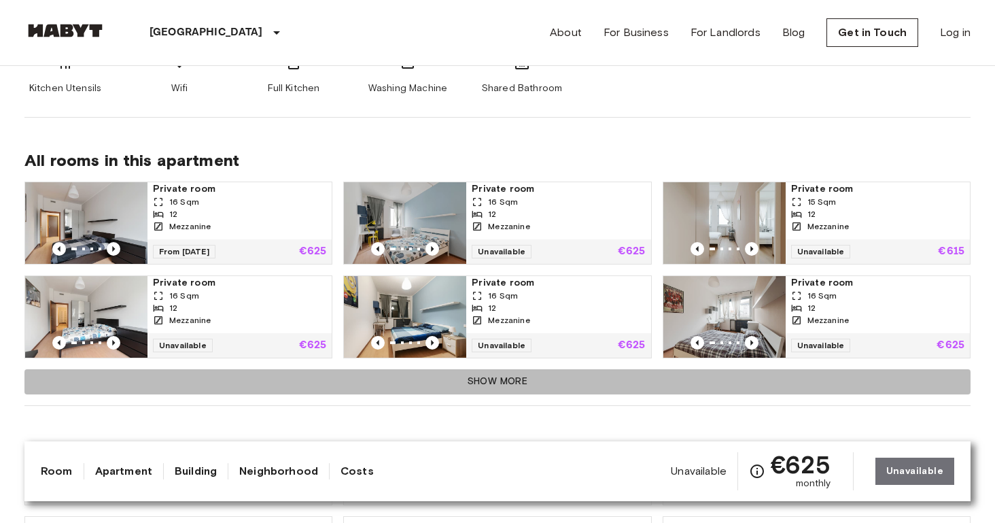
click at [488, 382] on button "Show more" at bounding box center [497, 381] width 946 height 25
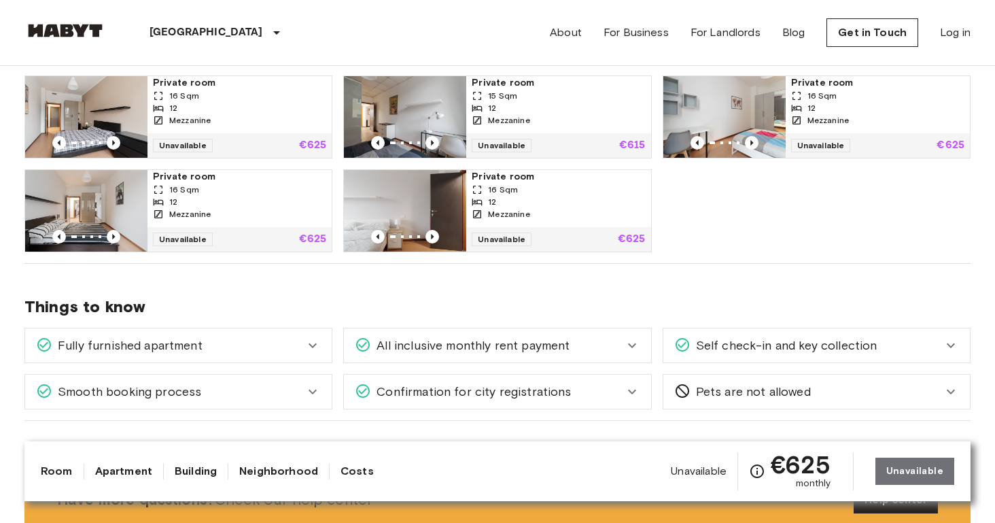
scroll to position [979, 0]
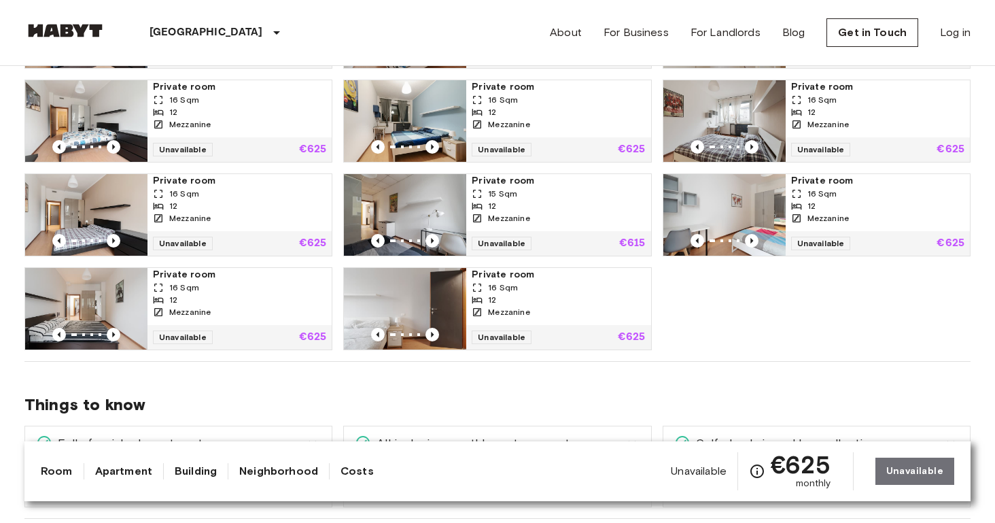
click at [865, 203] on div "12" at bounding box center [877, 206] width 173 height 12
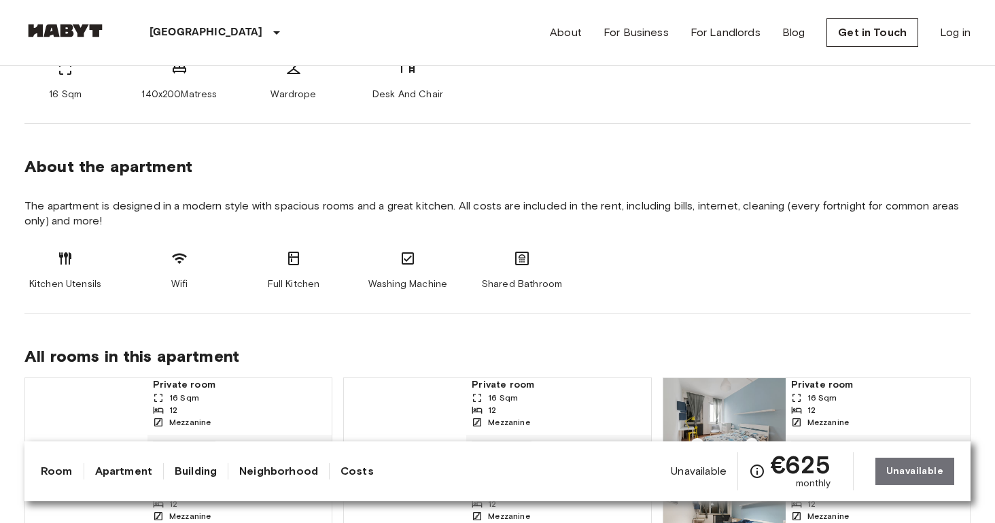
scroll to position [1077, 0]
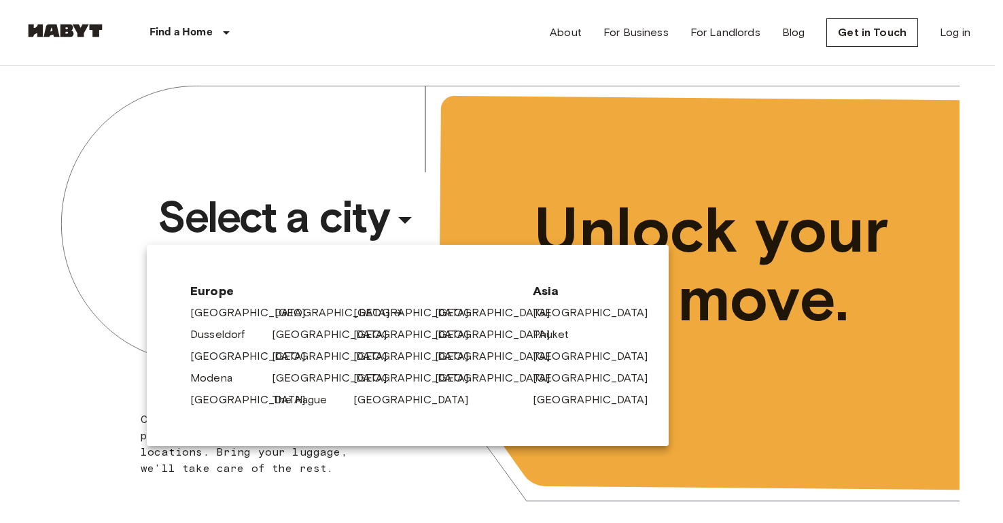
click at [279, 311] on link "[GEOGRAPHIC_DATA]" at bounding box center [339, 313] width 129 height 16
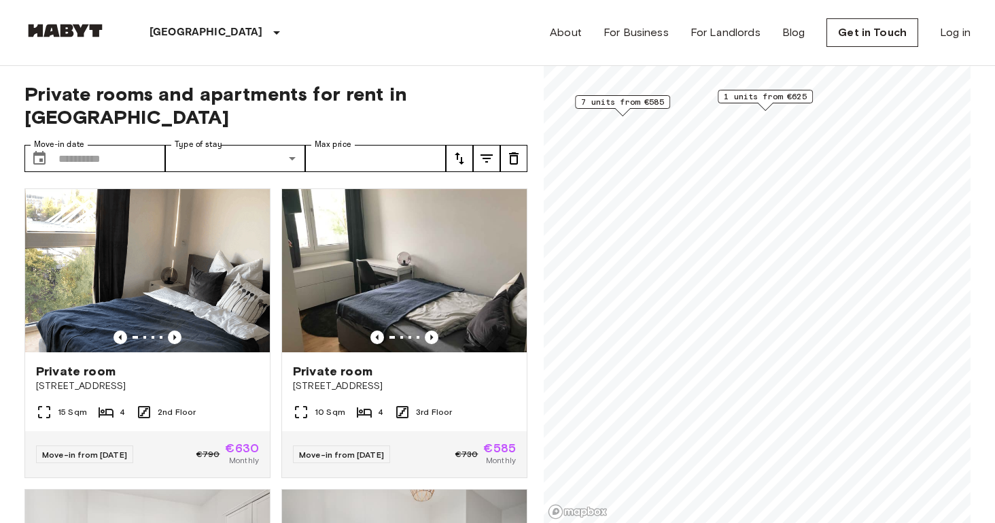
click at [636, 97] on span "7 units from €585" at bounding box center [622, 102] width 83 height 12
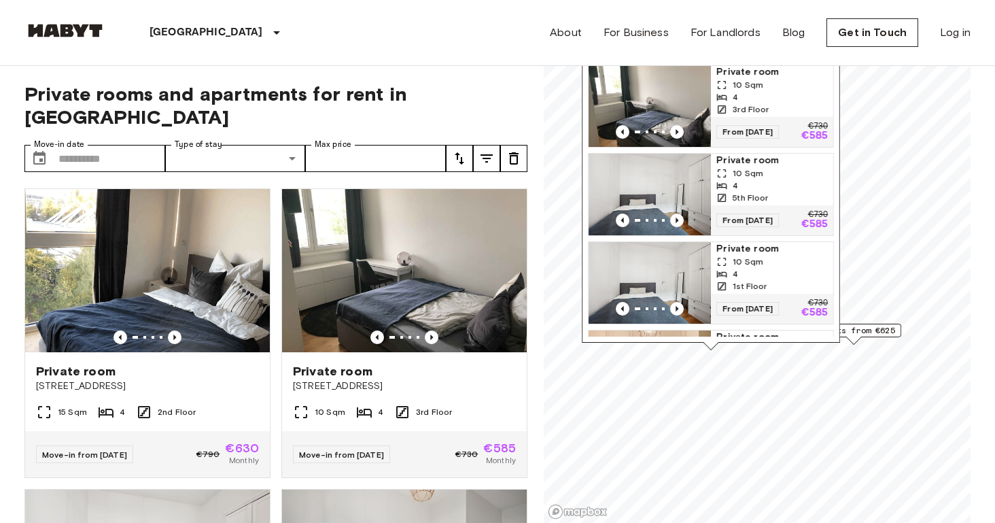
click at [748, 256] on span "10 Sqm" at bounding box center [748, 262] width 31 height 12
click at [869, 326] on span "1 units from €625" at bounding box center [853, 330] width 83 height 12
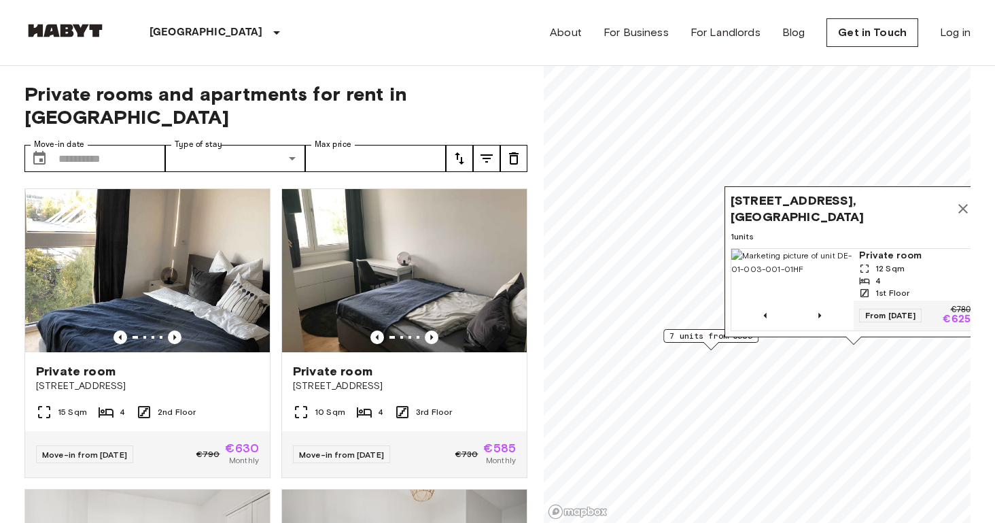
click at [697, 336] on span "7 units from €585" at bounding box center [711, 336] width 83 height 12
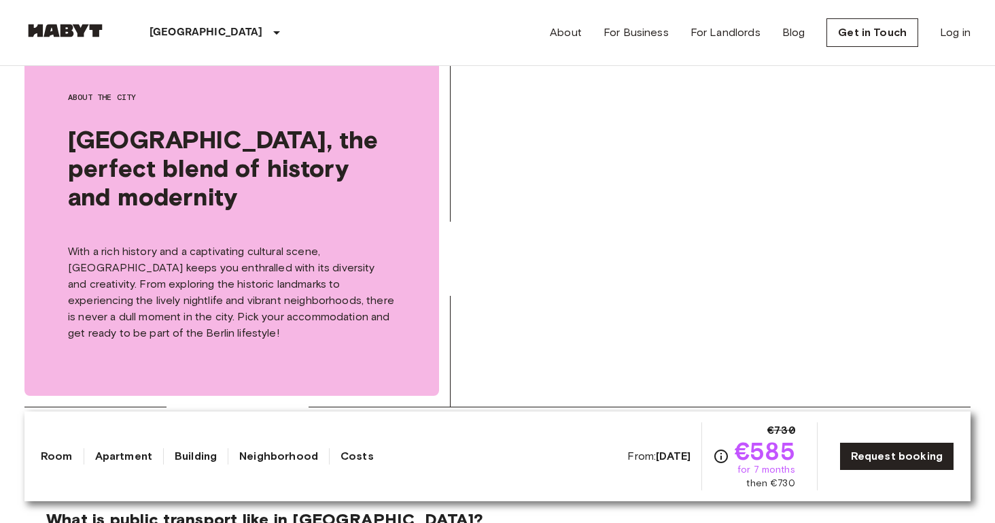
scroll to position [1566, 0]
